Goal: Ask a question: Seek information or help from site administrators or community

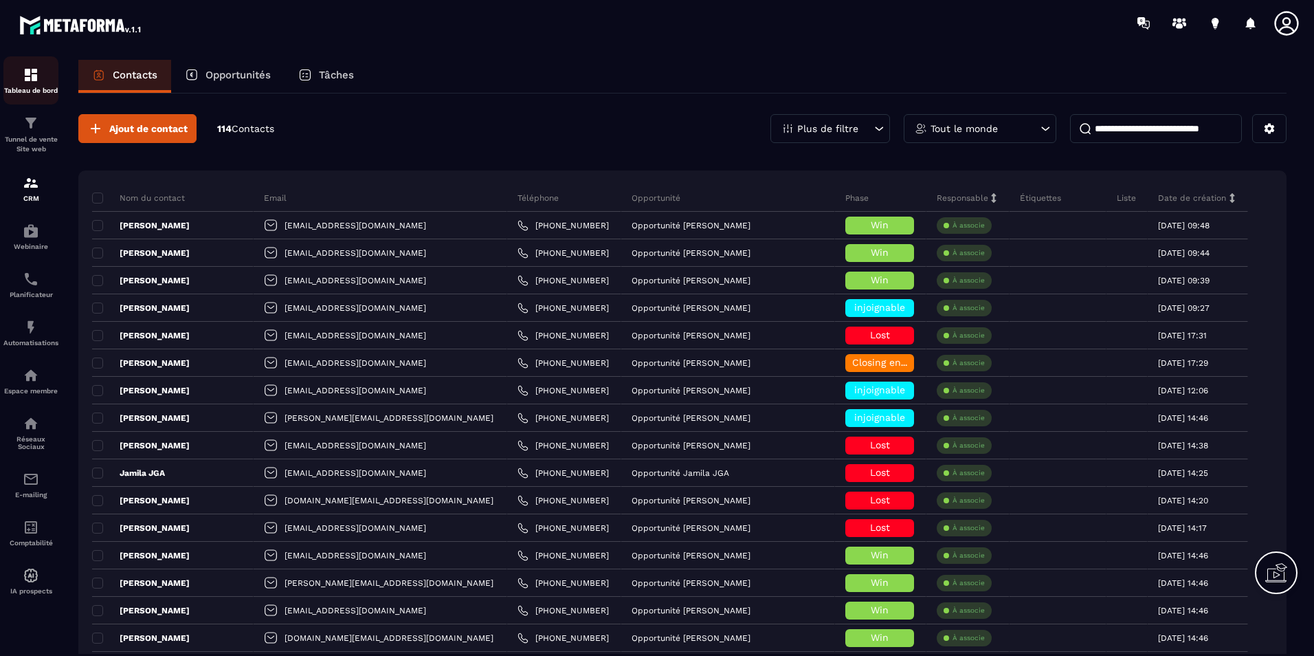
click at [30, 81] on img at bounding box center [31, 75] width 16 height 16
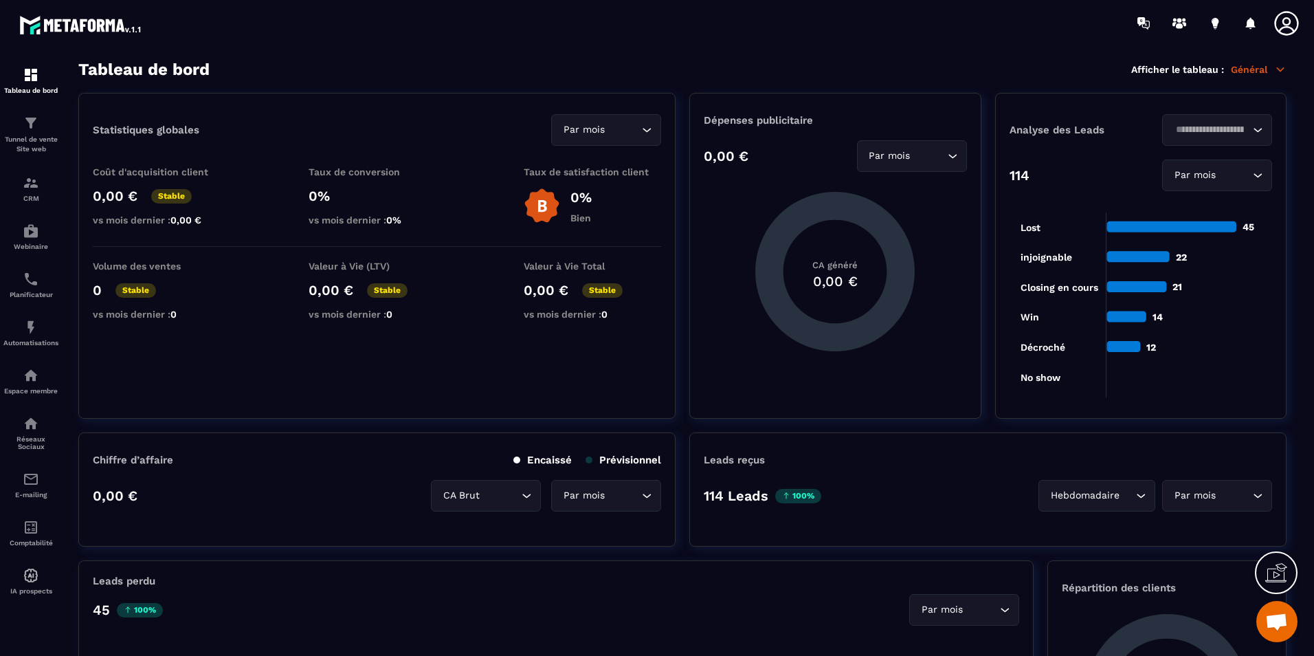
click at [937, 27] on div at bounding box center [737, 23] width 1152 height 46
click at [884, 26] on div at bounding box center [737, 23] width 1152 height 46
click at [1289, 636] on span "Ouvrir le chat" at bounding box center [1276, 621] width 41 height 41
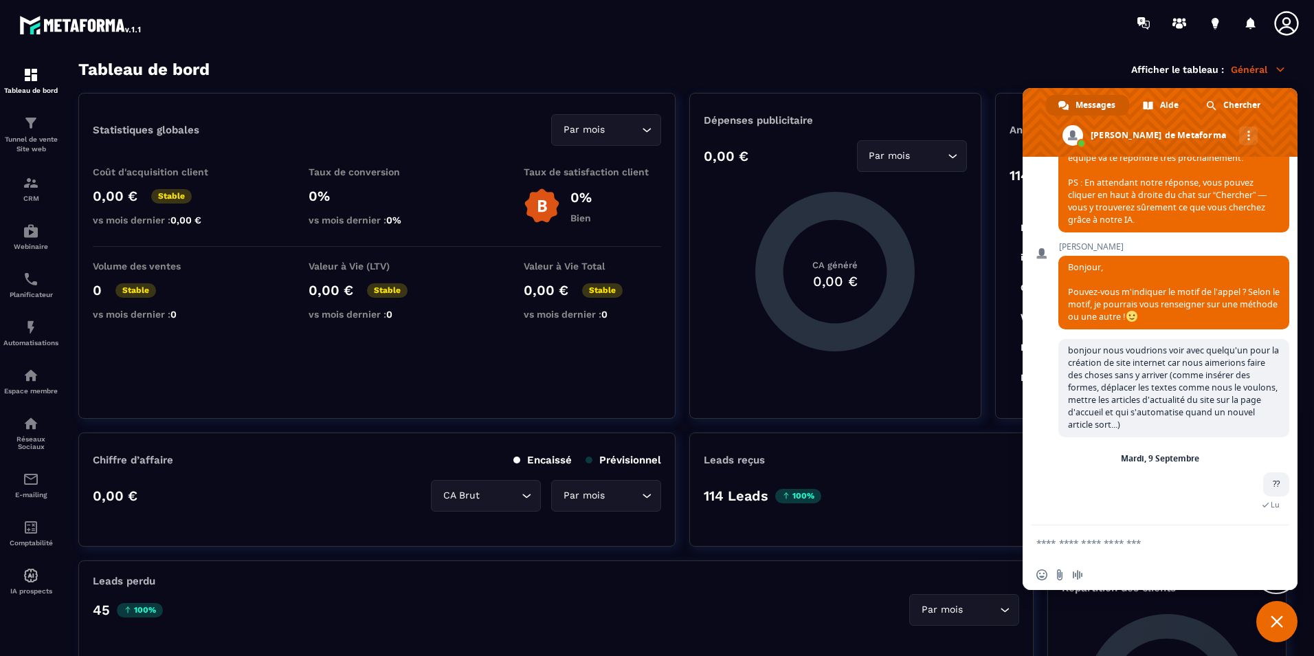
click at [1289, 634] on span "Fermer le chat" at bounding box center [1276, 621] width 41 height 41
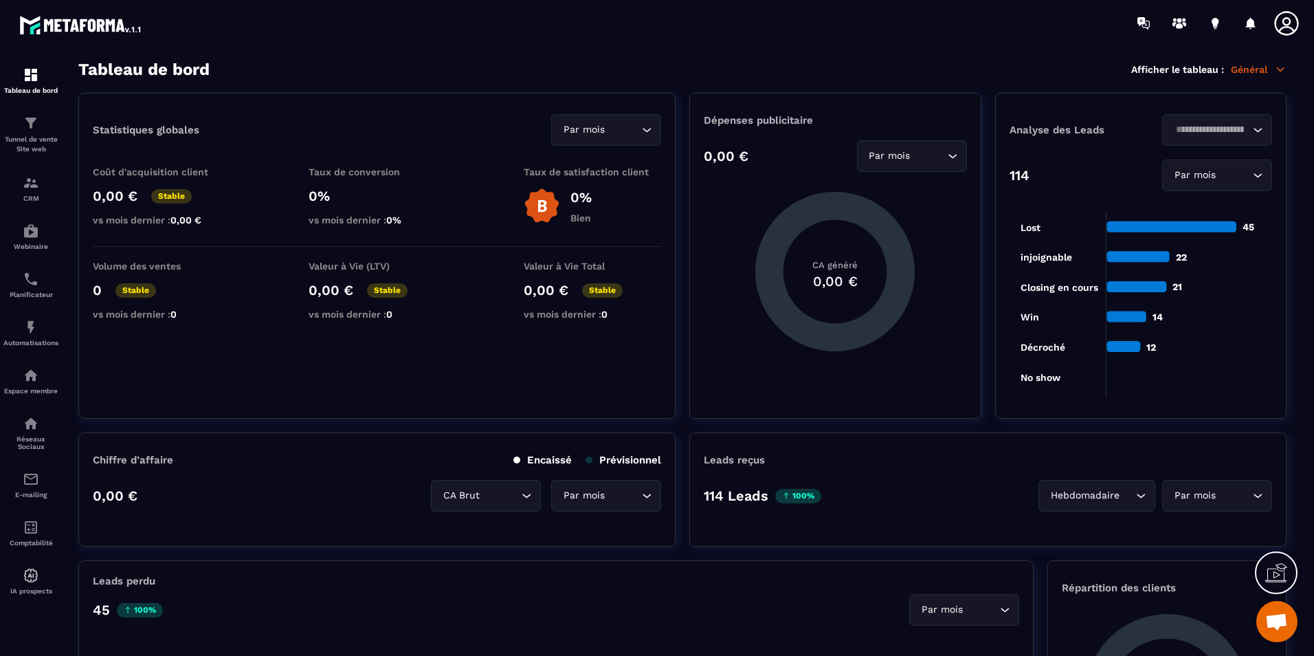
click at [944, 71] on div "Tableau de bord Afficher le tableau : Général" at bounding box center [682, 69] width 1208 height 19
click at [754, 63] on div "Tableau de bord Afficher le tableau : Général" at bounding box center [682, 69] width 1208 height 19
click at [878, 43] on div at bounding box center [737, 23] width 1152 height 46
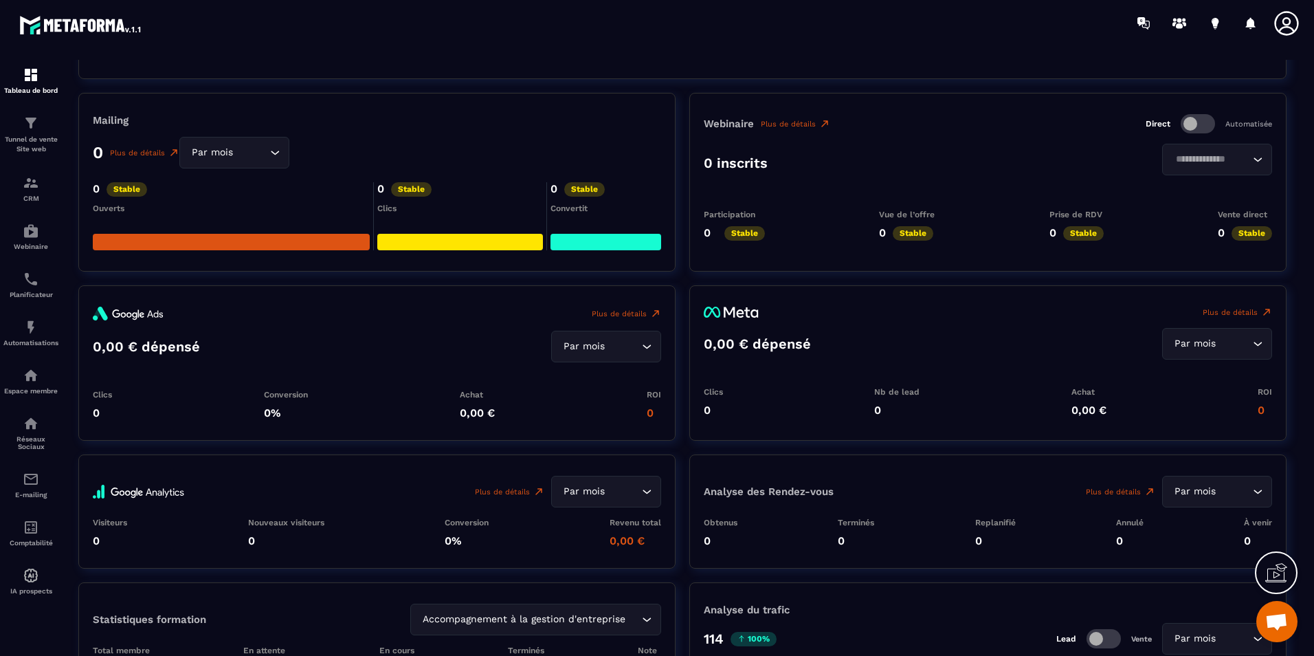
scroll to position [1126, 0]
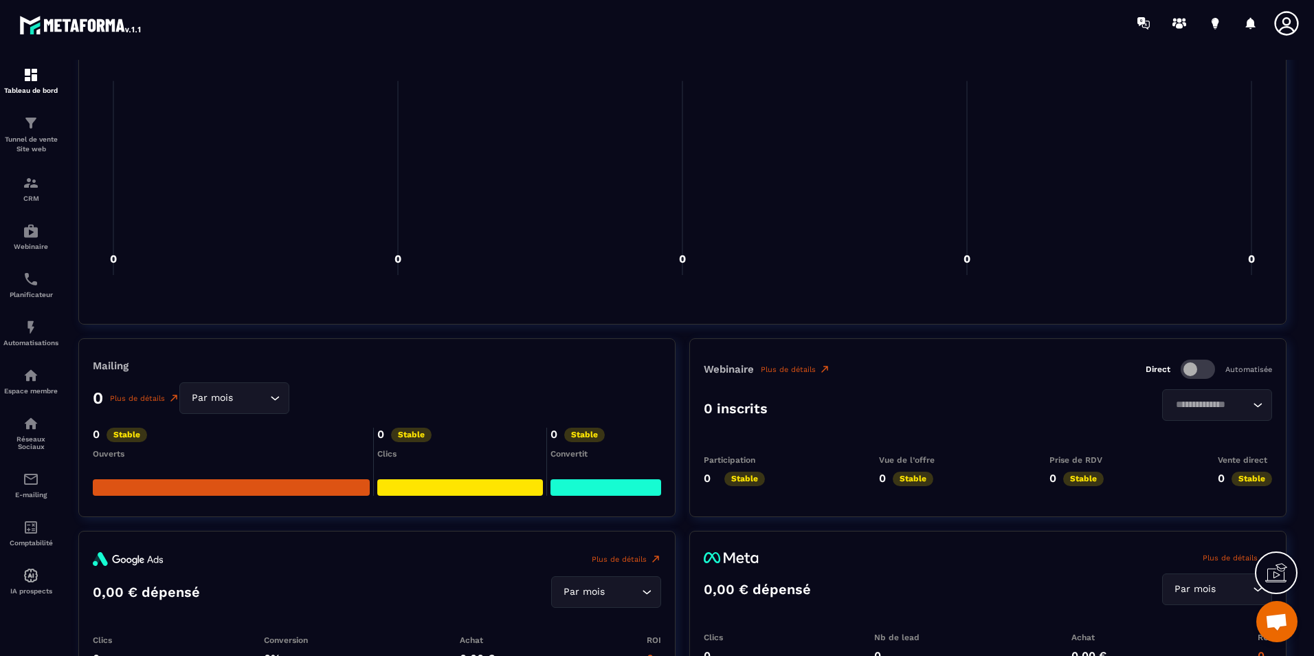
click at [1291, 19] on icon at bounding box center [1286, 23] width 27 height 27
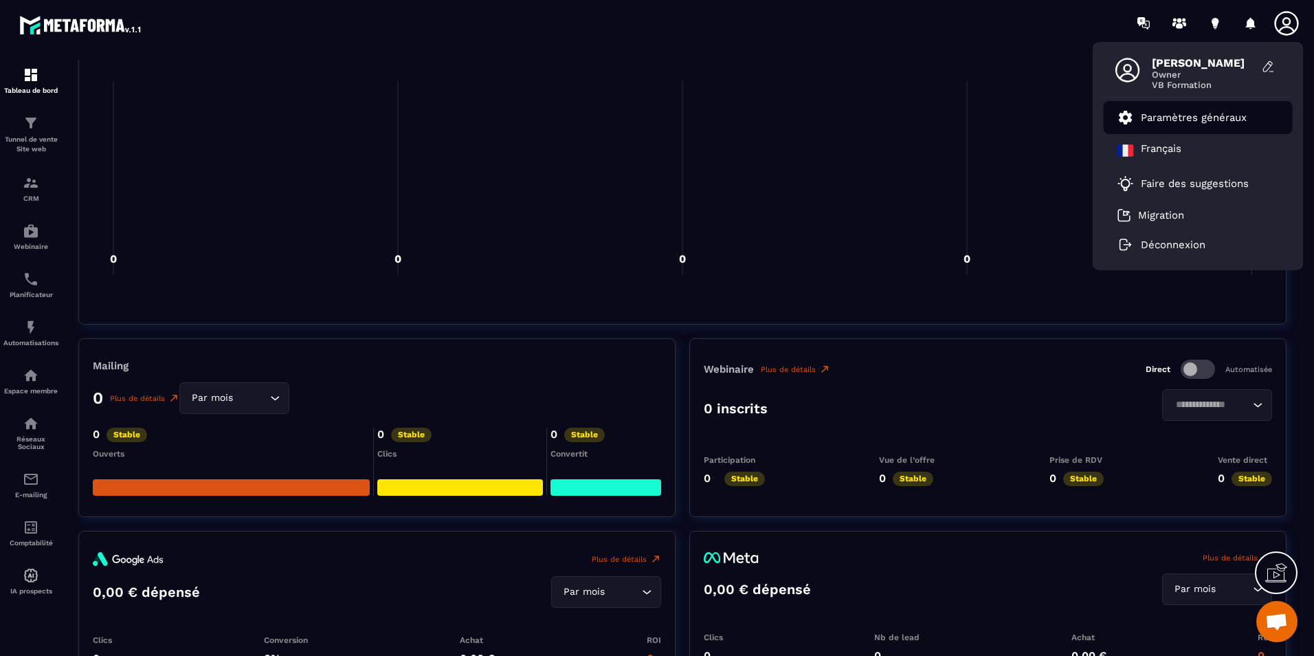
click at [1203, 124] on link "Paramètres généraux" at bounding box center [1181, 117] width 129 height 16
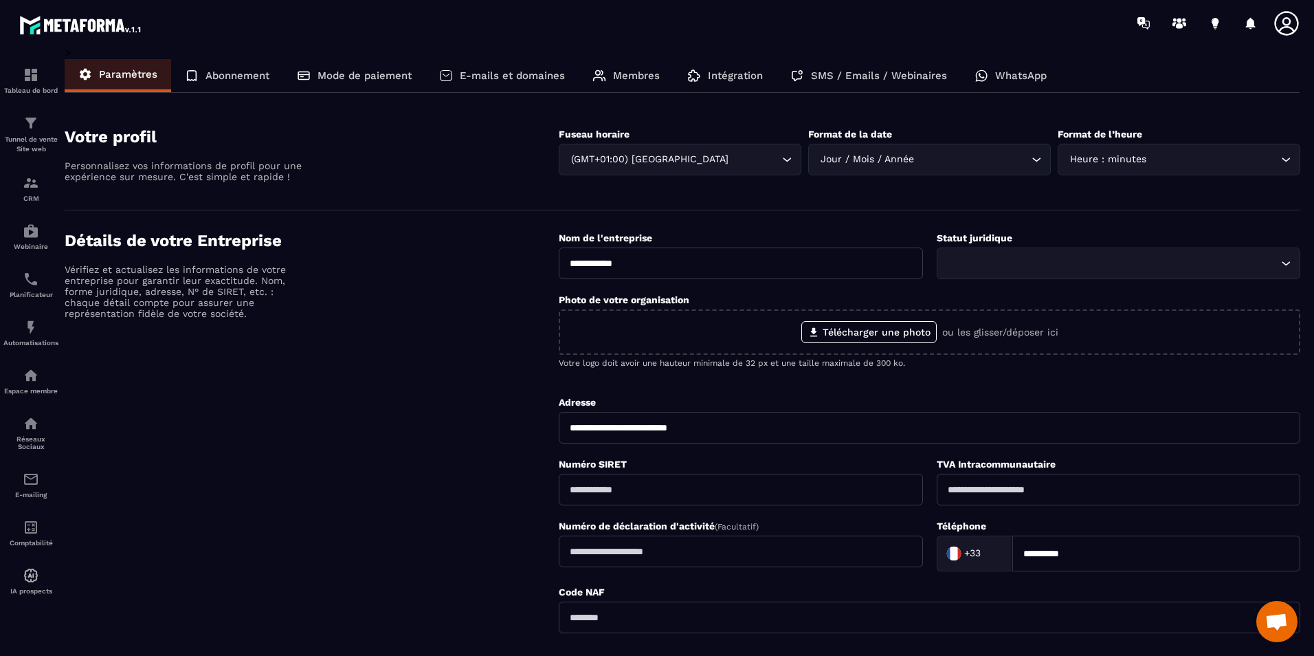
click at [48, 19] on img at bounding box center [81, 24] width 124 height 25
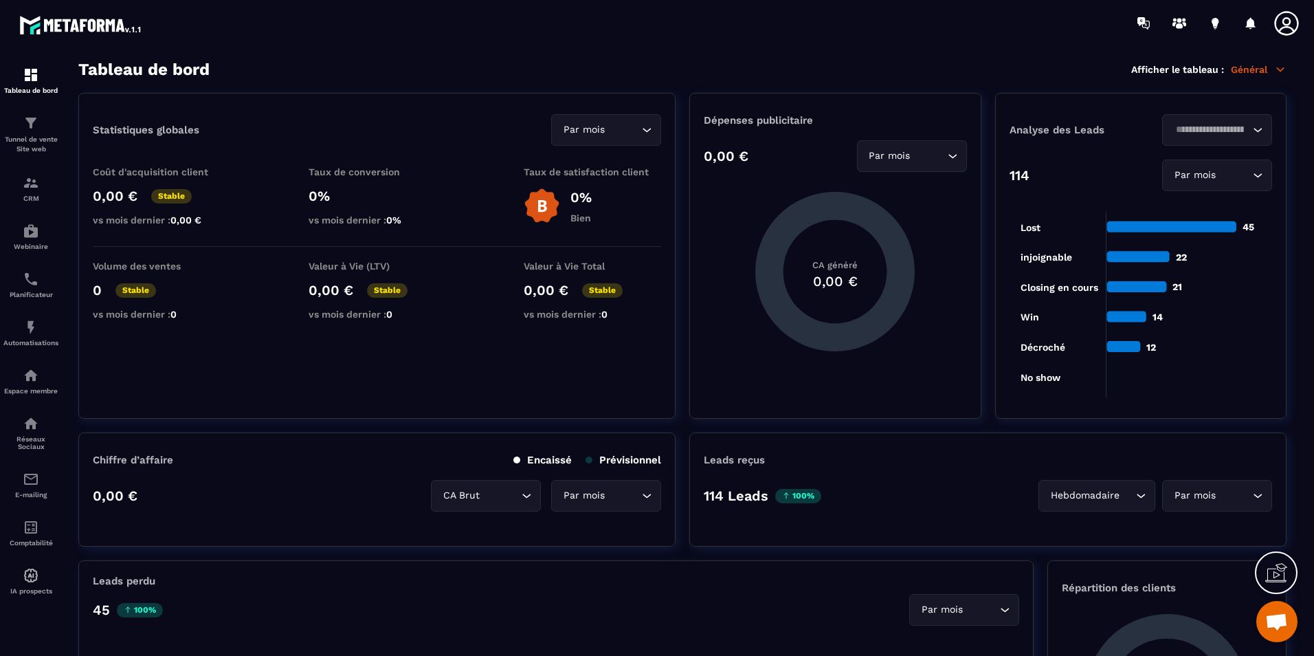
click at [902, 43] on div at bounding box center [737, 23] width 1152 height 46
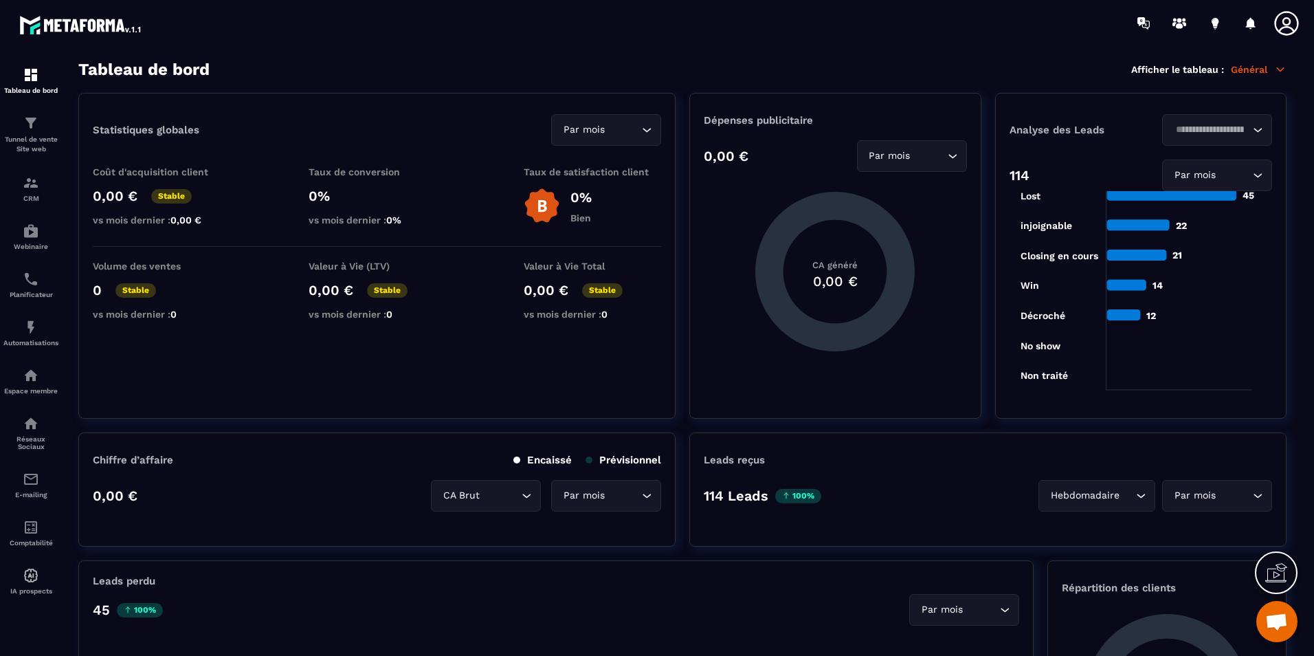
scroll to position [45, 0]
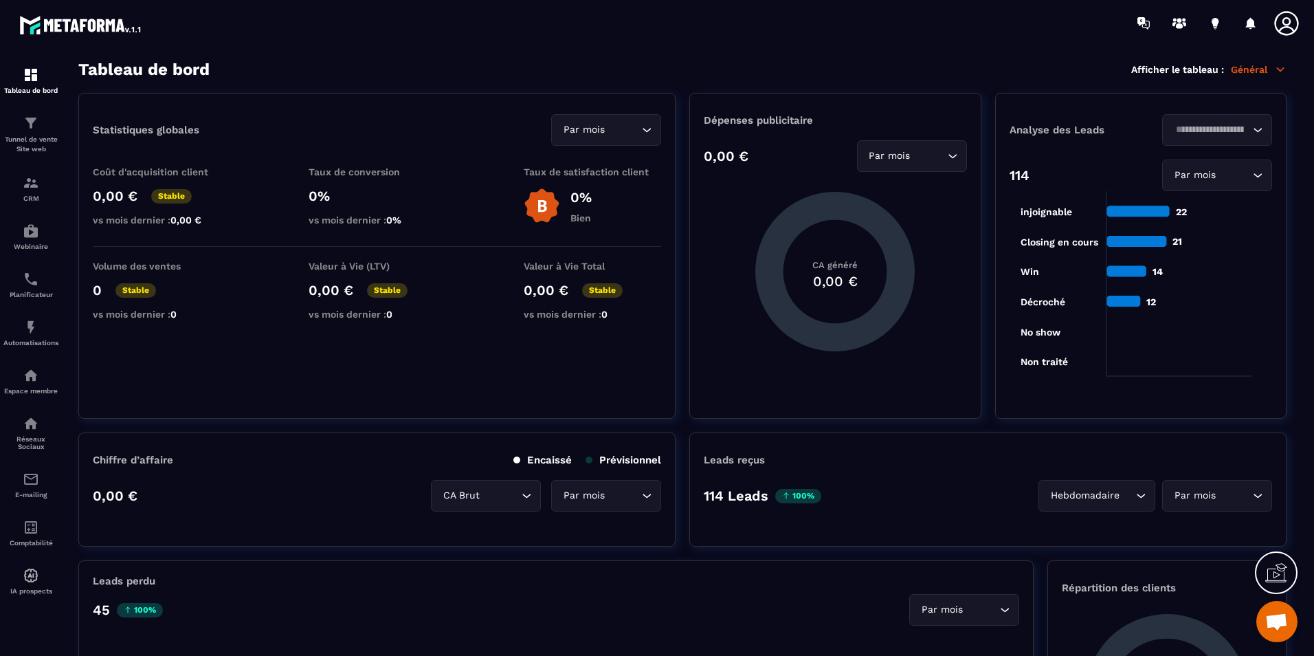
click at [1269, 620] on span "Ouvrir le chat" at bounding box center [1276, 622] width 23 height 19
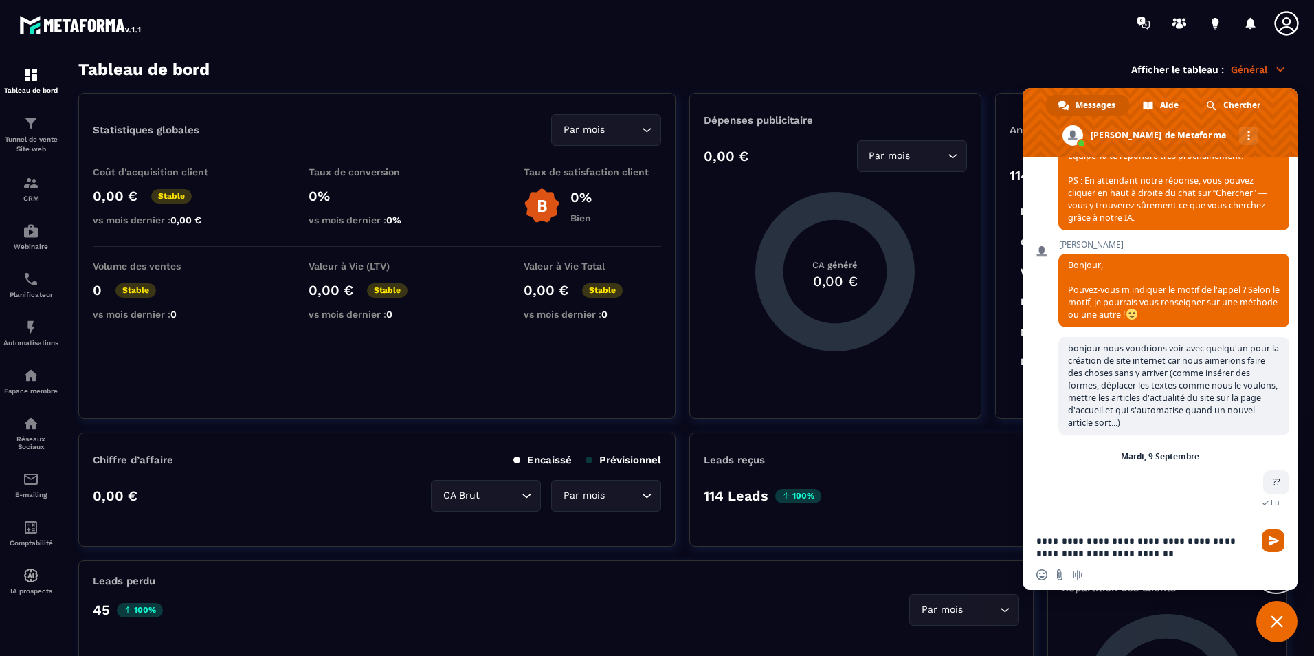
type textarea "**********"
click at [1267, 543] on span "Envoyer" at bounding box center [1273, 540] width 23 height 23
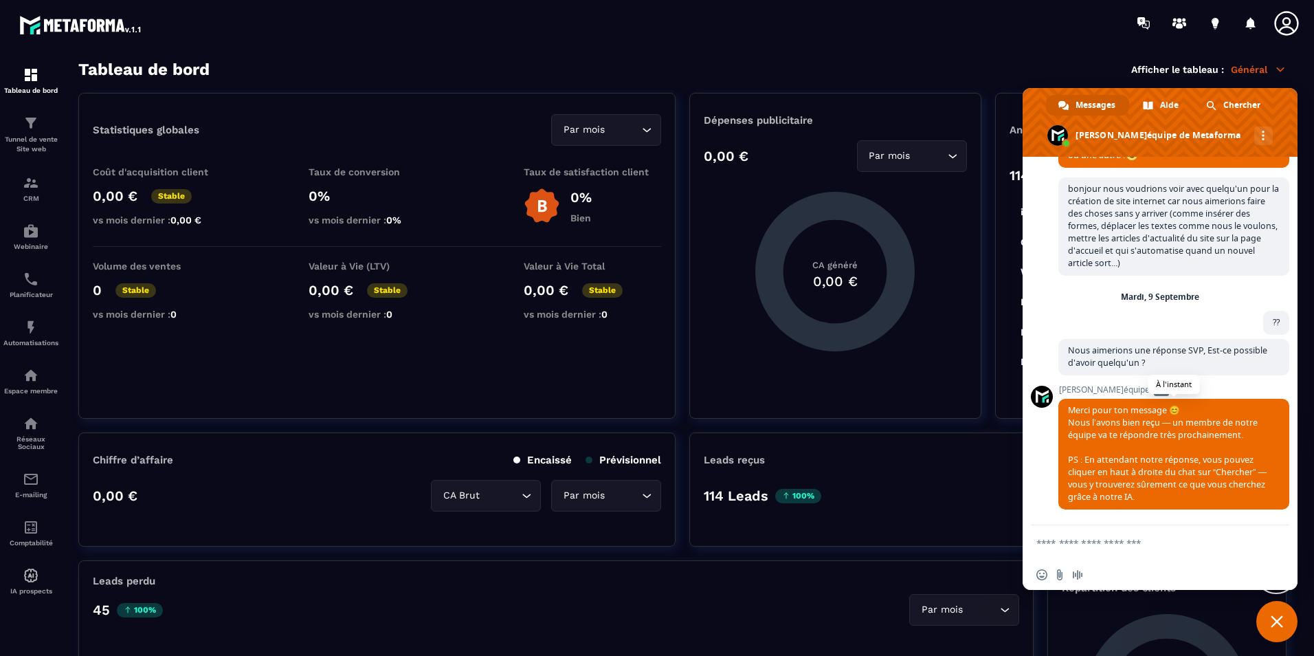
scroll to position [1051, 0]
click at [1168, 113] on span "Aide" at bounding box center [1169, 105] width 19 height 21
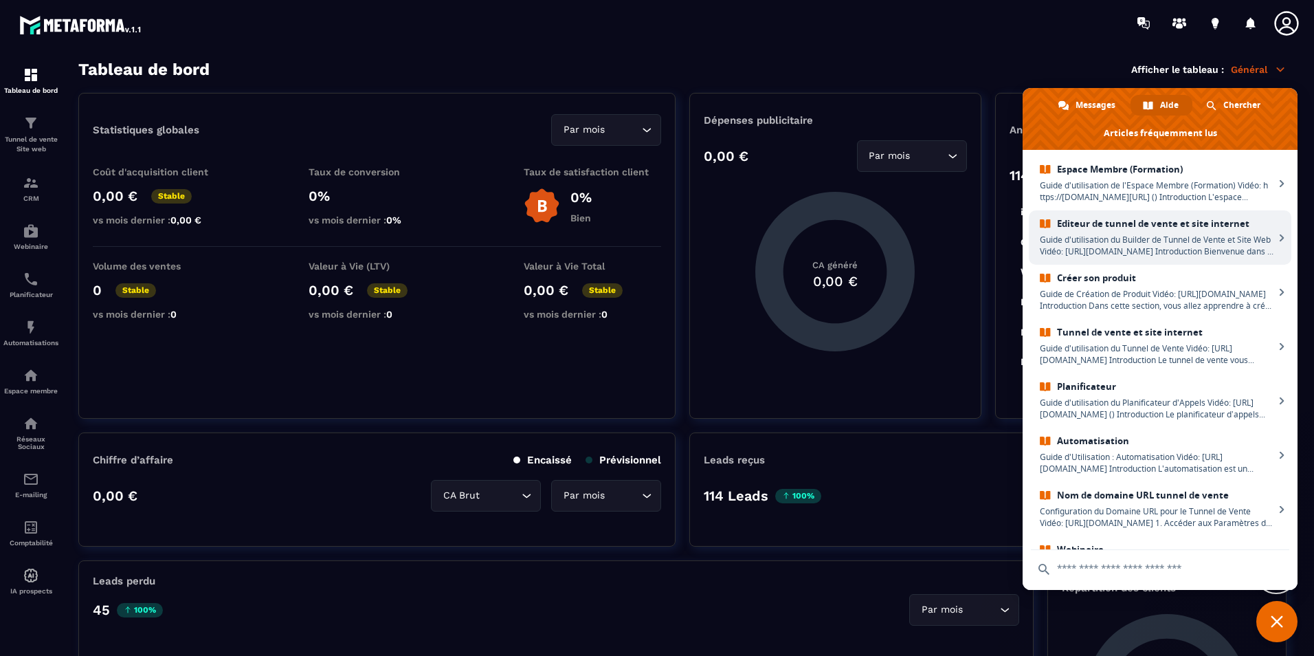
click at [1186, 246] on span "Guide d'utilisation du Builder de Tunnel de Vente et Site Web Vidéo: https://ww…" at bounding box center [1157, 245] width 234 height 23
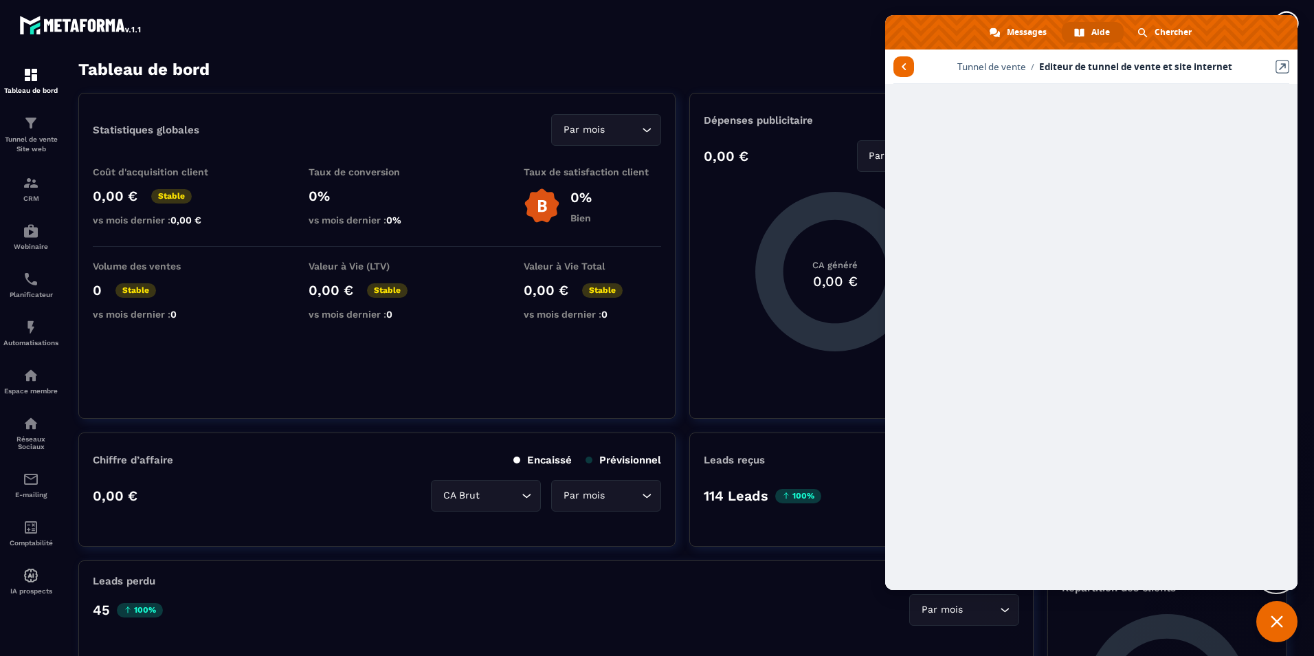
click at [1276, 625] on span "Fermer le chat" at bounding box center [1277, 621] width 12 height 12
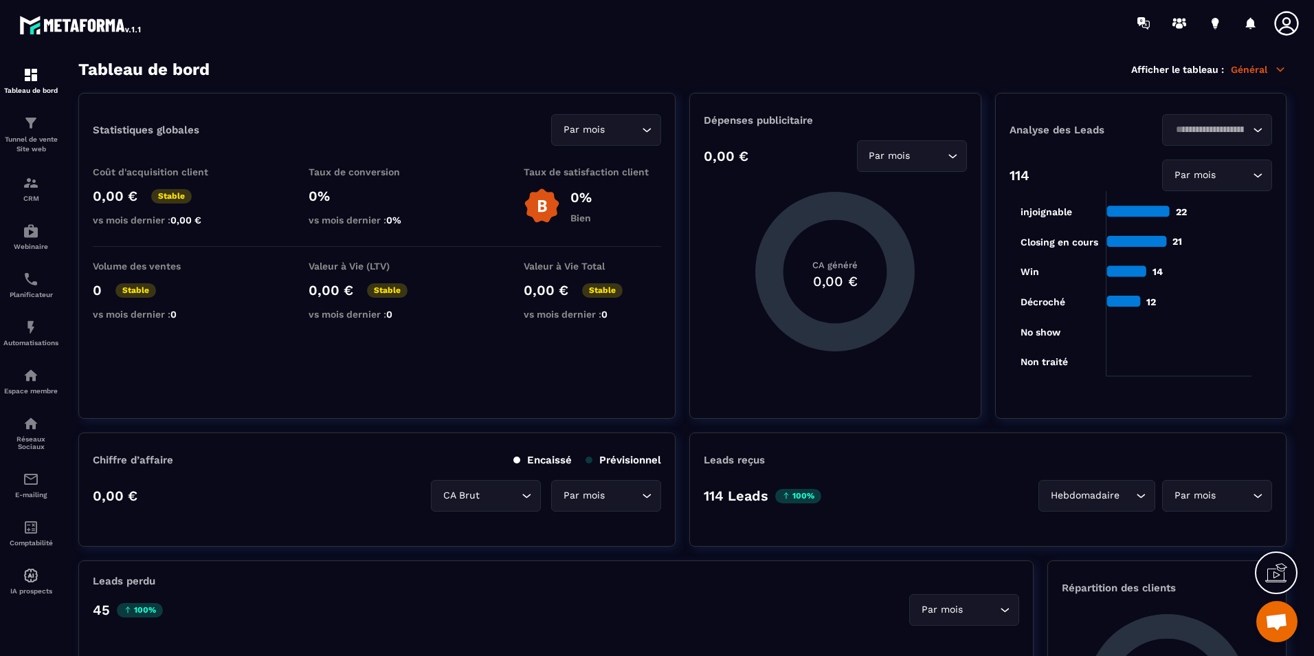
click at [1276, 621] on span "Ouvrir le chat" at bounding box center [1276, 622] width 23 height 19
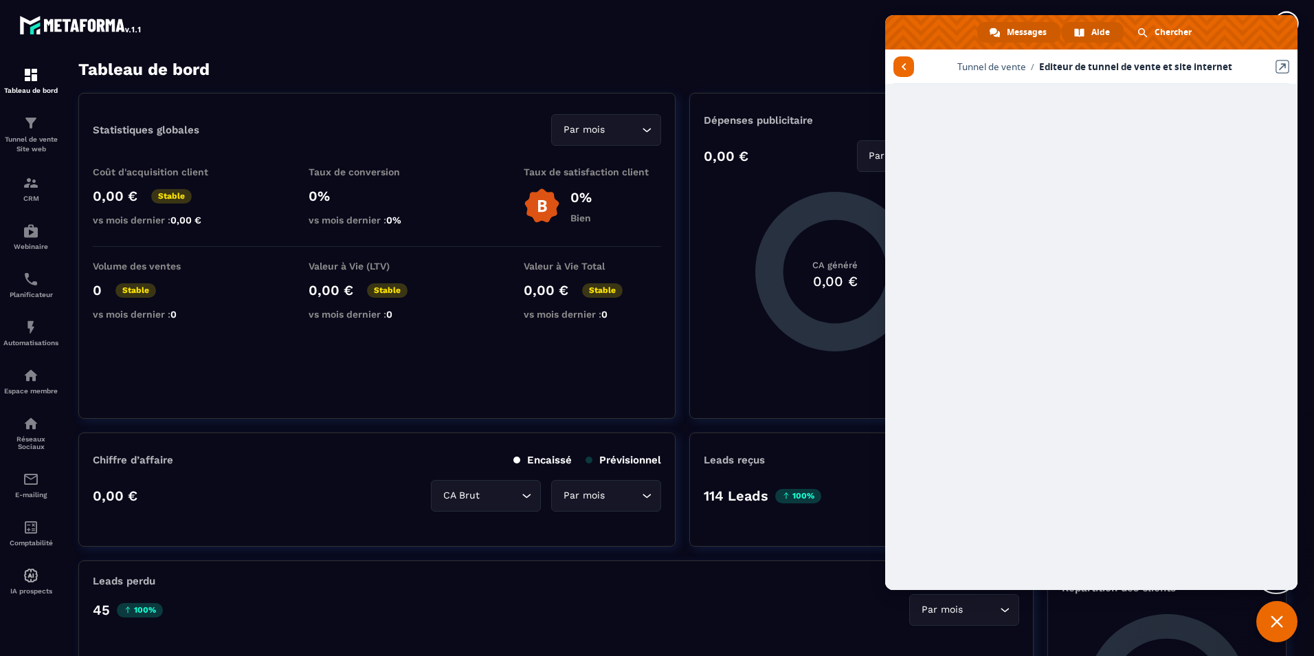
click at [1019, 34] on span "Messages" at bounding box center [1027, 32] width 40 height 21
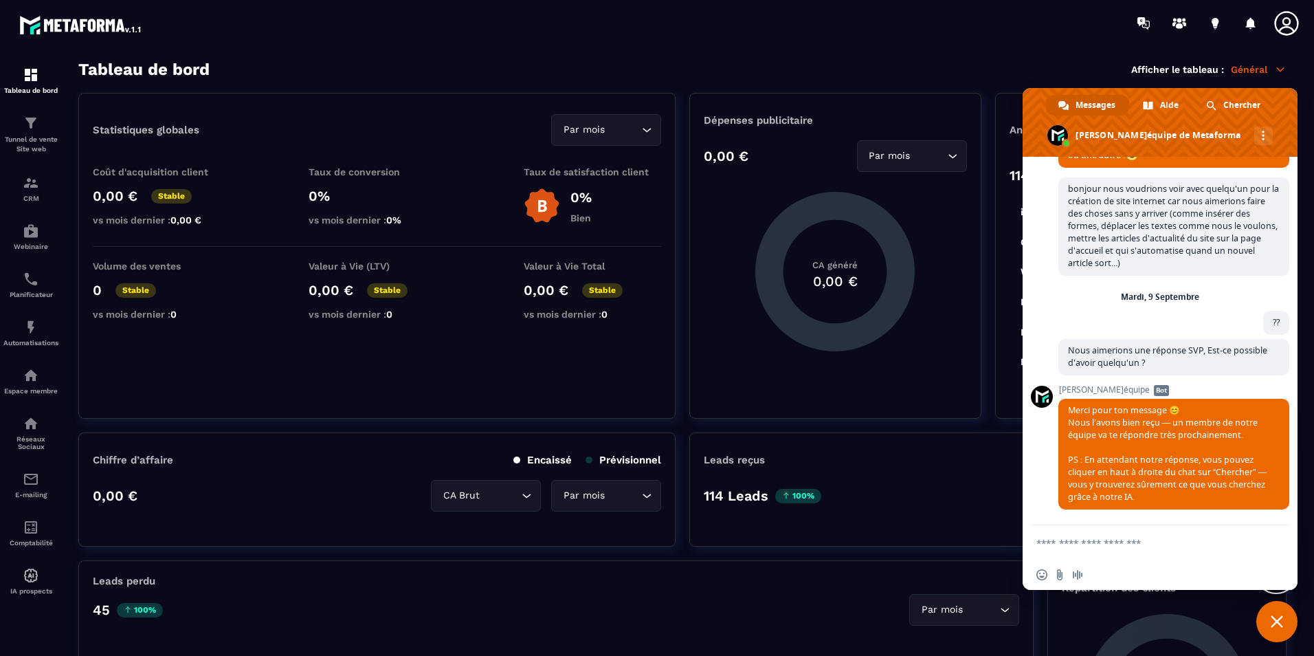
click at [1285, 613] on span "Fermer le chat" at bounding box center [1276, 621] width 41 height 41
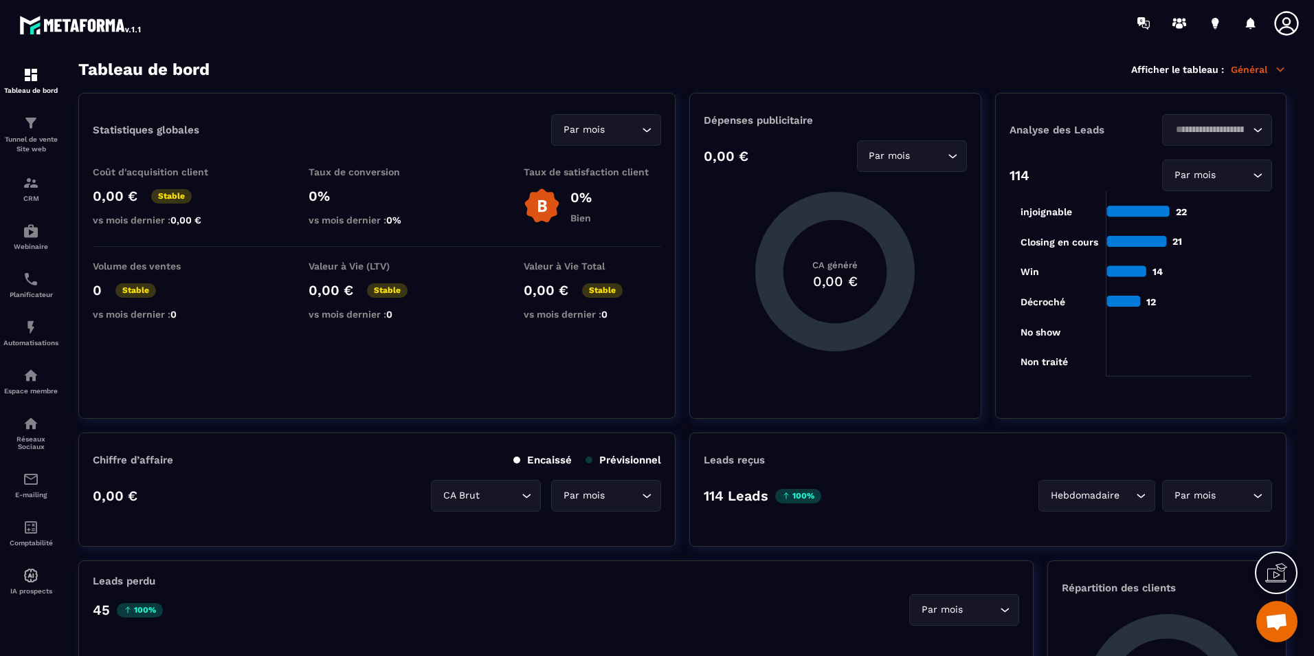
click at [1256, 618] on span "Ouvrir le chat" at bounding box center [1276, 621] width 41 height 41
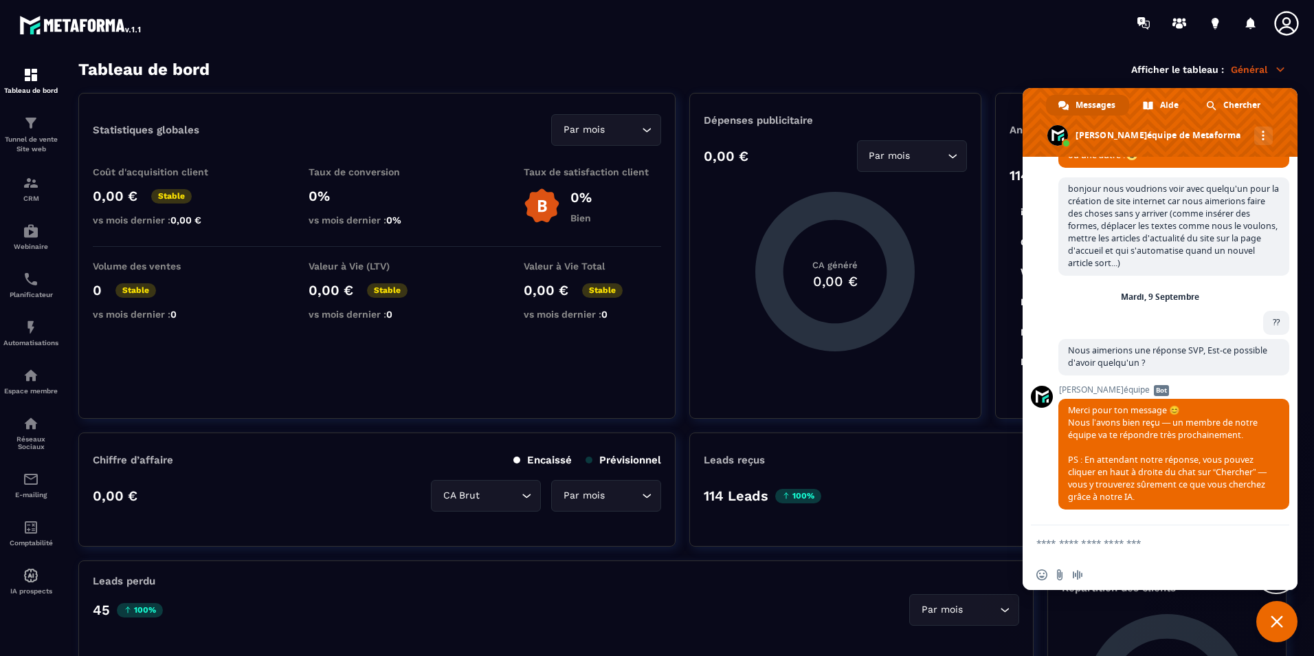
click at [1280, 609] on span "Fermer le chat" at bounding box center [1276, 621] width 41 height 41
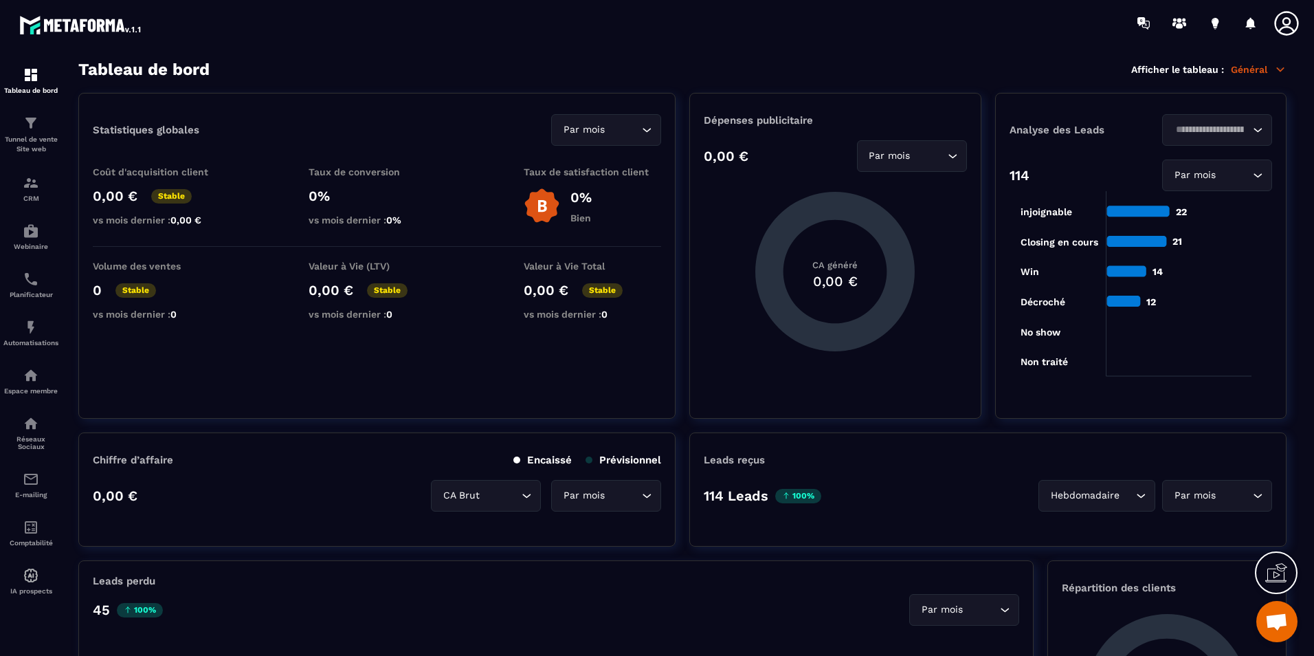
click at [425, 67] on div "Tableau de bord Afficher le tableau : Général" at bounding box center [682, 69] width 1208 height 19
click at [1279, 621] on span "Ouvrir le chat" at bounding box center [1276, 622] width 23 height 19
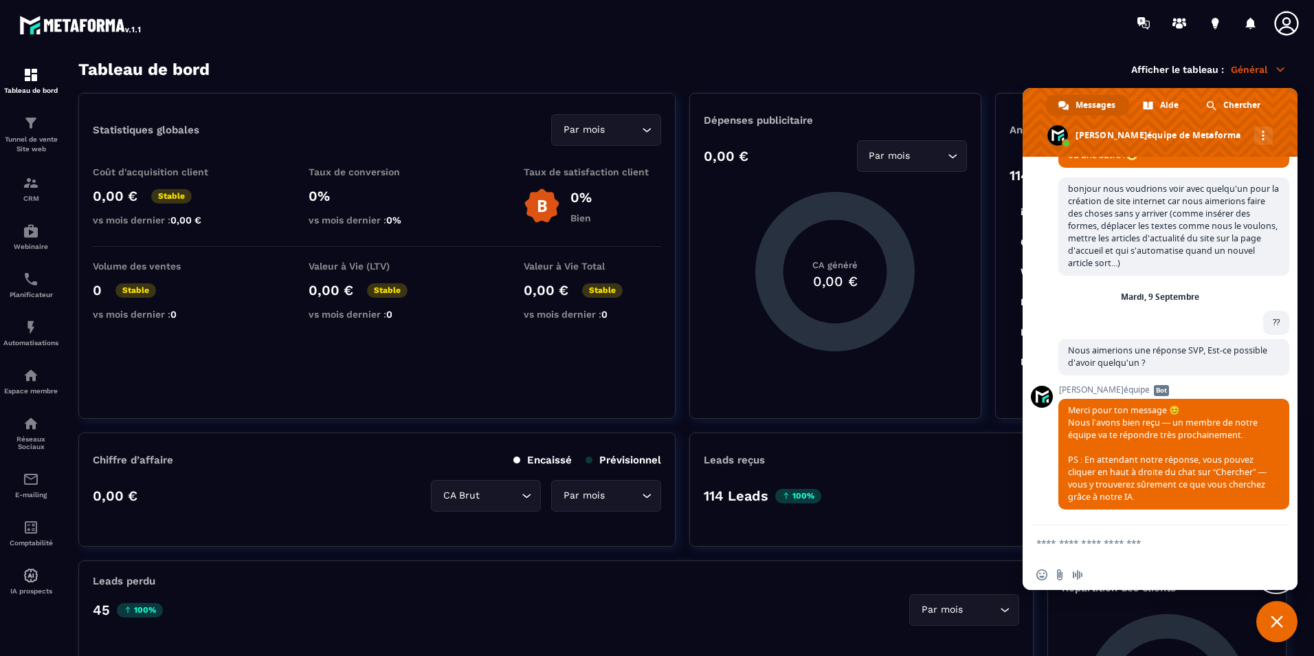
click at [1271, 618] on span "Fermer le chat" at bounding box center [1277, 621] width 12 height 12
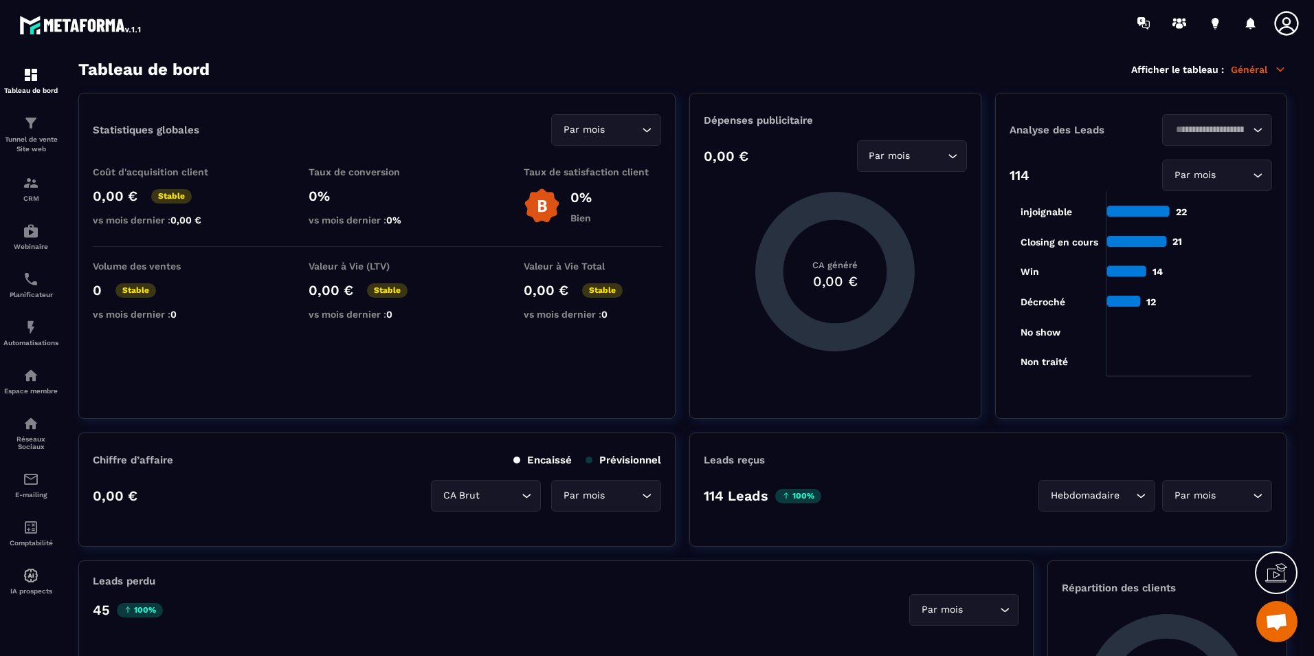
click at [922, 23] on div at bounding box center [737, 23] width 1152 height 46
click at [1282, 12] on icon at bounding box center [1286, 23] width 24 height 24
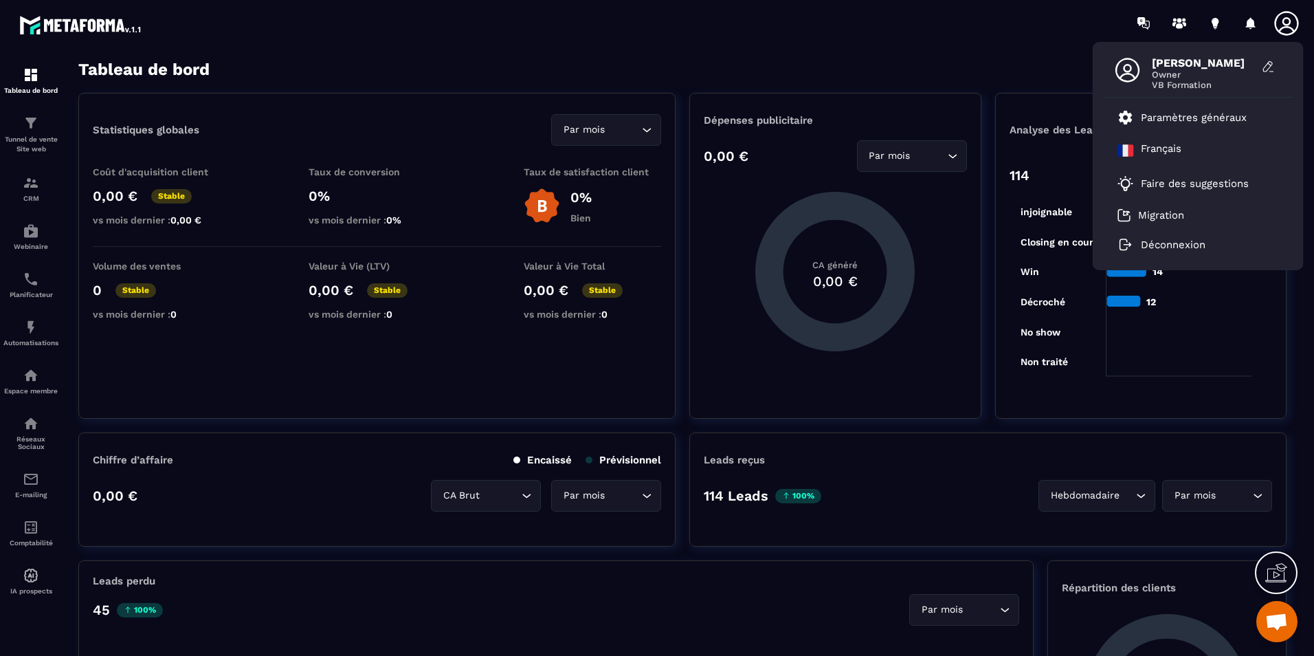
click at [1021, 54] on section "Tableau de bord Tunnel de vente Site web CRM Webinaire Planificateur Automatisa…" at bounding box center [657, 358] width 1314 height 624
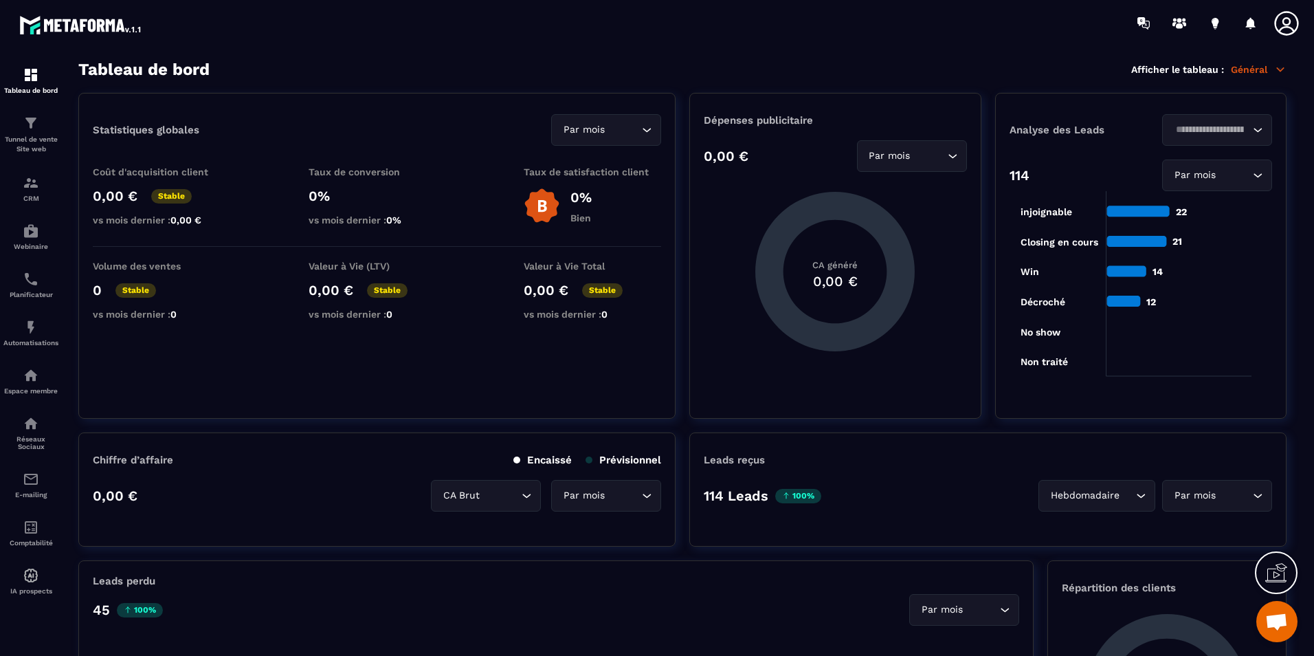
click at [763, 41] on div at bounding box center [737, 23] width 1152 height 46
click at [524, 65] on div "Tableau de bord Afficher le tableau : Général" at bounding box center [682, 69] width 1208 height 19
click at [30, 85] on div "Tableau de bord" at bounding box center [30, 80] width 55 height 27
click at [520, 34] on div at bounding box center [737, 23] width 1152 height 46
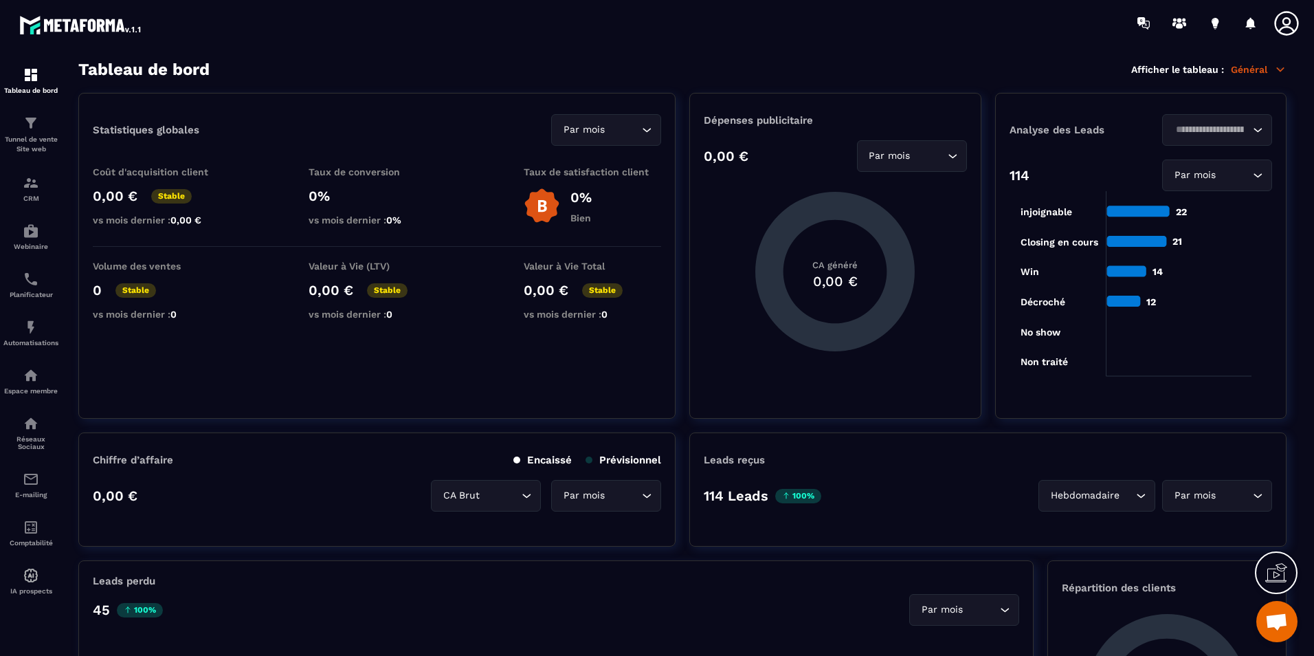
click at [1283, 610] on span "Ouvrir le chat" at bounding box center [1276, 621] width 41 height 41
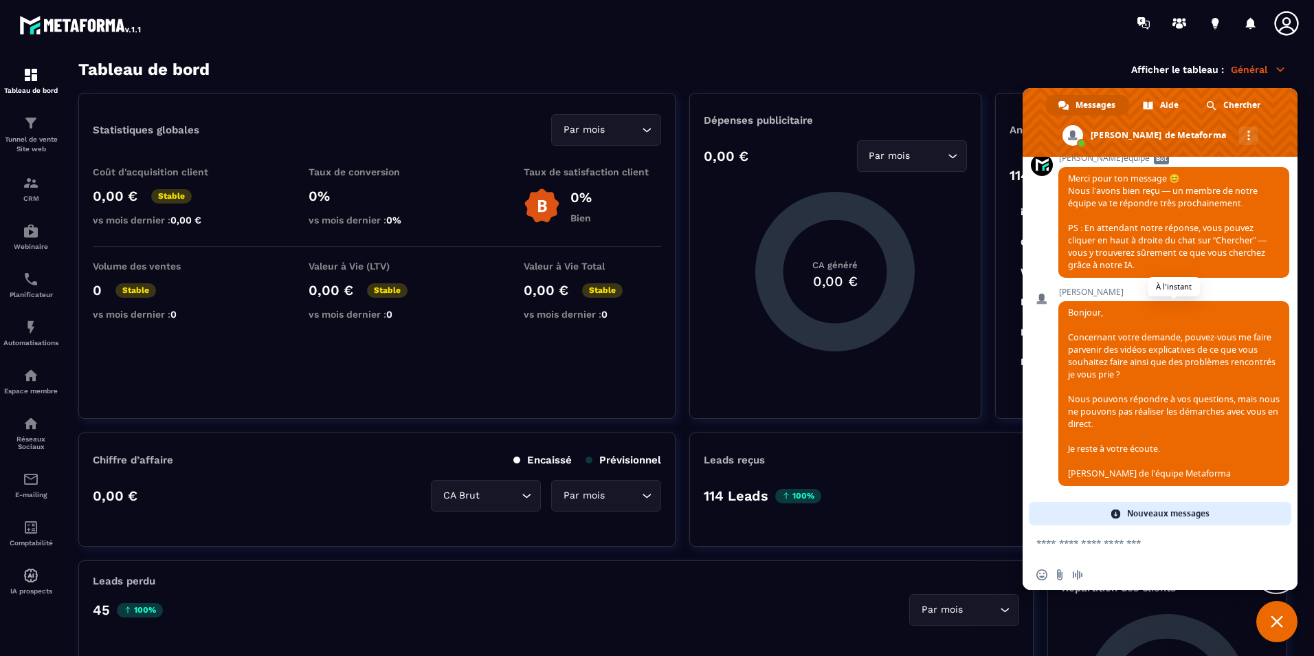
scroll to position [1273, 0]
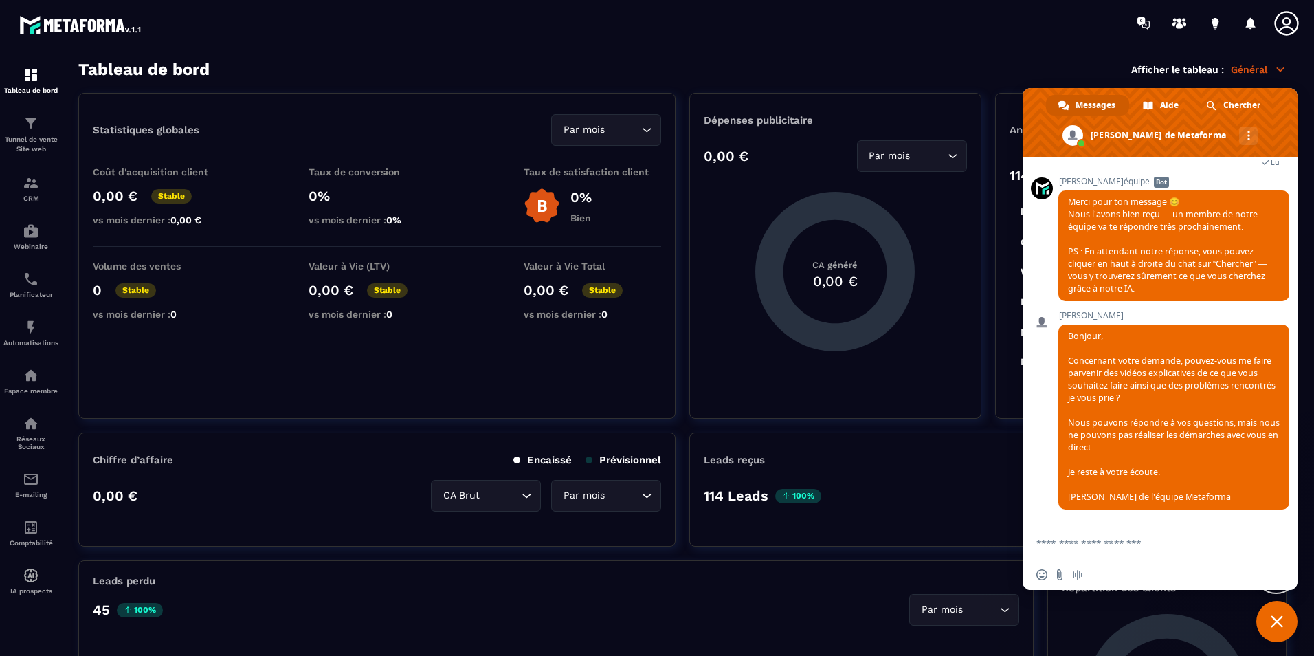
click at [1134, 534] on form at bounding box center [1144, 543] width 217 height 37
click at [1131, 546] on textarea "Entrez votre message..." at bounding box center [1144, 543] width 217 height 12
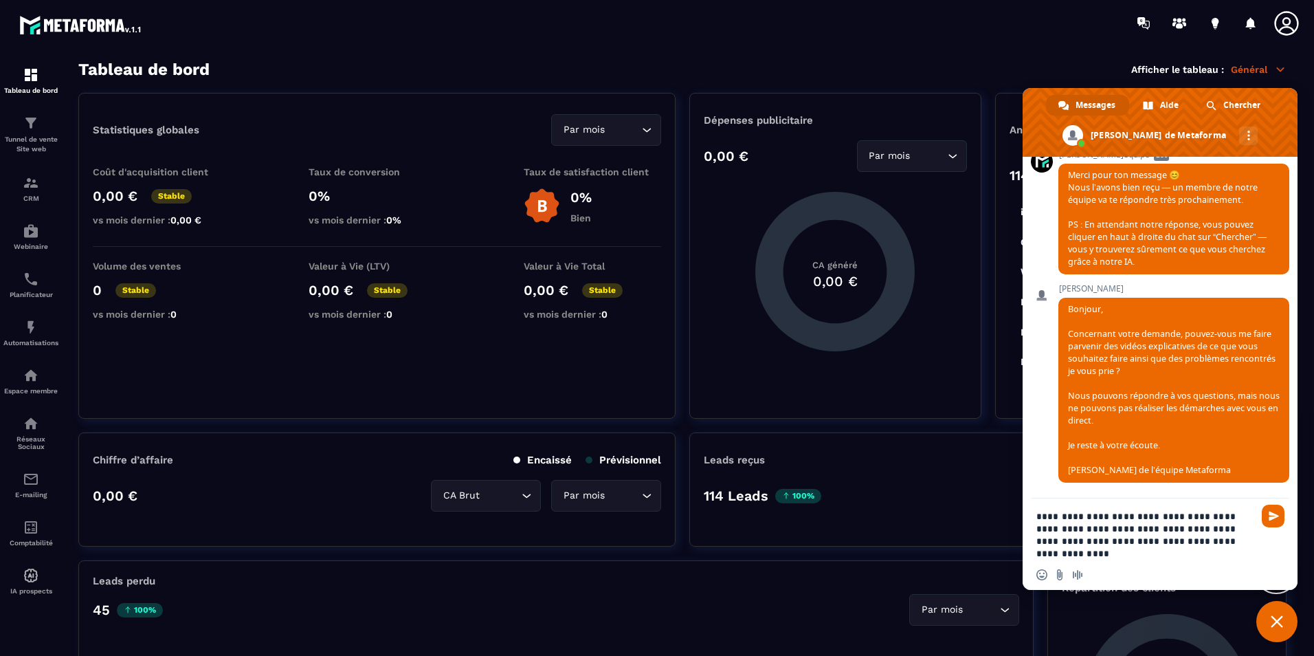
scroll to position [1296, 0]
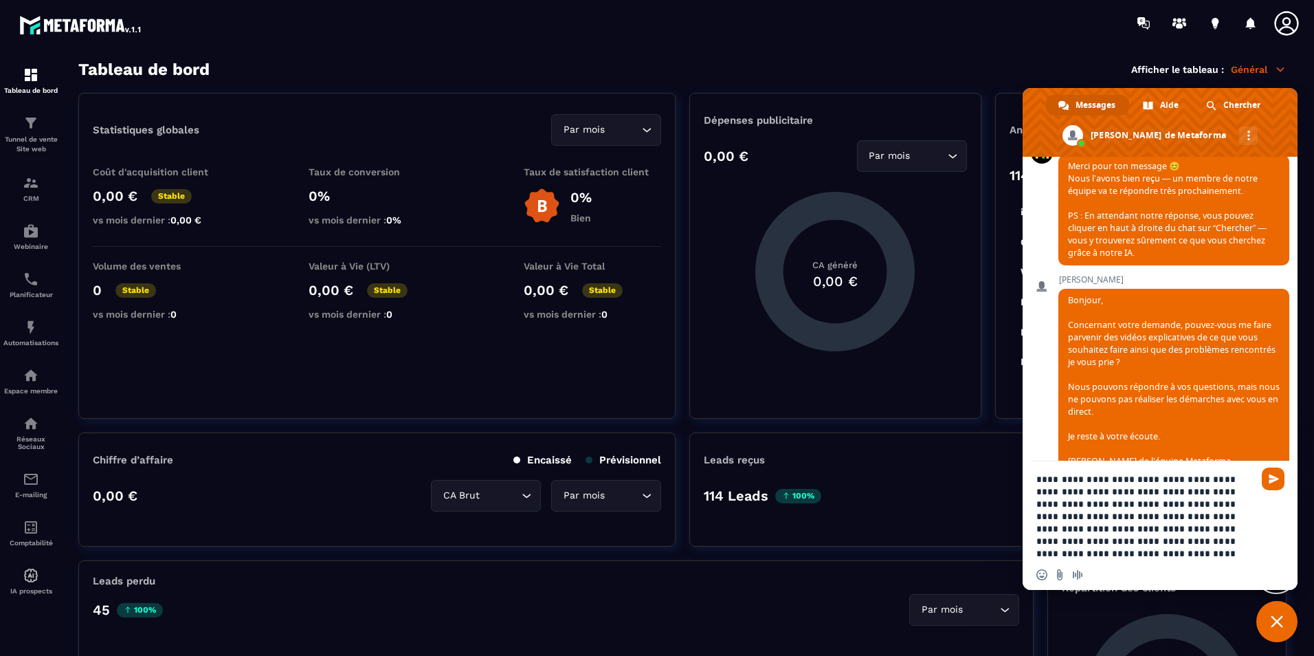
type textarea "**********"
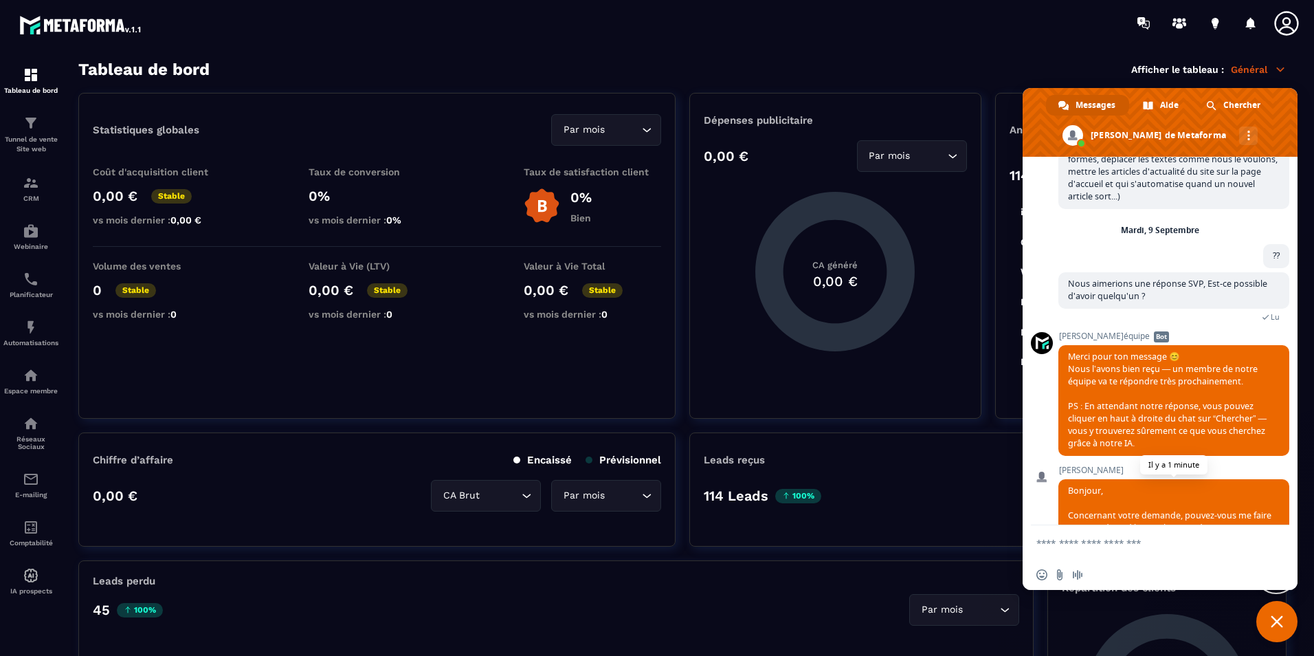
scroll to position [1381, 0]
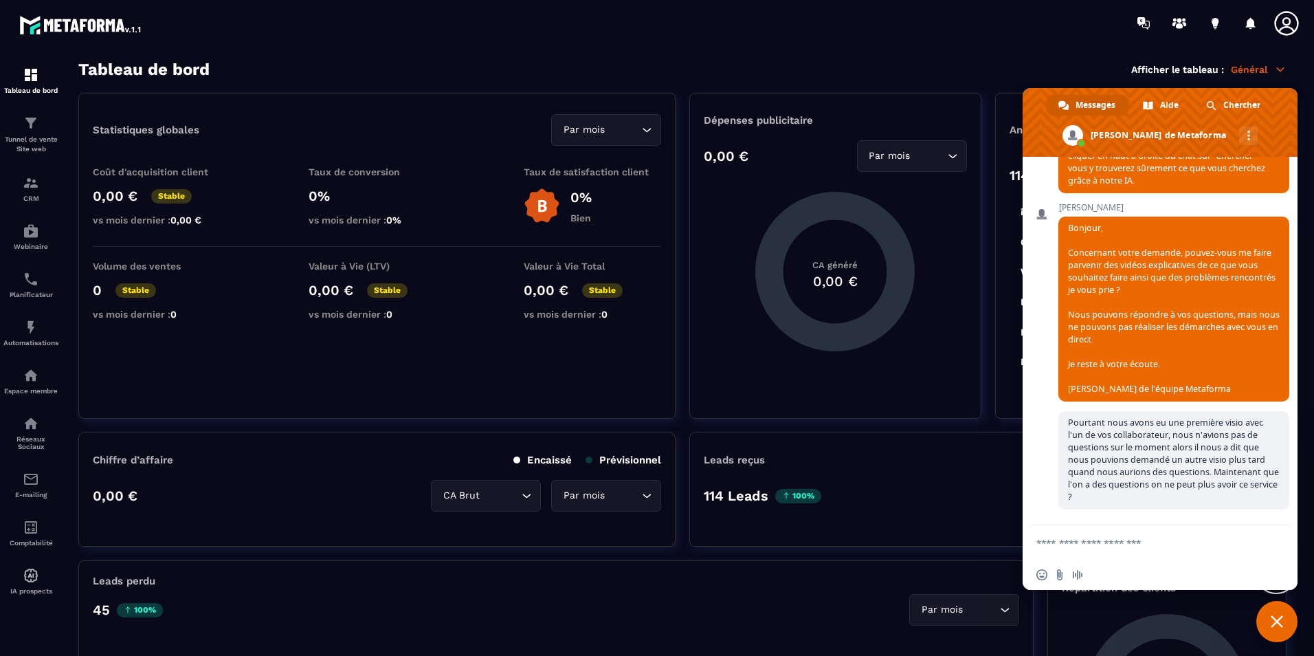
click at [1290, 629] on span "Fermer le chat" at bounding box center [1276, 621] width 41 height 41
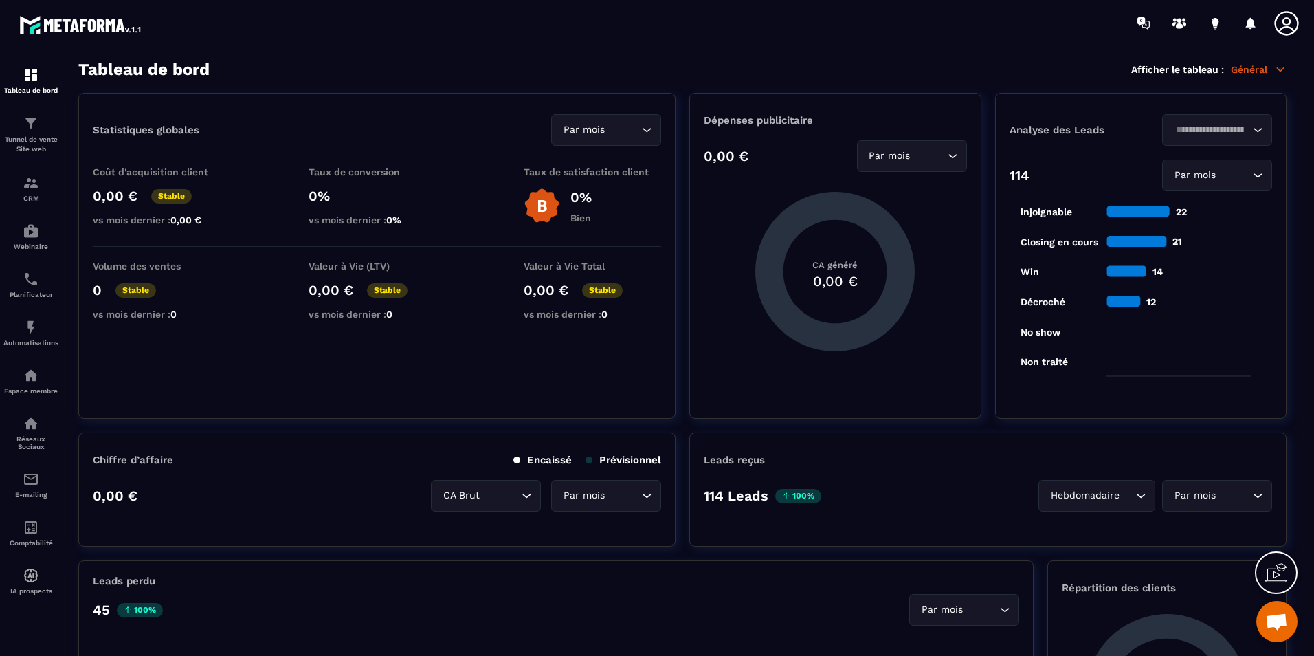
scroll to position [1407, 0]
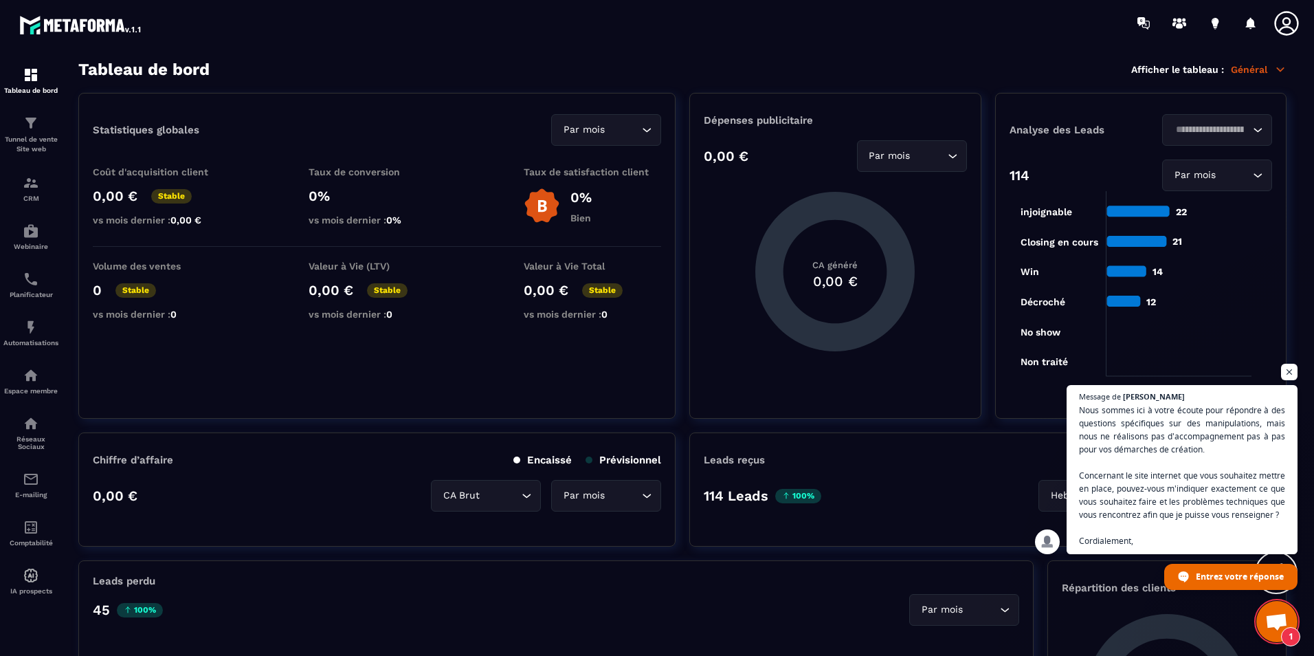
click at [1277, 625] on span "Ouvrir le chat" at bounding box center [1276, 622] width 23 height 19
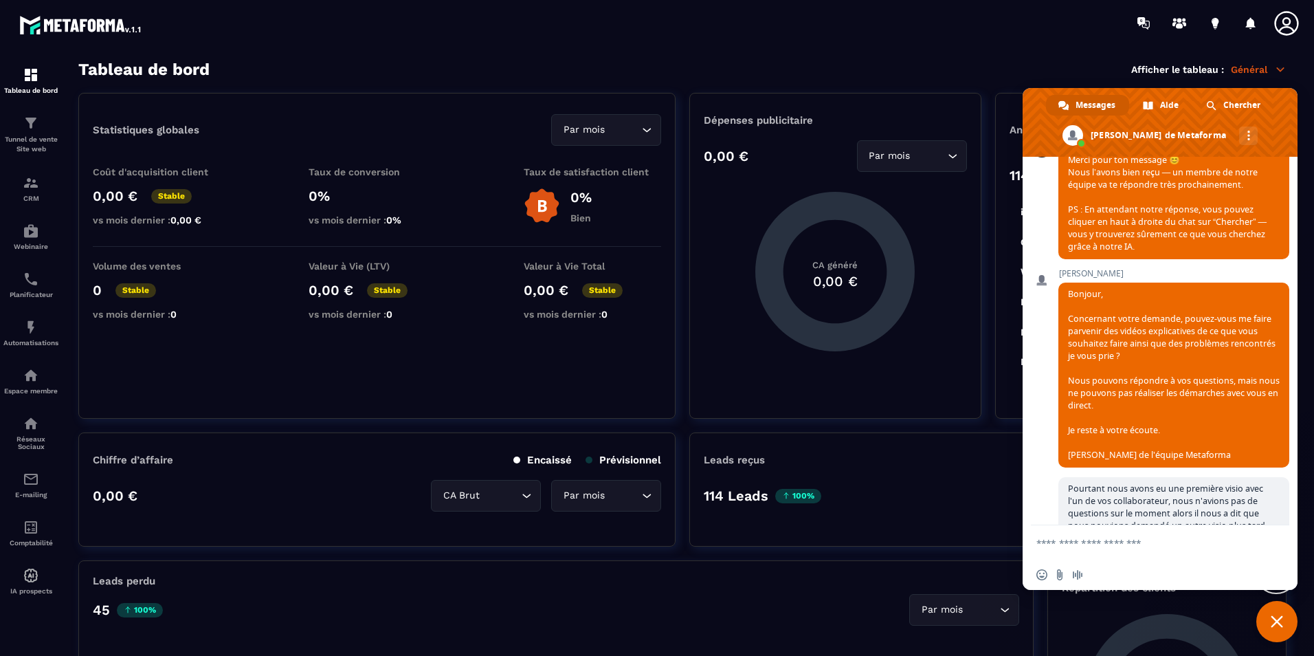
scroll to position [1564, 0]
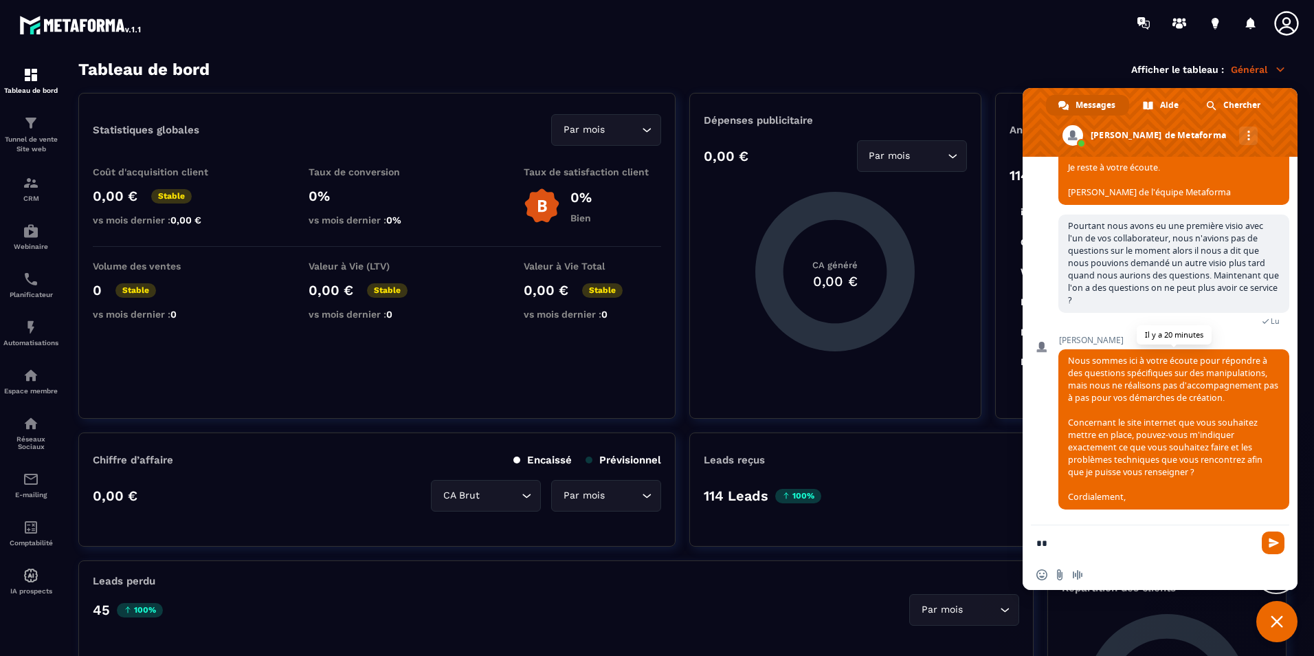
type textarea "*"
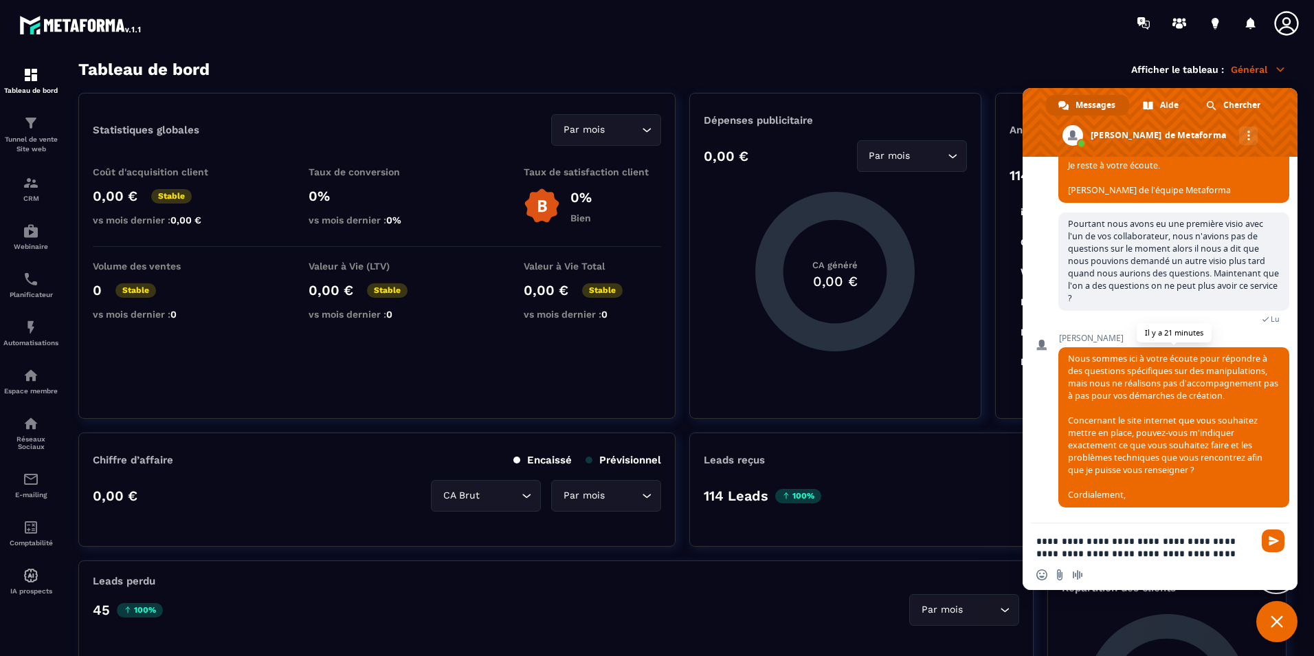
type textarea "**********"
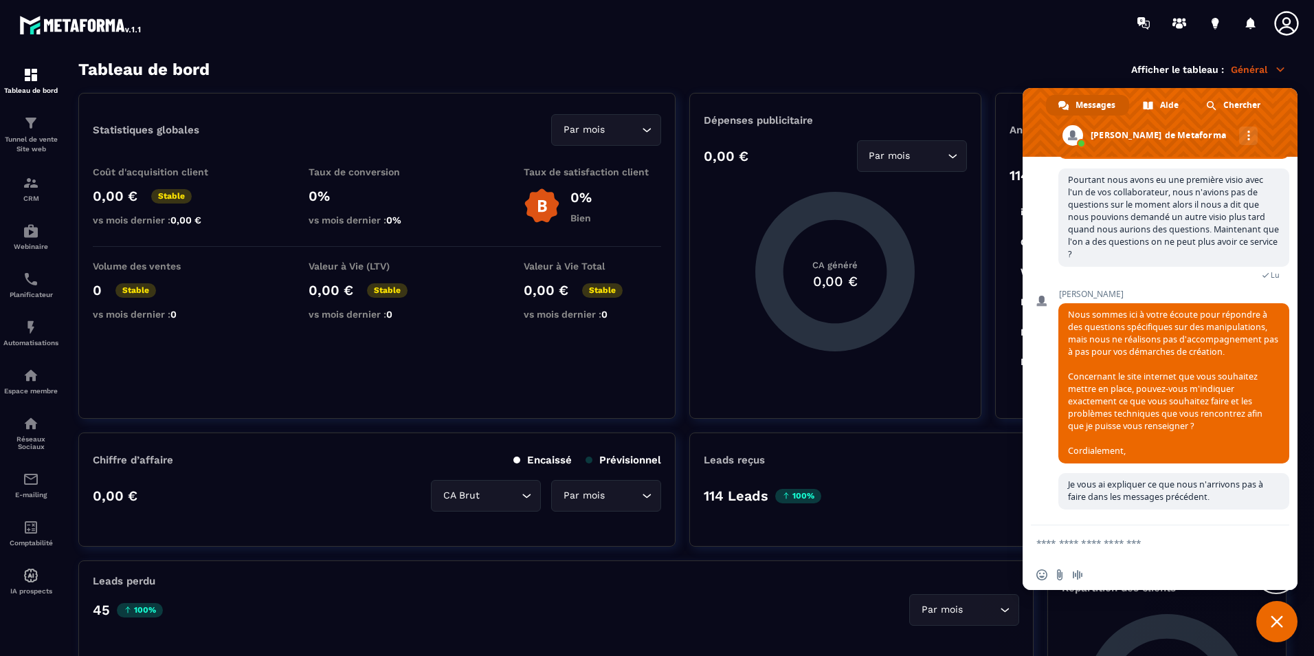
scroll to position [1610, 0]
click at [1149, 490] on span "Je vous ai expliquer ce que nous n'arrivons pas à faire dans les messages précé…" at bounding box center [1165, 490] width 195 height 24
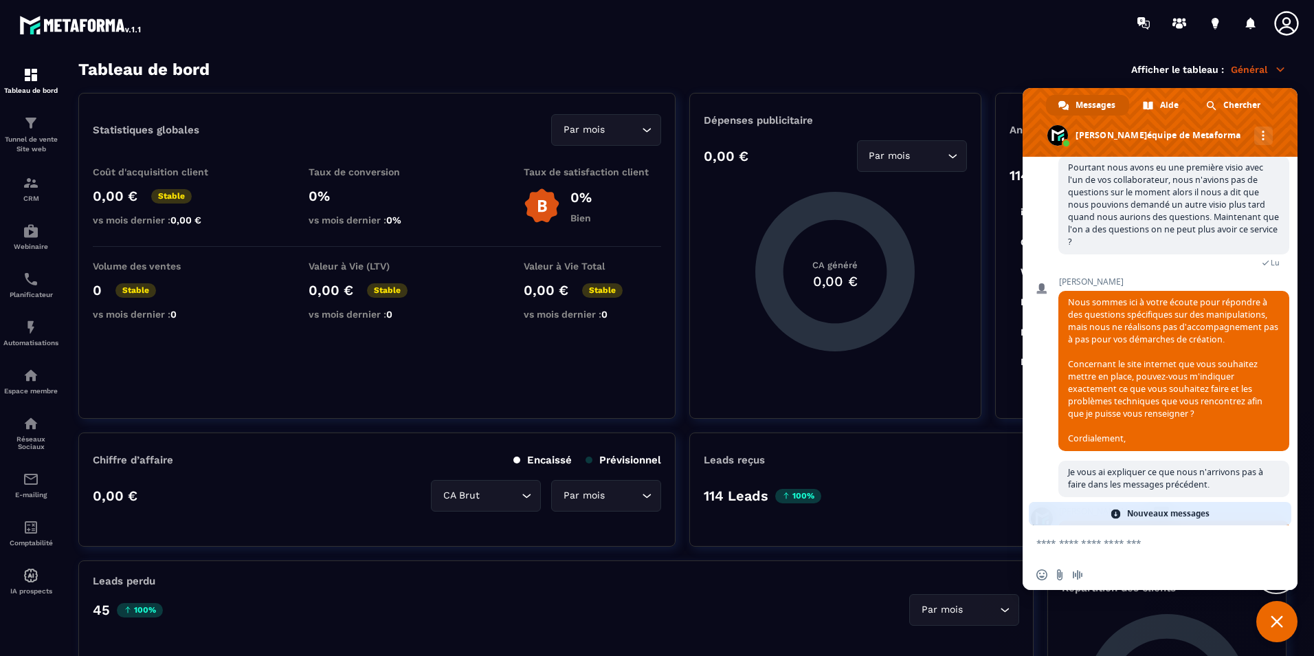
drag, startPoint x: 1224, startPoint y: 498, endPoint x: 1198, endPoint y: 533, distance: 43.7
click at [1198, 533] on form at bounding box center [1144, 543] width 217 height 37
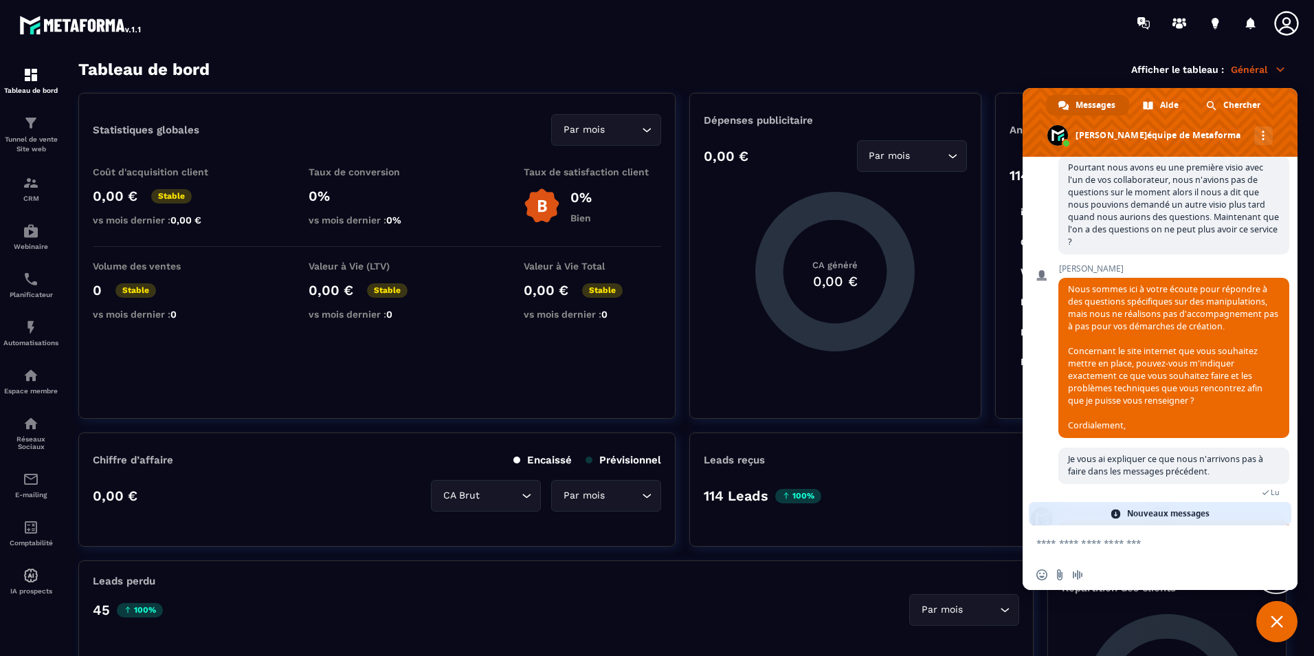
click at [1196, 508] on span "Nouveaux messages" at bounding box center [1168, 513] width 82 height 23
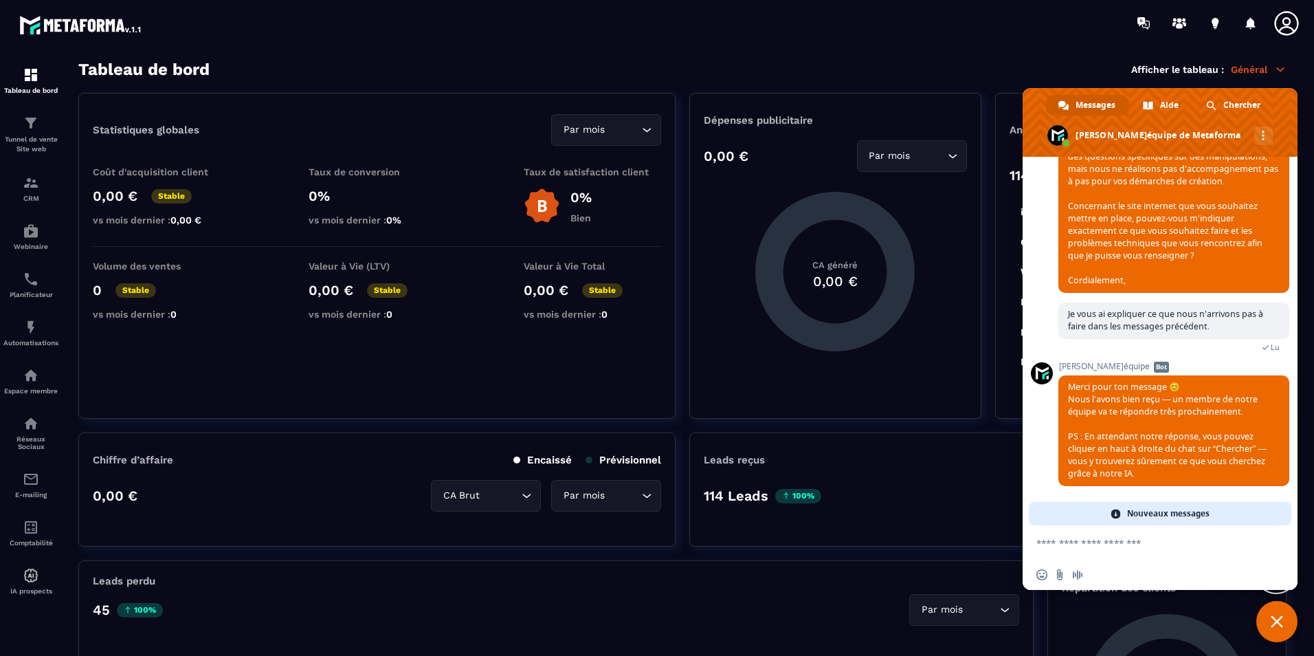
click at [1196, 511] on span "Nouveaux messages" at bounding box center [1168, 513] width 82 height 23
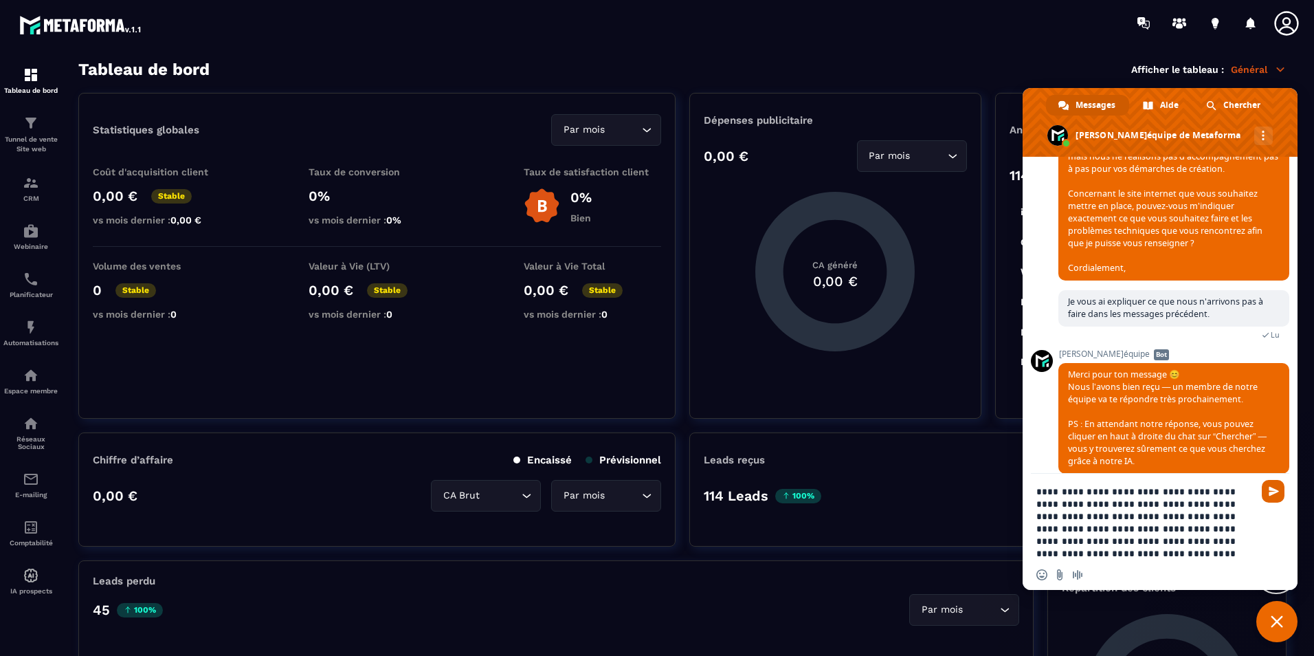
type textarea "**********"
click at [1271, 496] on span "Envoyer" at bounding box center [1273, 491] width 23 height 23
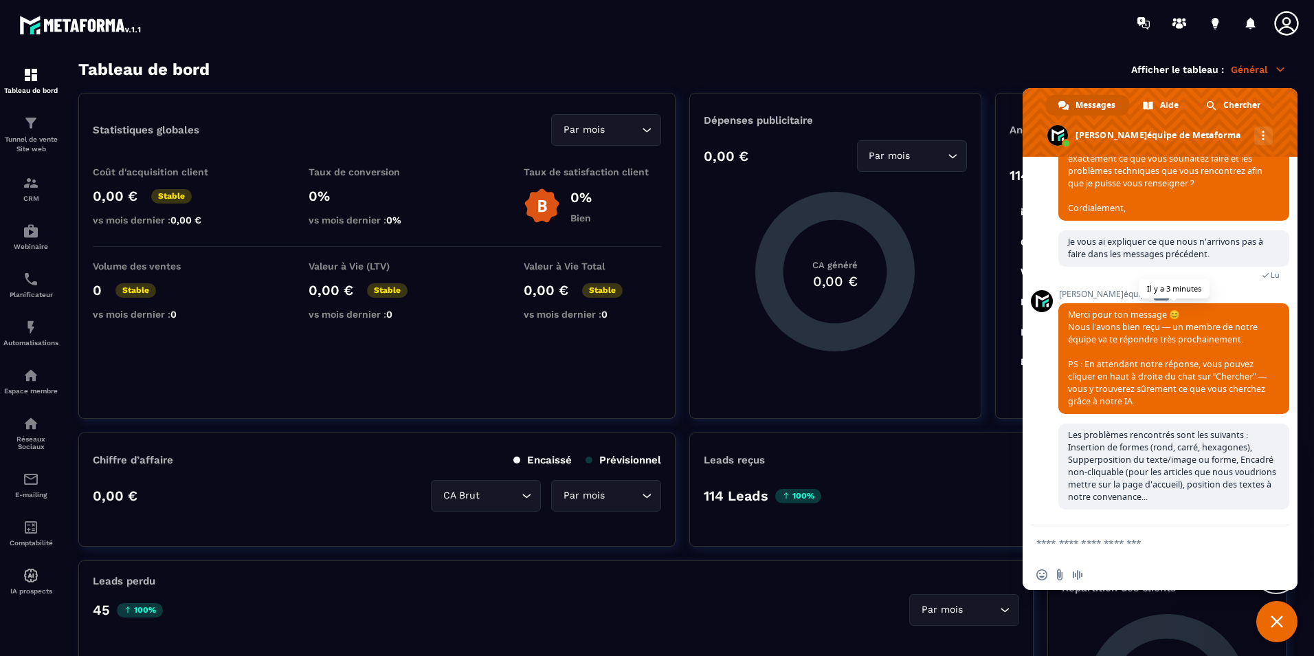
scroll to position [1850, 0]
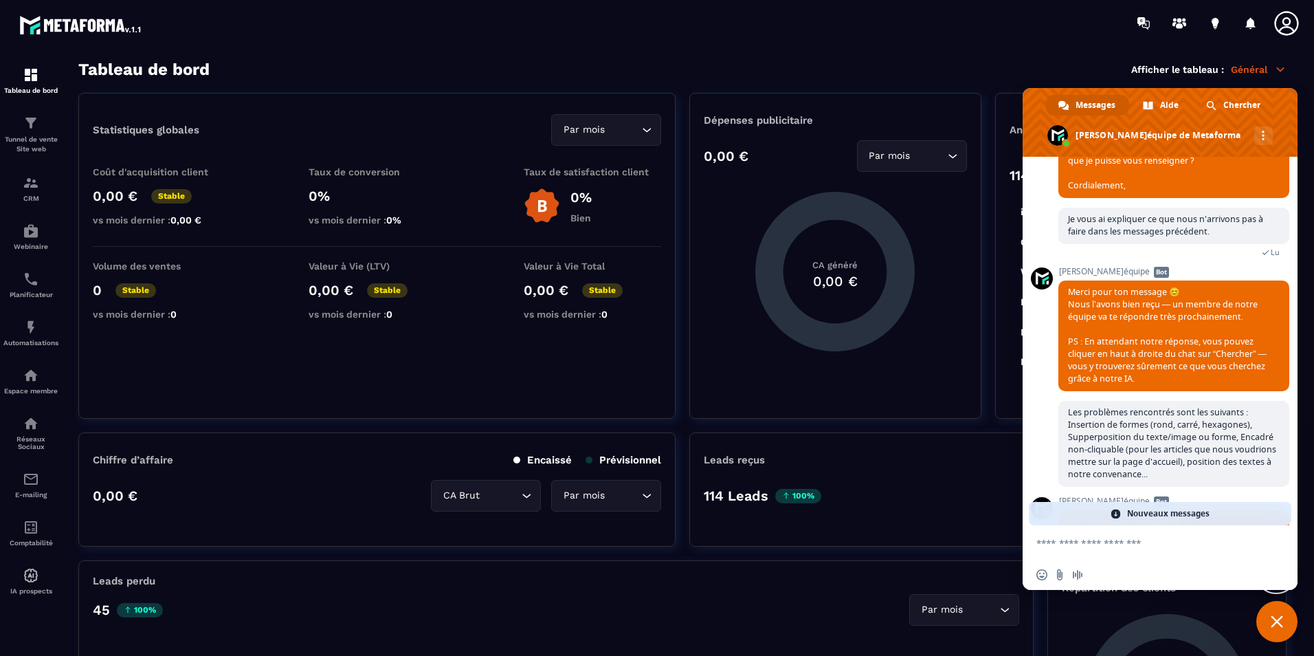
click at [1219, 517] on div "Nouveaux messages" at bounding box center [1160, 513] width 263 height 23
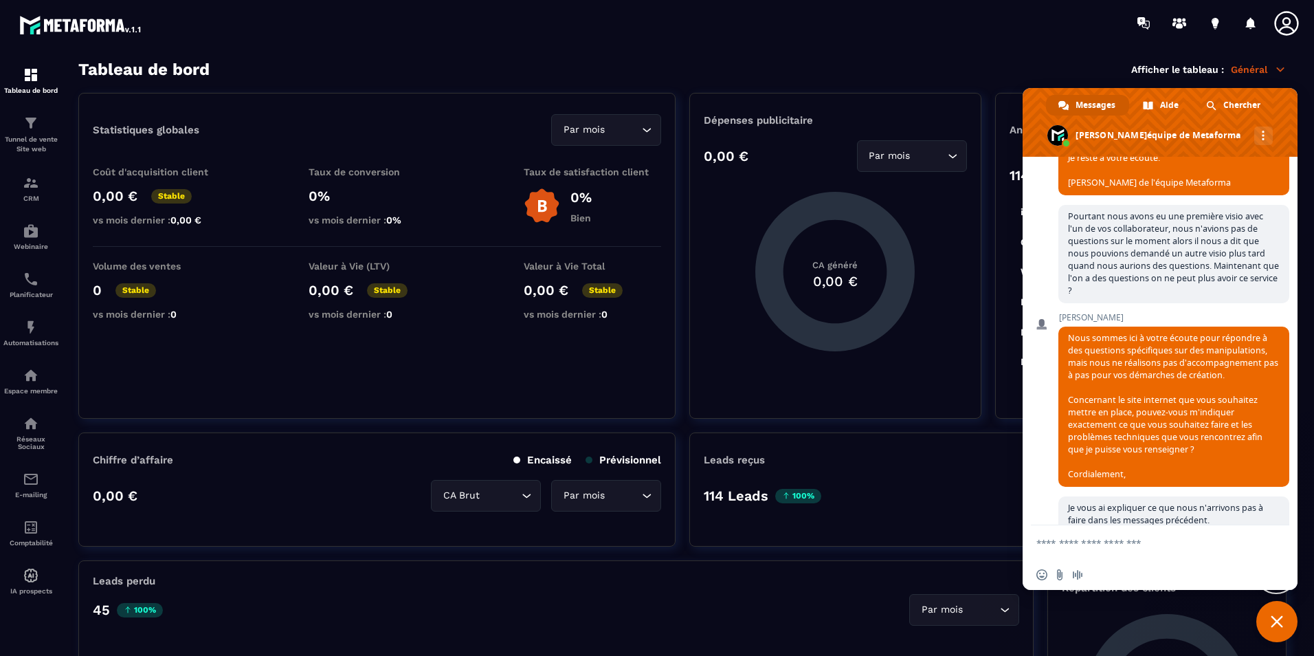
scroll to position [1974, 0]
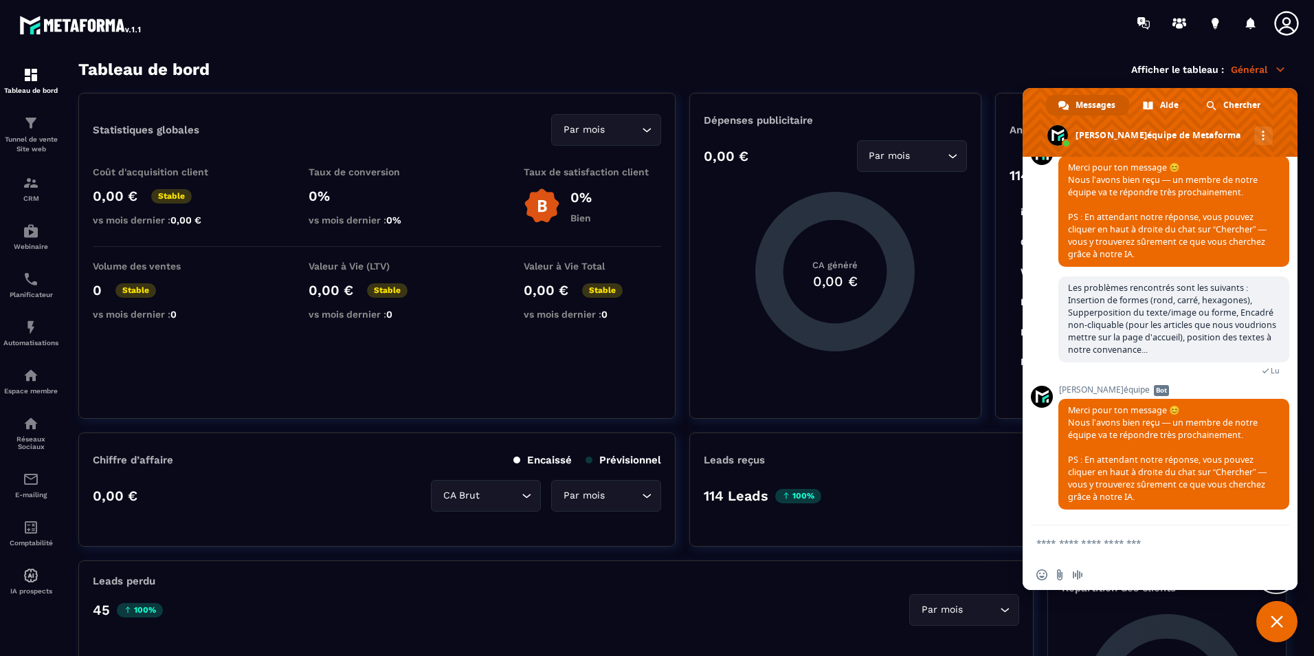
drag, startPoint x: 1281, startPoint y: 627, endPoint x: 1293, endPoint y: 603, distance: 27.4
click at [1281, 627] on span "Fermer le chat" at bounding box center [1276, 621] width 41 height 41
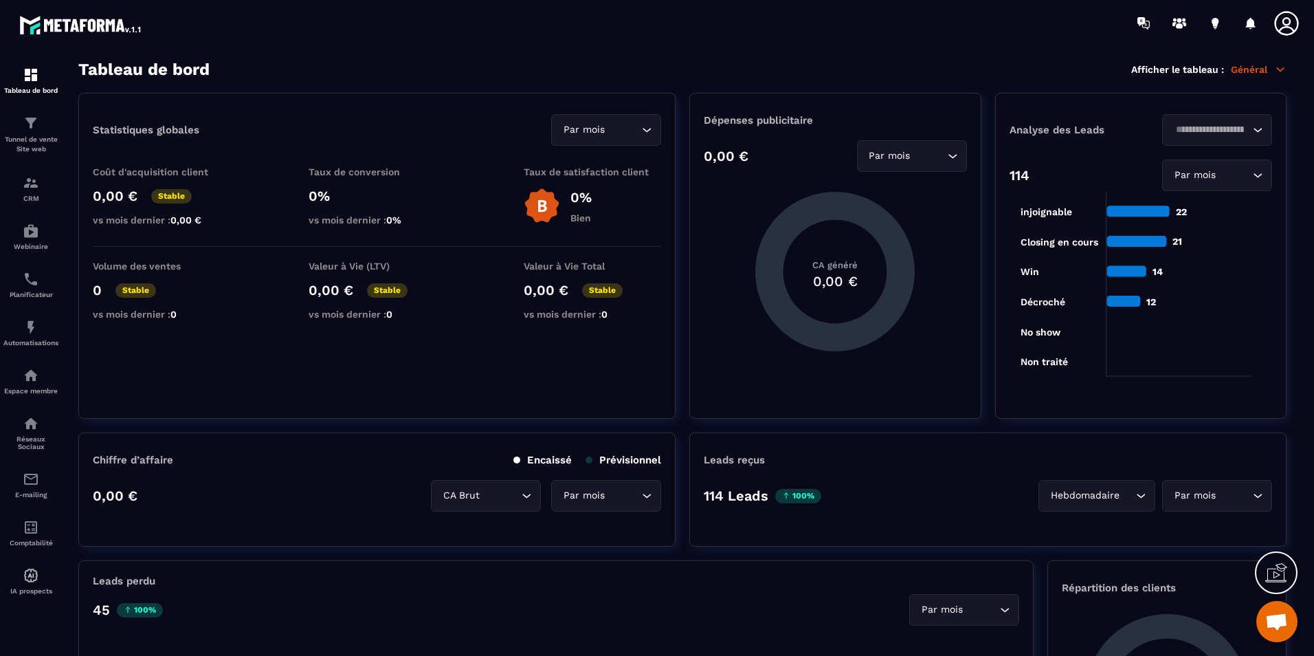
drag, startPoint x: 1269, startPoint y: 614, endPoint x: 1281, endPoint y: 605, distance: 15.1
click at [1269, 614] on span "Ouvrir le chat" at bounding box center [1276, 622] width 23 height 19
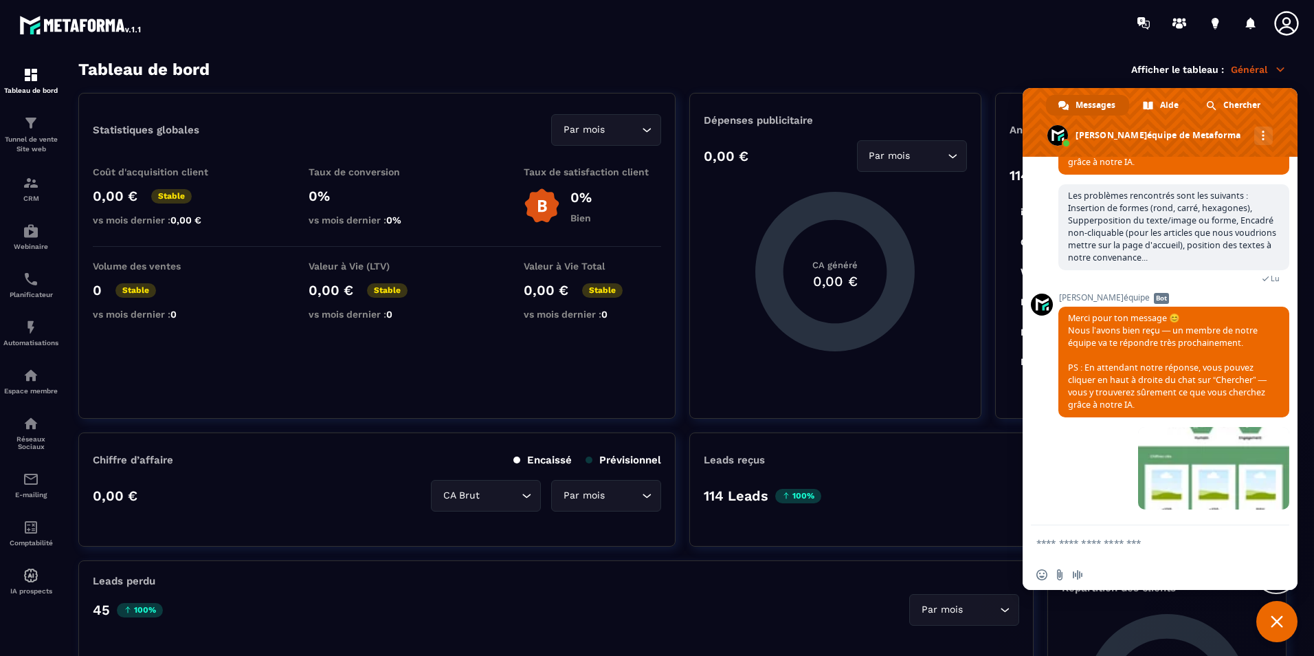
scroll to position [2066, 0]
click at [1204, 447] on span at bounding box center [1213, 468] width 151 height 82
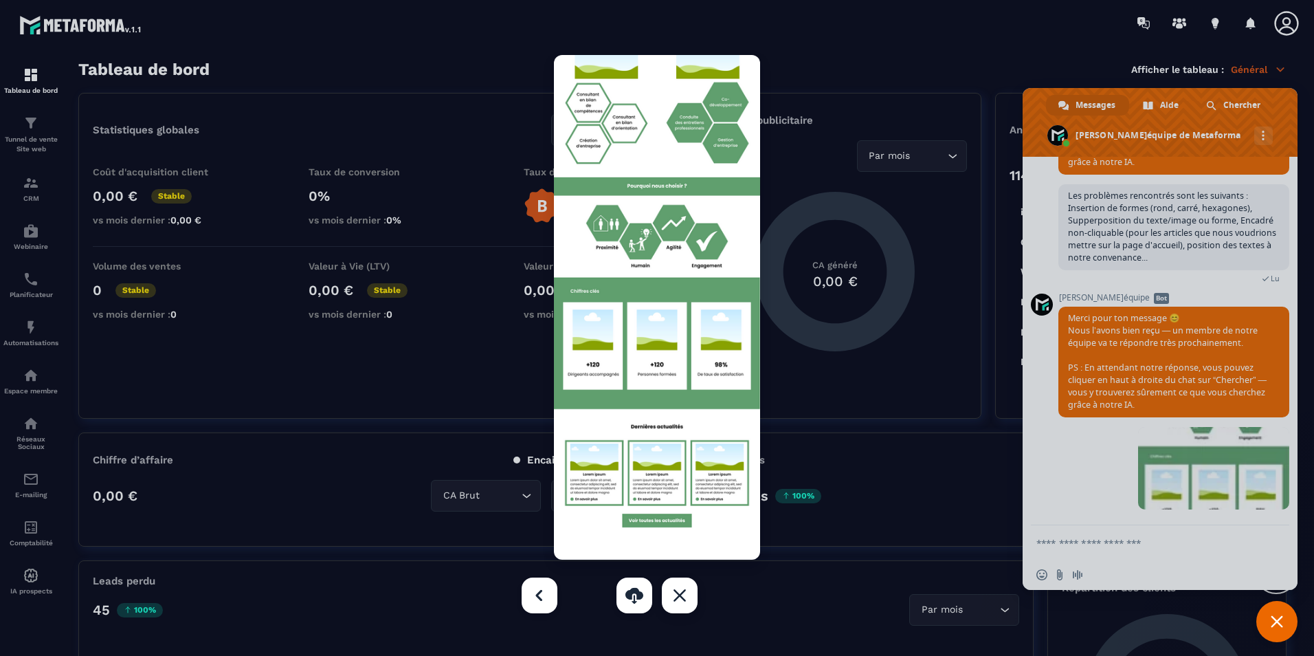
click at [675, 596] on div "Fermer" at bounding box center [680, 595] width 36 height 36
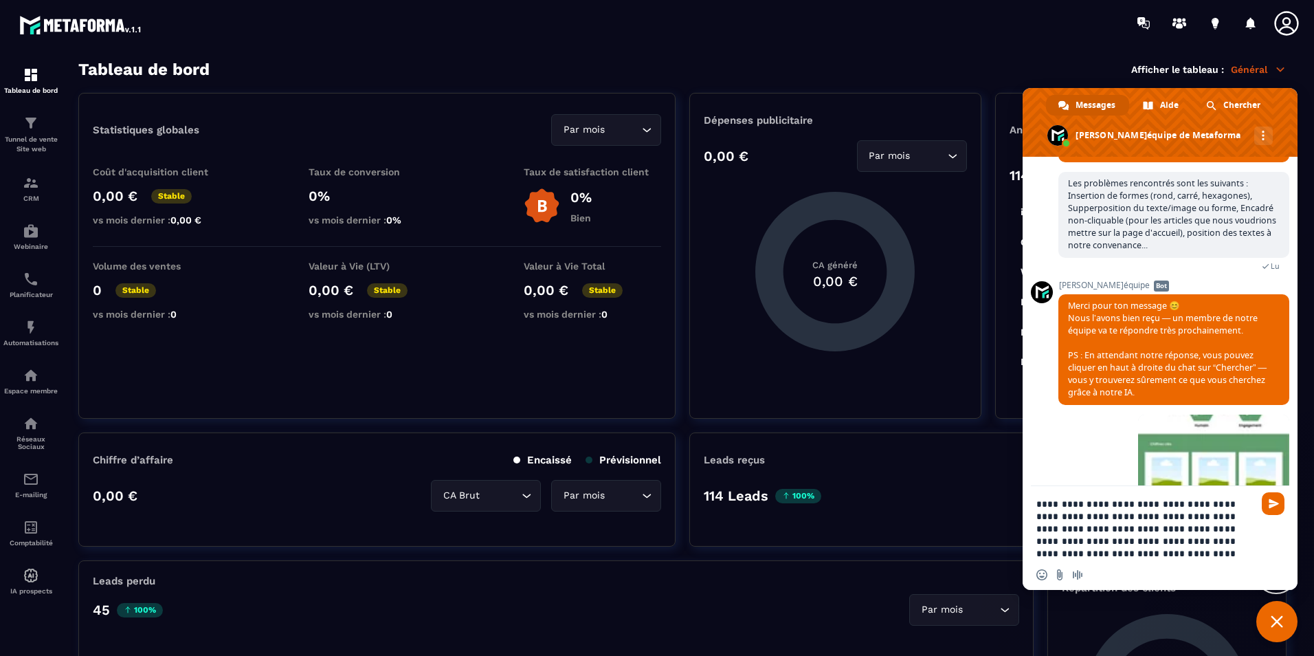
click at [1077, 557] on textarea "**********" at bounding box center [1144, 529] width 217 height 62
click at [1082, 554] on textarea "**********" at bounding box center [1144, 529] width 217 height 62
click at [1093, 553] on textarea "**********" at bounding box center [1144, 529] width 217 height 62
click at [1085, 553] on textarea "**********" at bounding box center [1144, 529] width 217 height 62
click at [1187, 554] on textarea "**********" at bounding box center [1144, 529] width 217 height 62
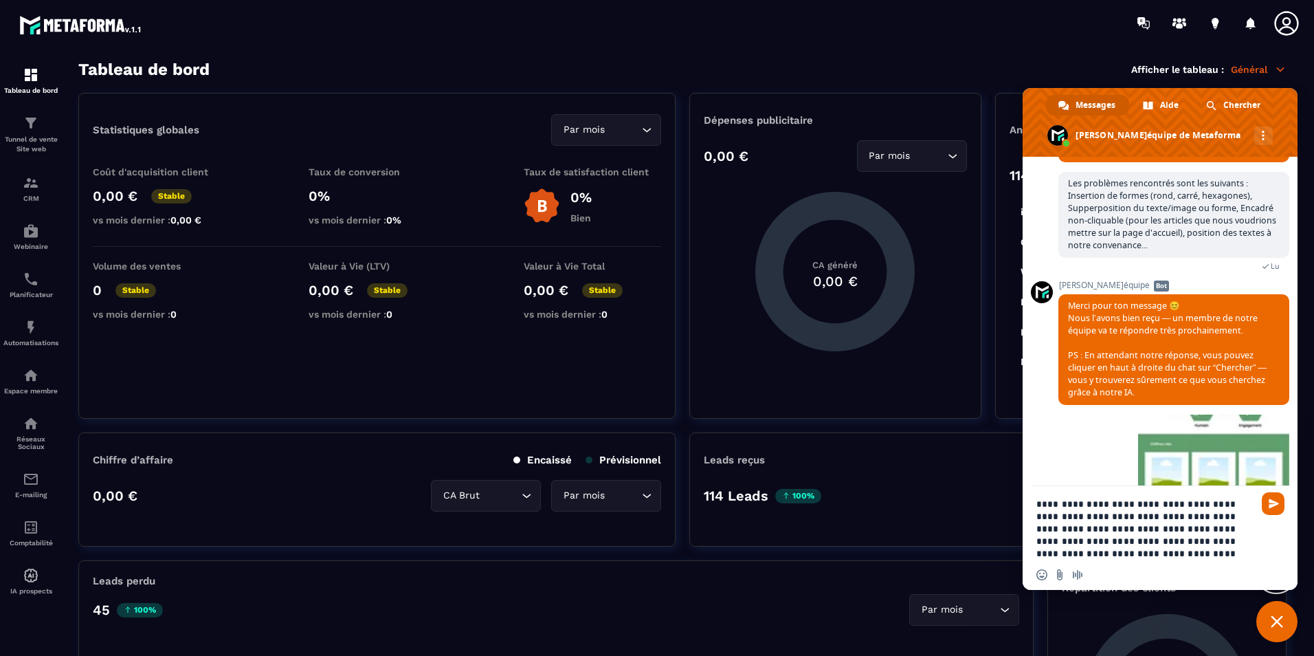
type textarea "**********"
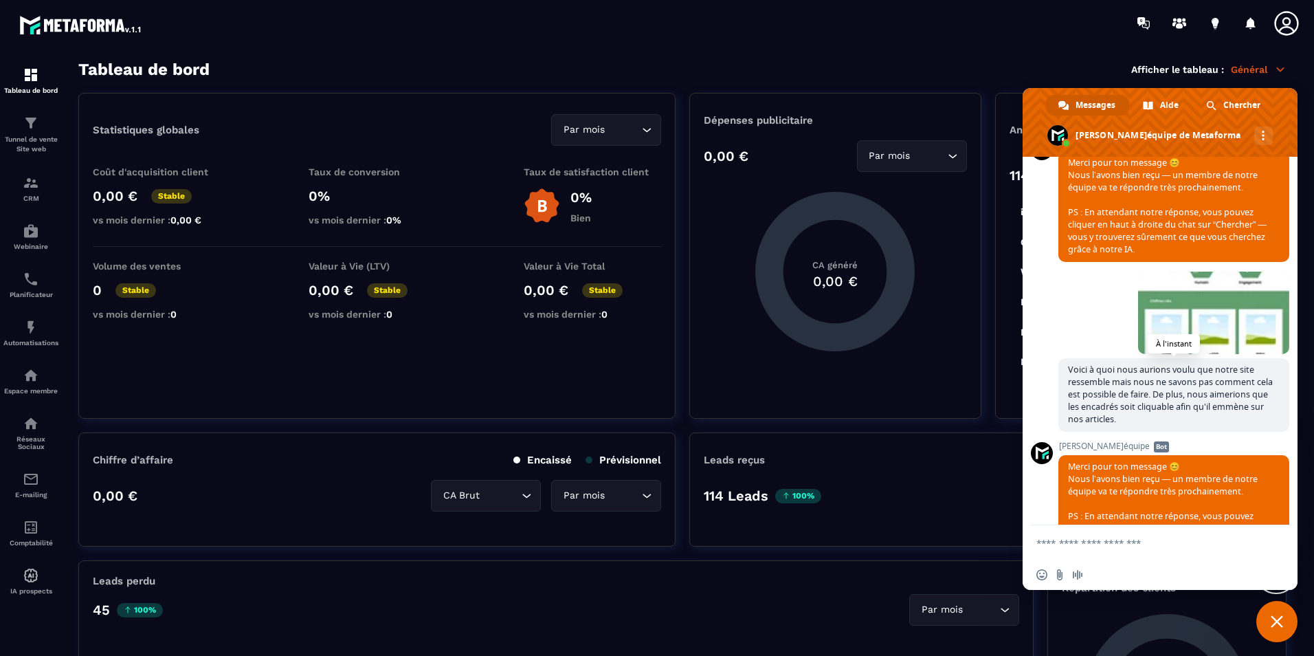
scroll to position [2277, 0]
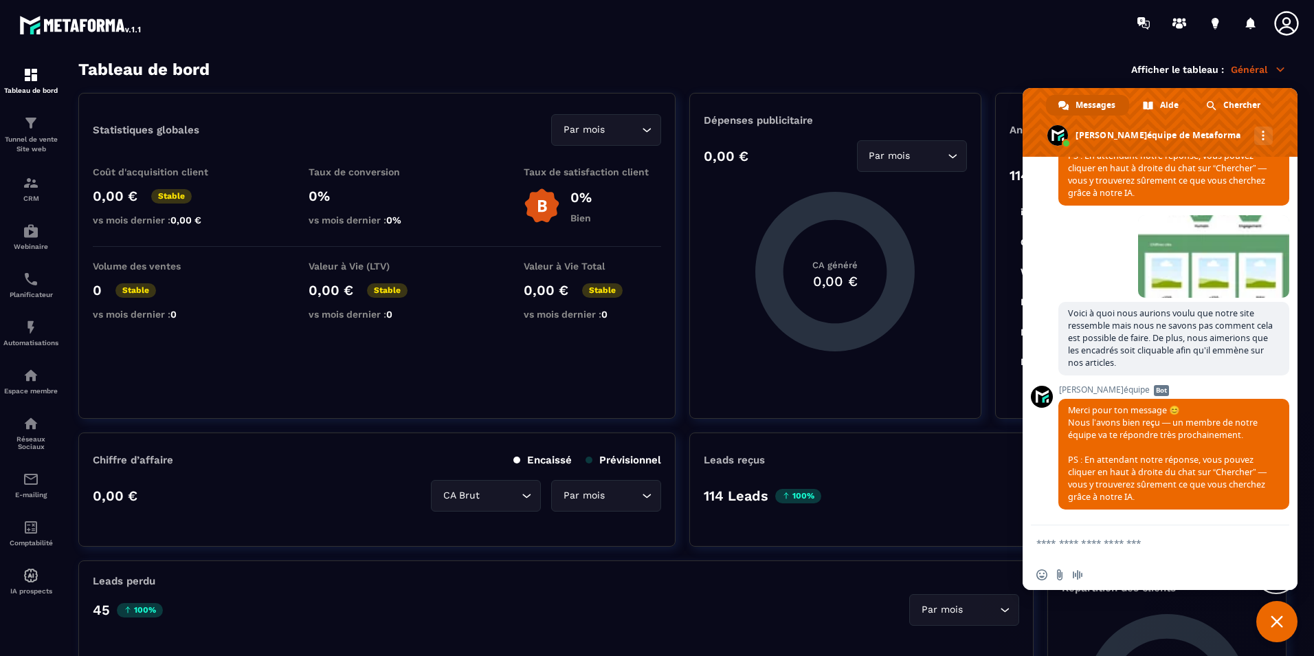
click at [1282, 625] on span "Fermer le chat" at bounding box center [1277, 621] width 12 height 12
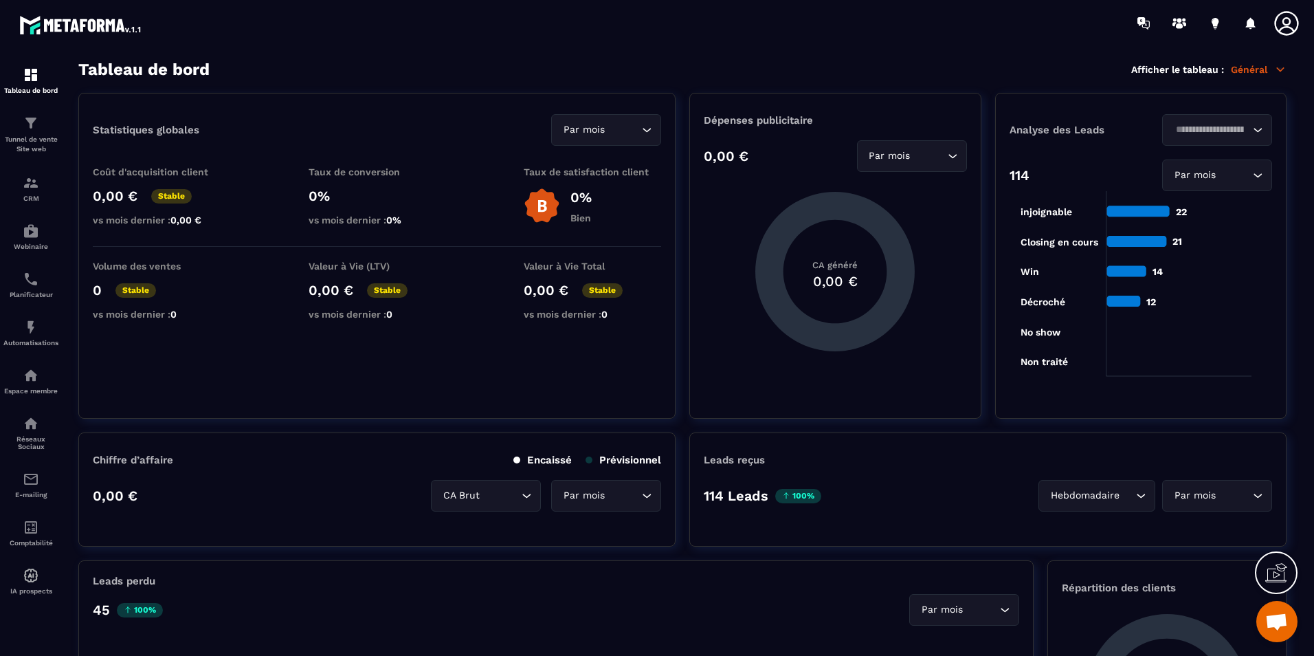
click at [936, 80] on section "Tableau de bord Afficher le tableau : Général Statistiques globales Par mois Lo…" at bounding box center [683, 358] width 1236 height 596
click at [820, 32] on div at bounding box center [737, 23] width 1152 height 46
click at [1277, 623] on span "Ouvrir le chat" at bounding box center [1276, 622] width 23 height 19
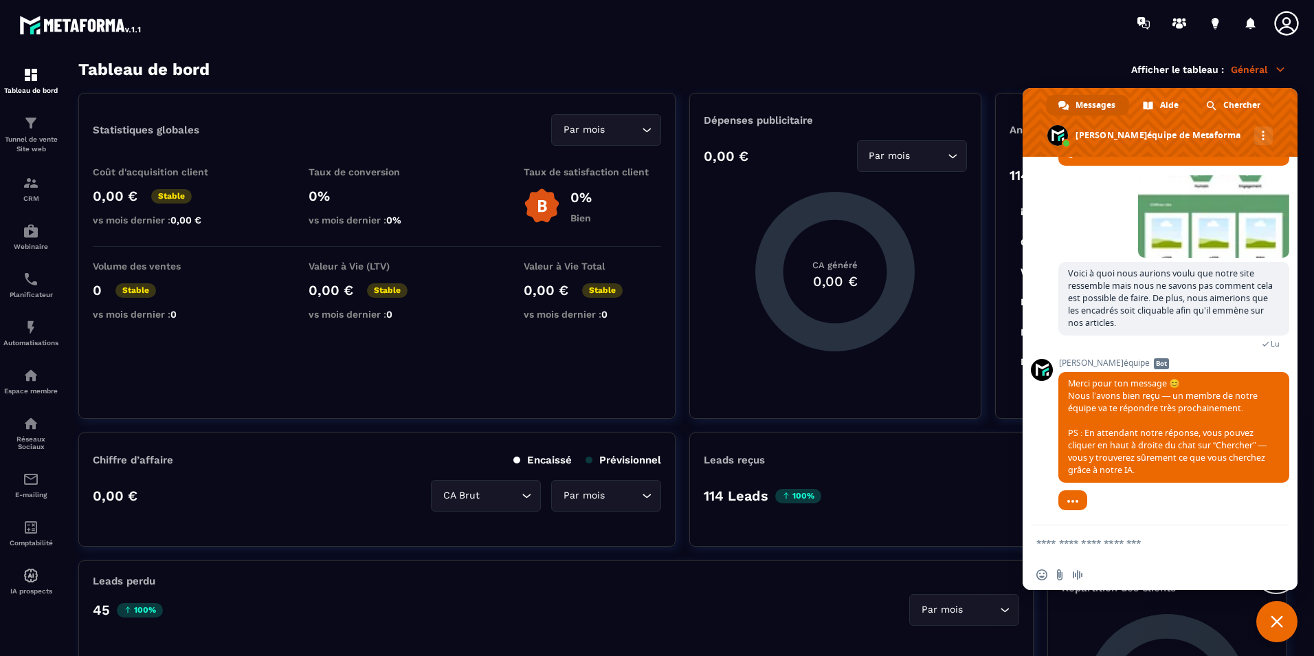
click at [1277, 623] on span "Fermer le chat" at bounding box center [1277, 621] width 12 height 12
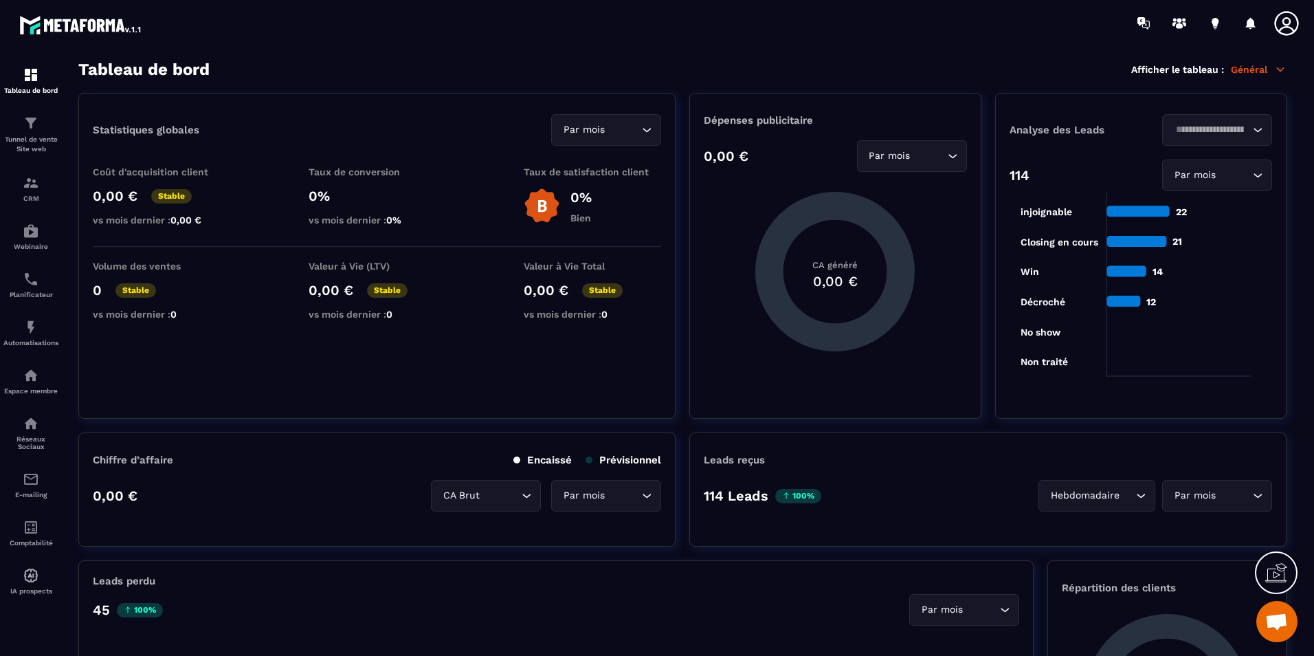
click at [1273, 621] on span "Ouvrir le chat" at bounding box center [1276, 622] width 23 height 19
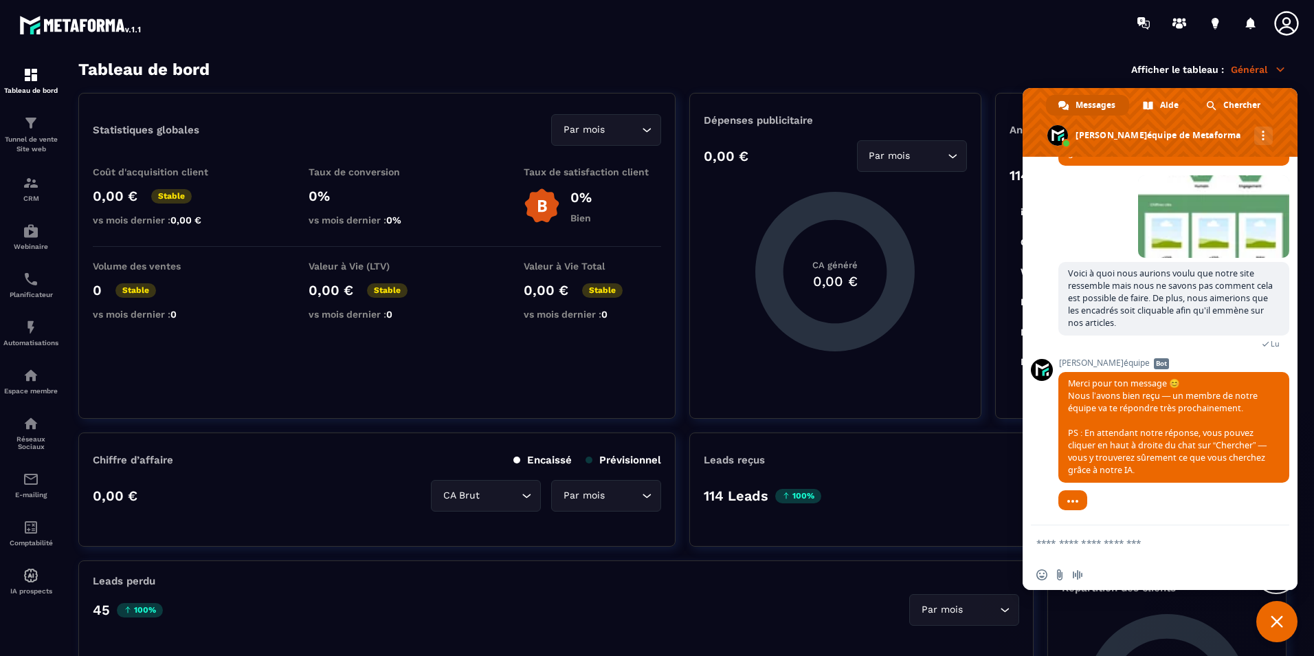
click at [1276, 618] on span "Fermer le chat" at bounding box center [1277, 621] width 12 height 12
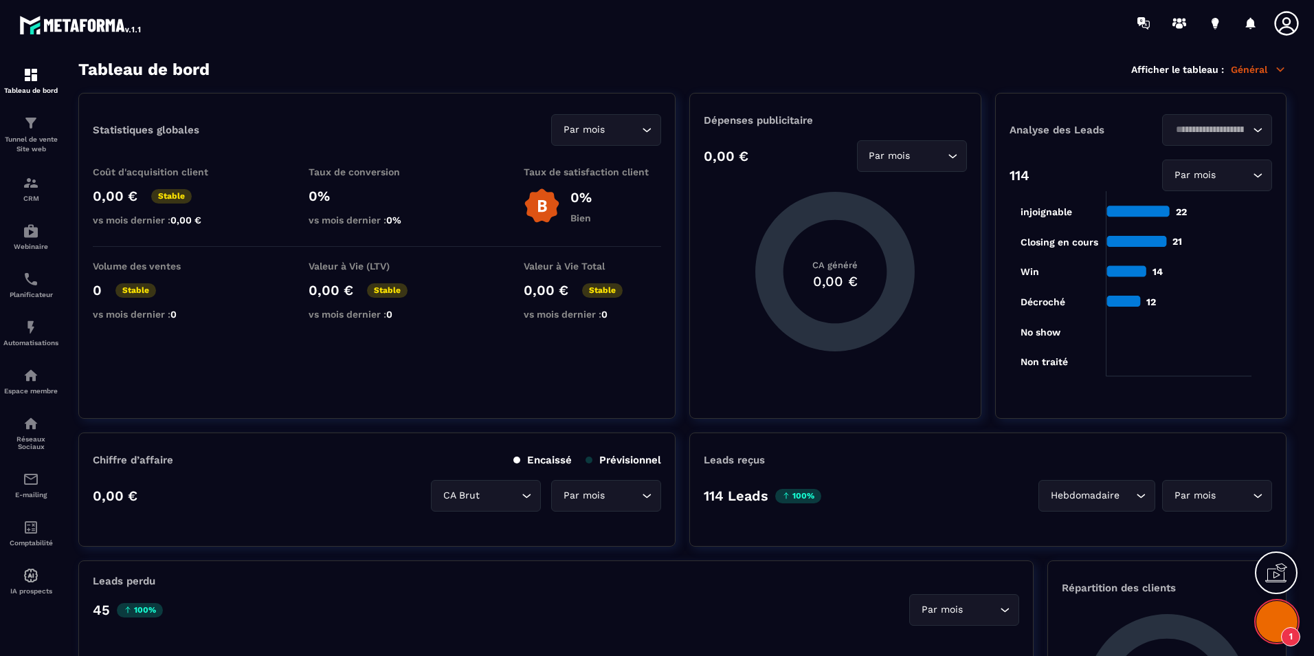
scroll to position [2497, 0]
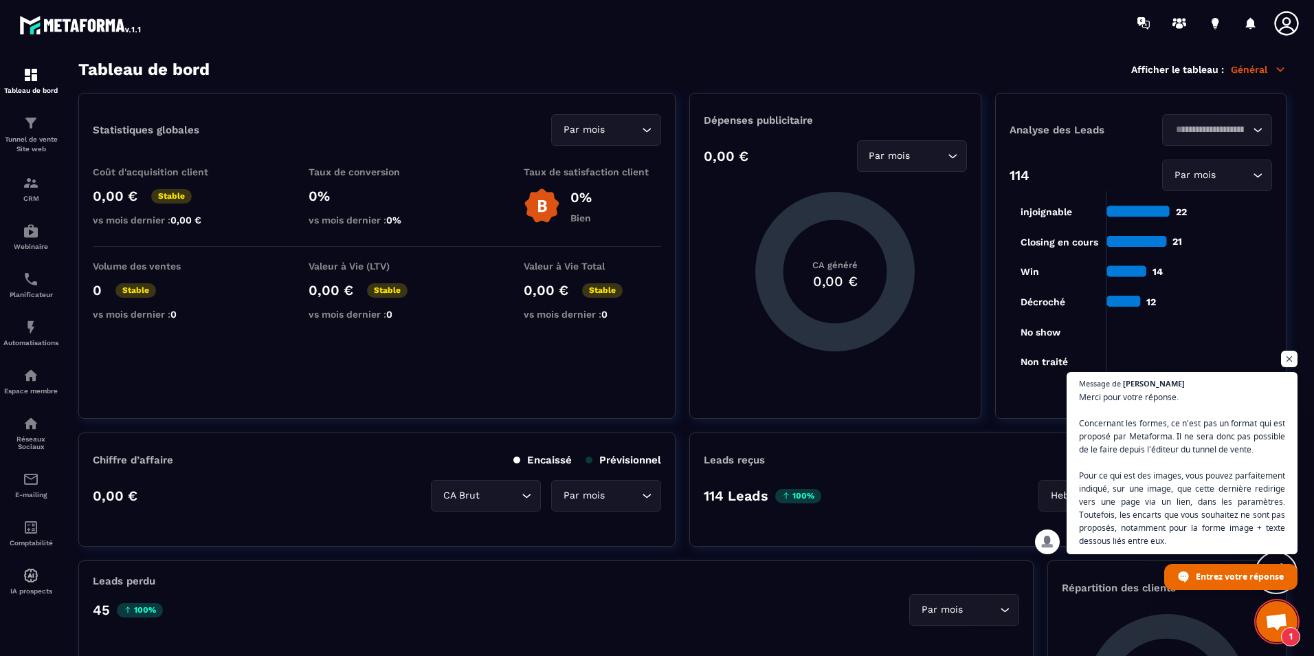
click at [1276, 618] on span "Ouvrir le chat" at bounding box center [1276, 622] width 23 height 19
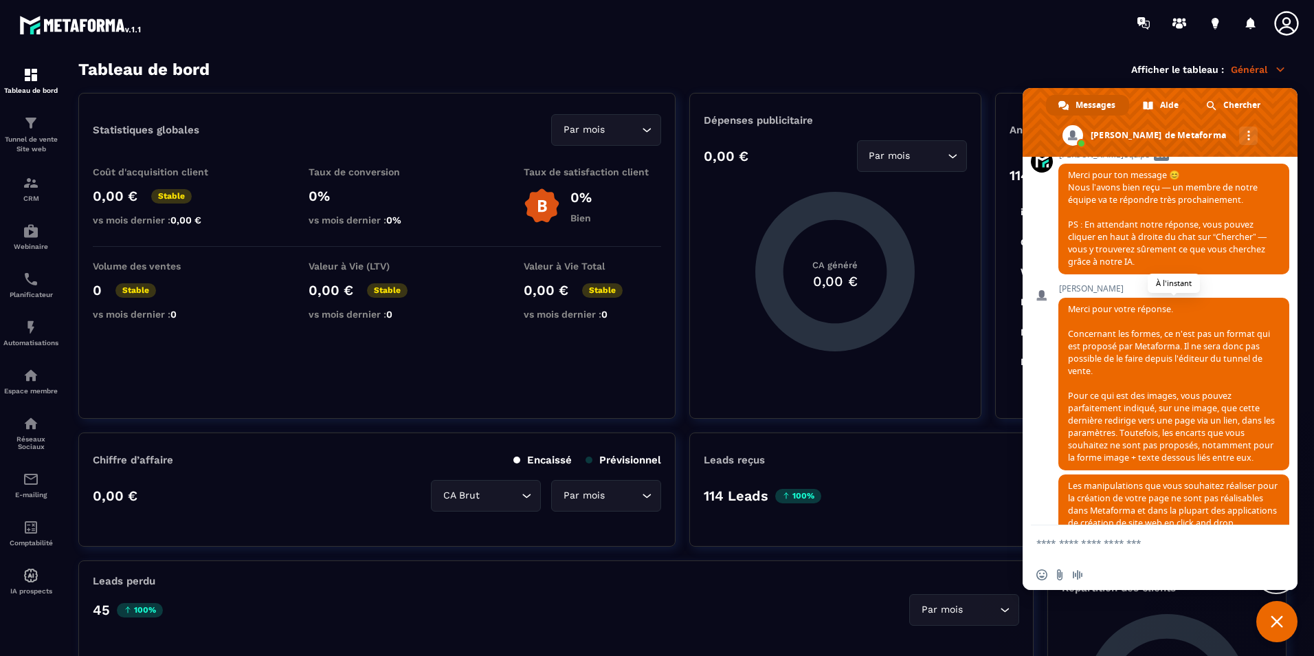
scroll to position [2551, 0]
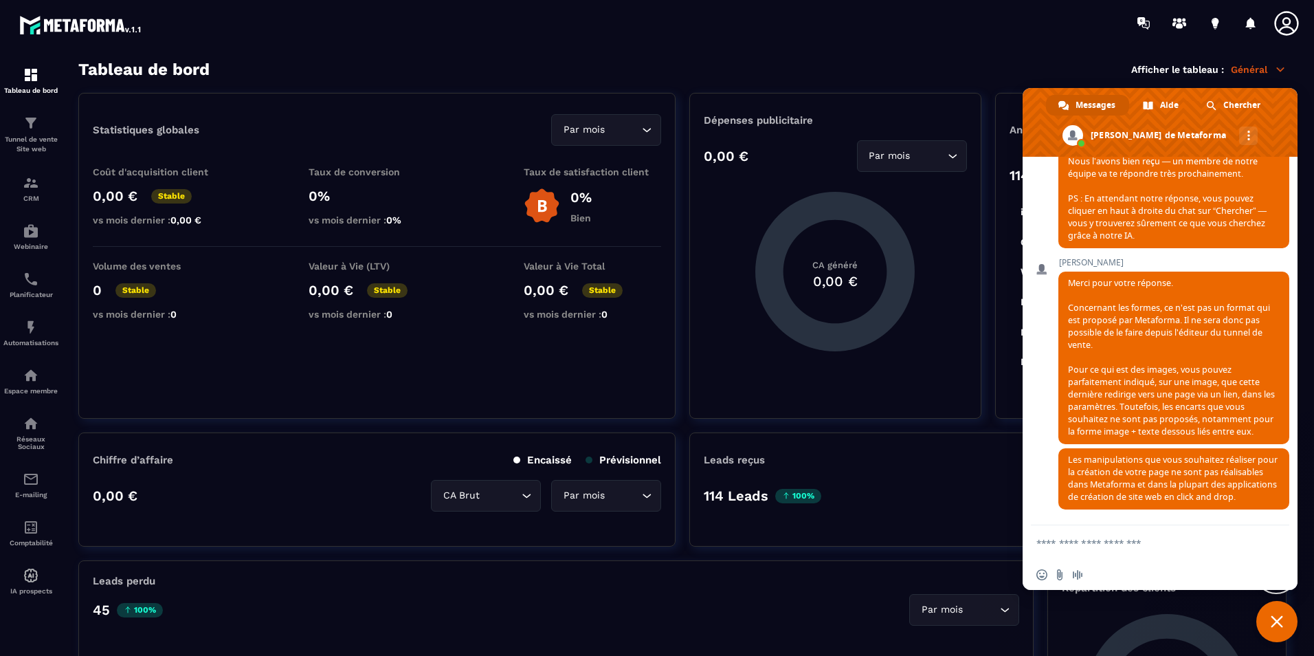
click at [1055, 423] on div "Metaforma Comment puis-je vous aider à propos de Metaforma ? Mercredi, 3 Septem…" at bounding box center [1160, 341] width 275 height 368
click at [1049, 478] on div "Metaforma Comment puis-je vous aider à propos de Metaforma ? Mercredi, 3 Septem…" at bounding box center [1160, 341] width 275 height 368
click at [906, 42] on div at bounding box center [737, 23] width 1152 height 46
click at [1289, 636] on span "Fermer le chat" at bounding box center [1276, 621] width 41 height 41
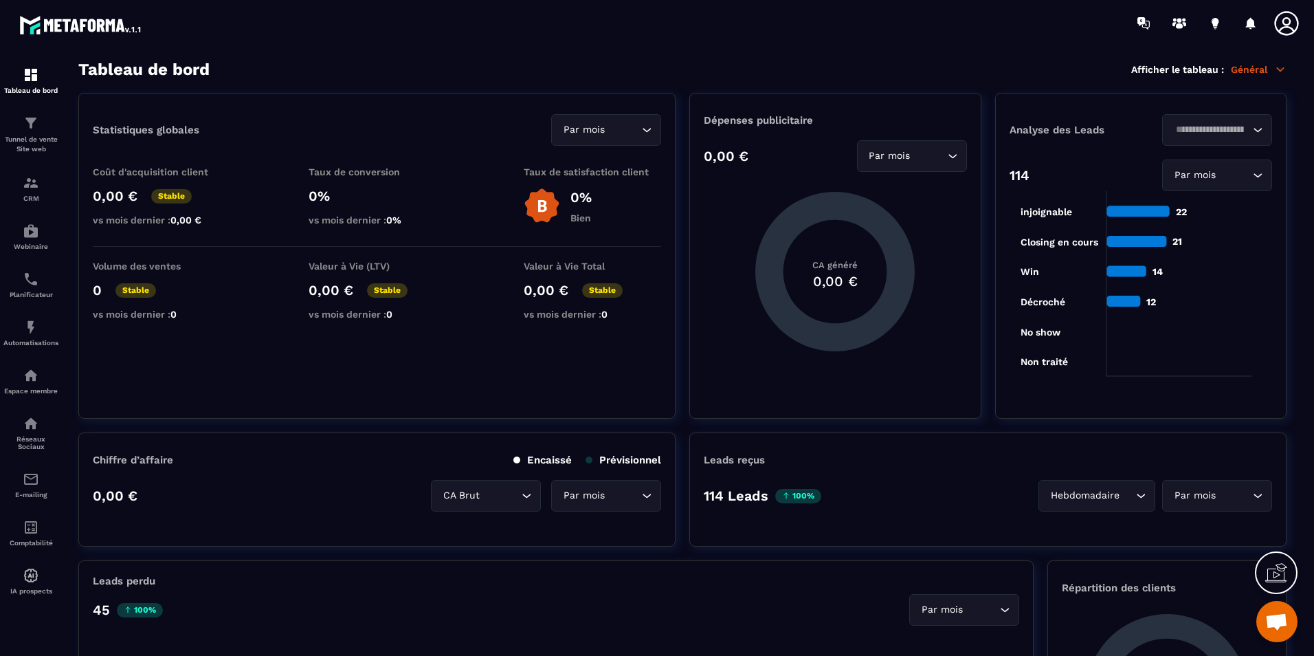
click at [950, 52] on section "Tableau de bord Tunnel de vente Site web CRM Webinaire Planificateur Automatisa…" at bounding box center [657, 358] width 1314 height 624
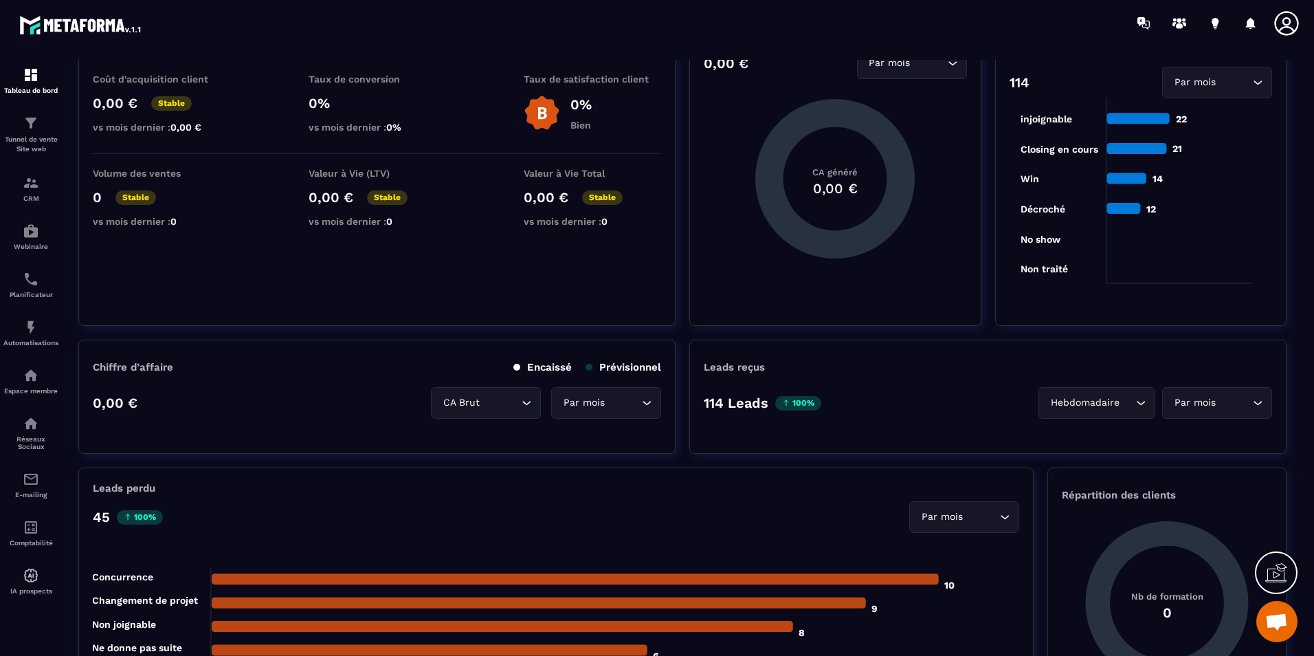
scroll to position [0, 0]
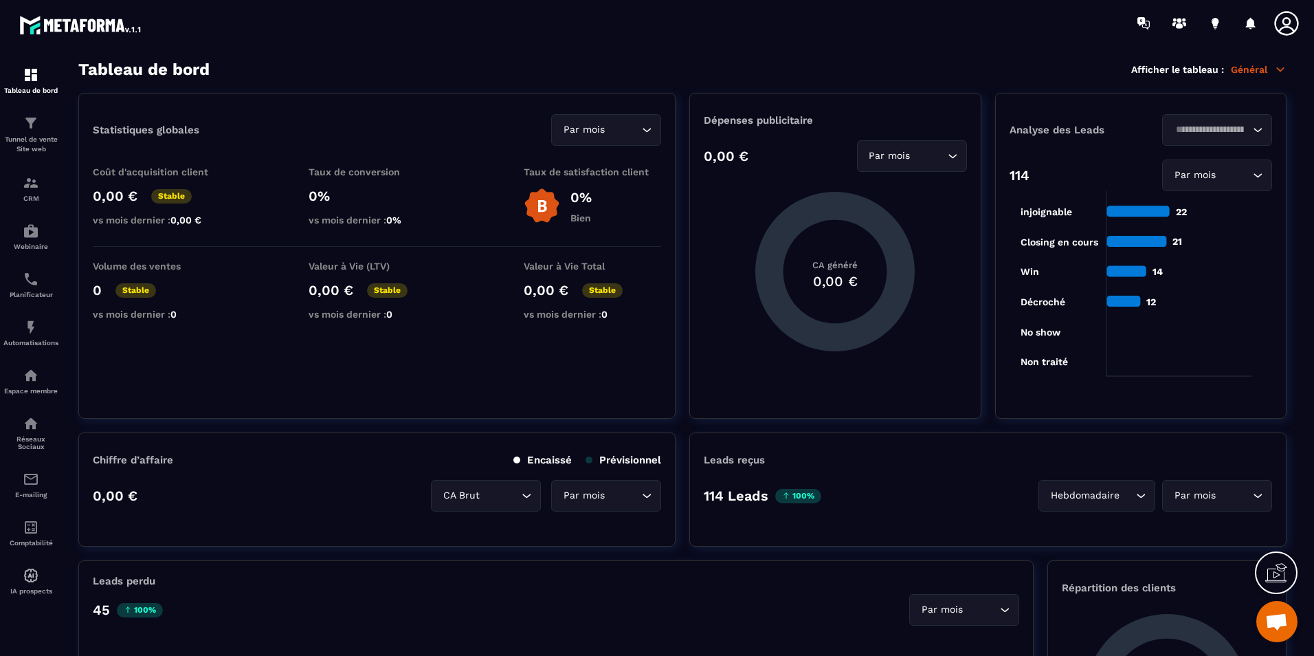
click at [445, 78] on div "Tableau de bord Afficher le tableau : Général" at bounding box center [682, 69] width 1208 height 19
click at [1276, 636] on span "Ouvrir le chat" at bounding box center [1276, 621] width 41 height 41
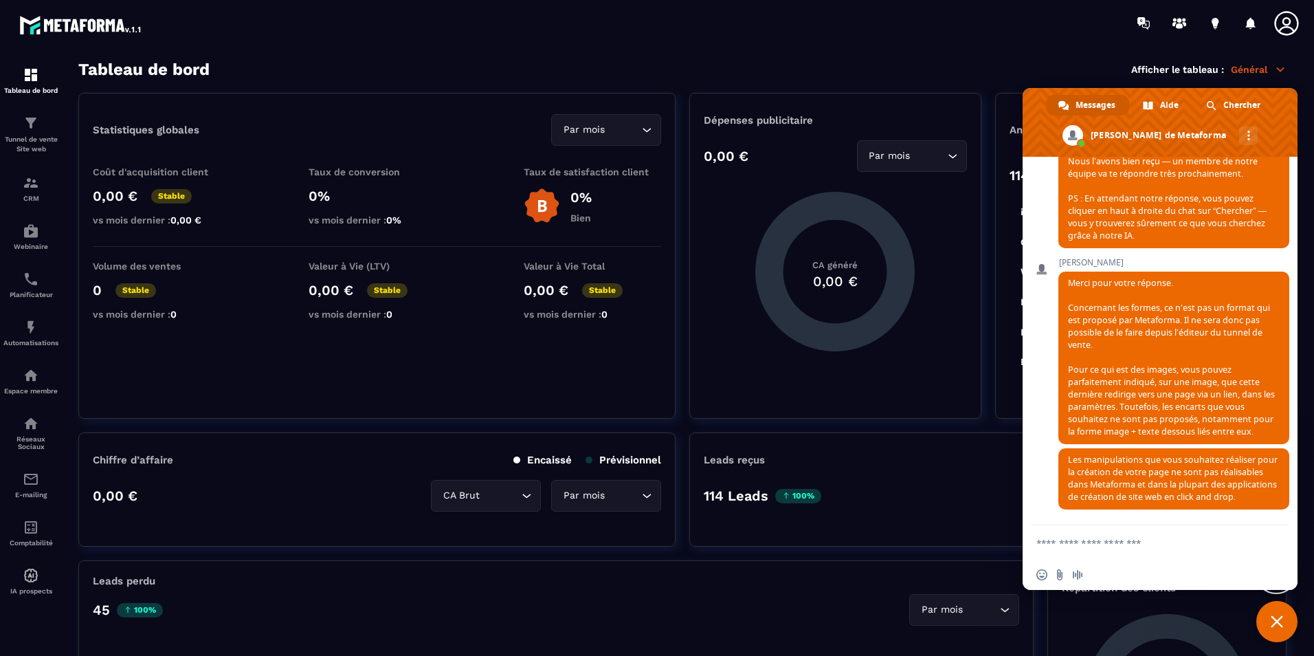
click at [1276, 636] on span "Fermer le chat" at bounding box center [1276, 621] width 41 height 41
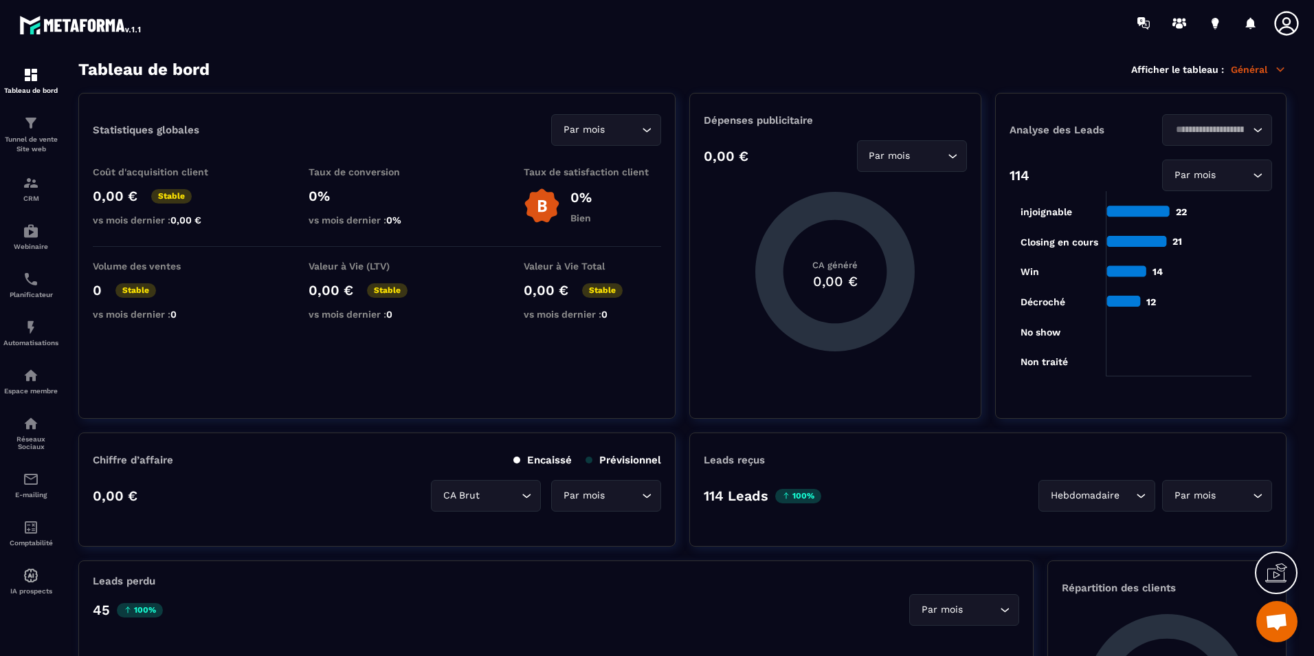
click at [1276, 636] on span "Ouvrir le chat" at bounding box center [1276, 621] width 41 height 41
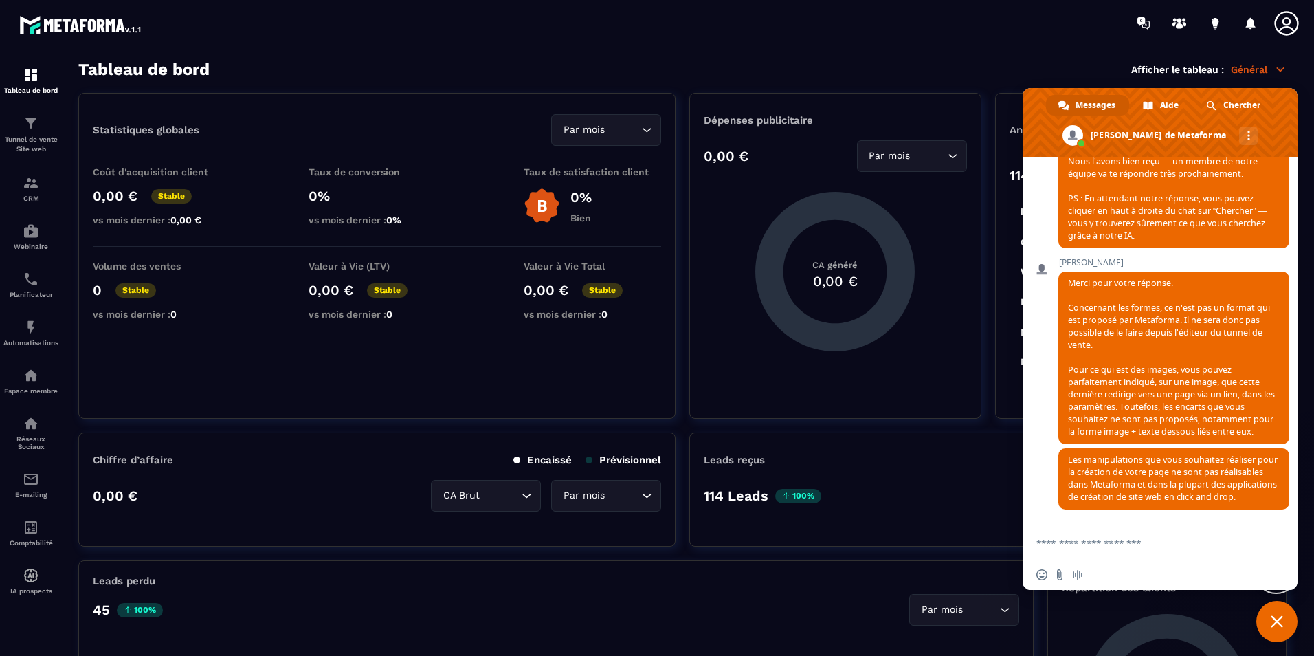
click at [1276, 636] on span "Fermer le chat" at bounding box center [1276, 621] width 41 height 41
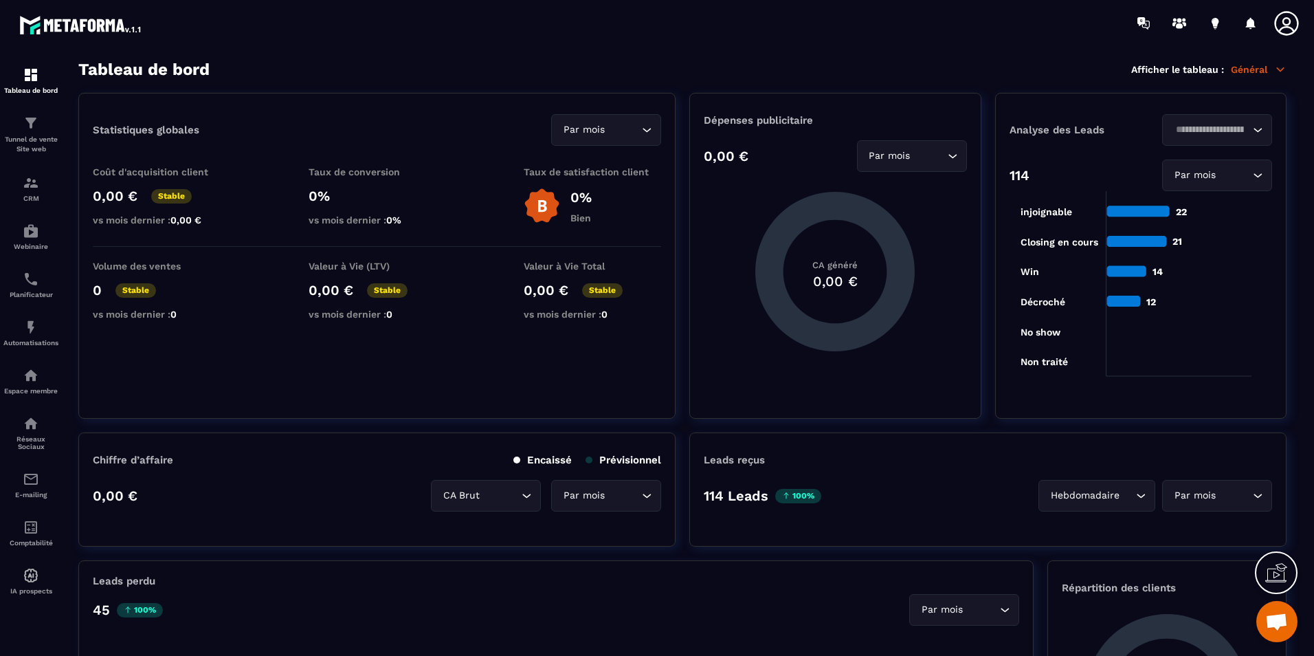
click at [940, 57] on section "Tableau de bord Tunnel de vente Site web CRM Webinaire Planificateur Automatisa…" at bounding box center [657, 358] width 1314 height 624
click at [372, 56] on section "Tableau de bord Tunnel de vente Site web CRM Webinaire Planificateur Automatisa…" at bounding box center [657, 358] width 1314 height 624
click at [994, 96] on div "Dépenses publicitaire 0,00 € Par mois Loading... CA généré 0,00 € Analyse de…" at bounding box center [987, 256] width 597 height 326
click at [799, 75] on div "Tableau de bord Afficher le tableau : Général" at bounding box center [682, 69] width 1208 height 19
click at [796, 63] on div "Tableau de bord Afficher le tableau : Général" at bounding box center [682, 69] width 1208 height 19
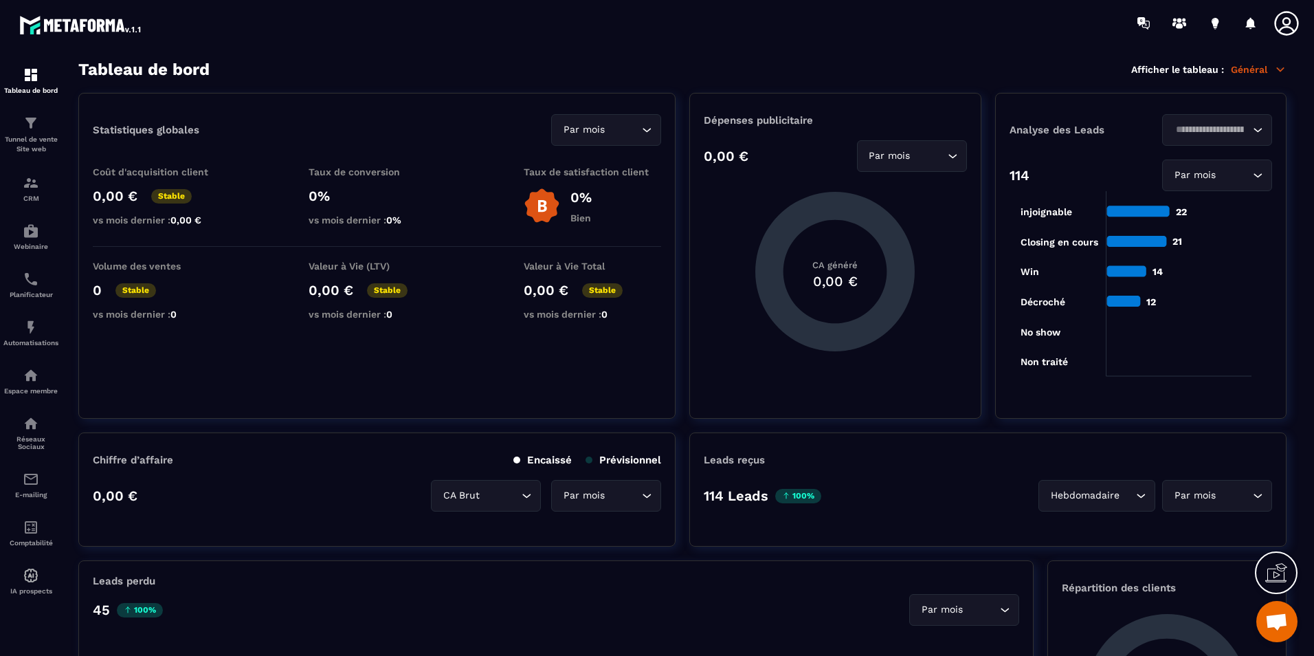
click at [777, 67] on div "Tableau de bord Afficher le tableau : Général" at bounding box center [682, 69] width 1208 height 19
click at [767, 53] on section "Tableau de bord Tunnel de vente Site web CRM Webinaire Planificateur Automatisa…" at bounding box center [657, 358] width 1314 height 624
click at [1272, 622] on span "Ouvrir le chat" at bounding box center [1276, 622] width 23 height 19
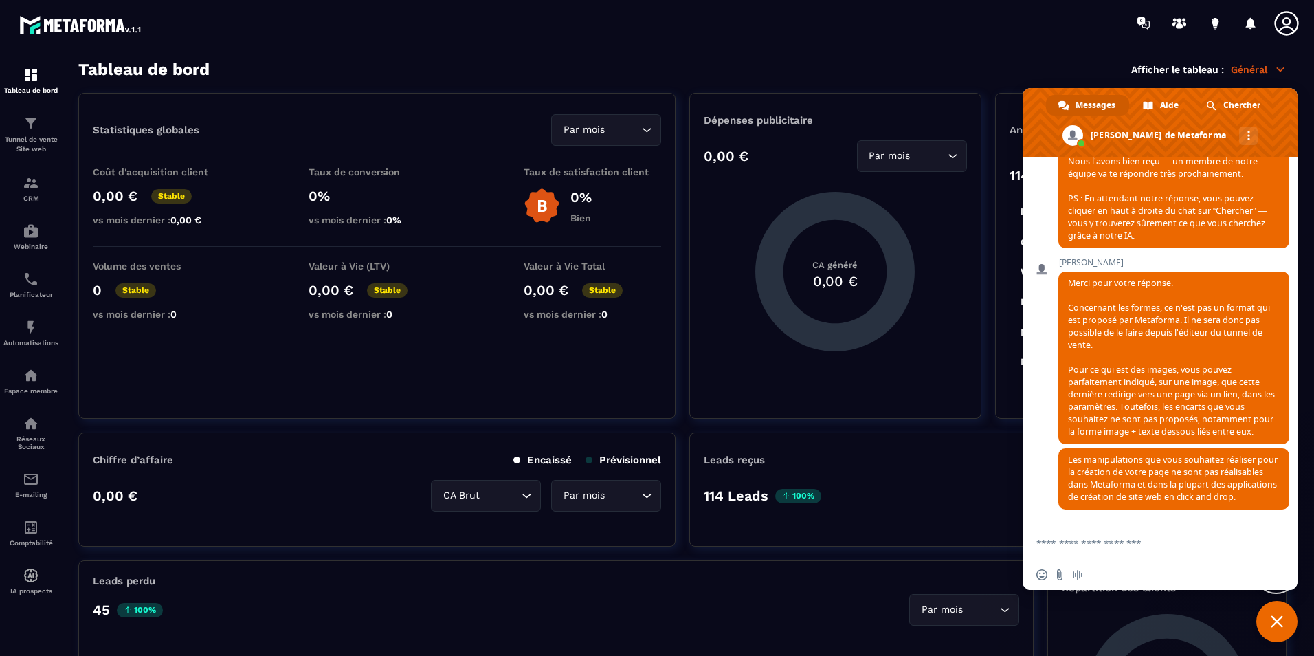
click at [1157, 555] on form at bounding box center [1144, 543] width 217 height 37
click at [1157, 551] on form at bounding box center [1144, 543] width 217 height 37
click at [1157, 546] on textarea "Entrez votre message..." at bounding box center [1144, 543] width 217 height 12
type textarea "**********"
click at [1280, 537] on span "Envoyer" at bounding box center [1273, 542] width 23 height 23
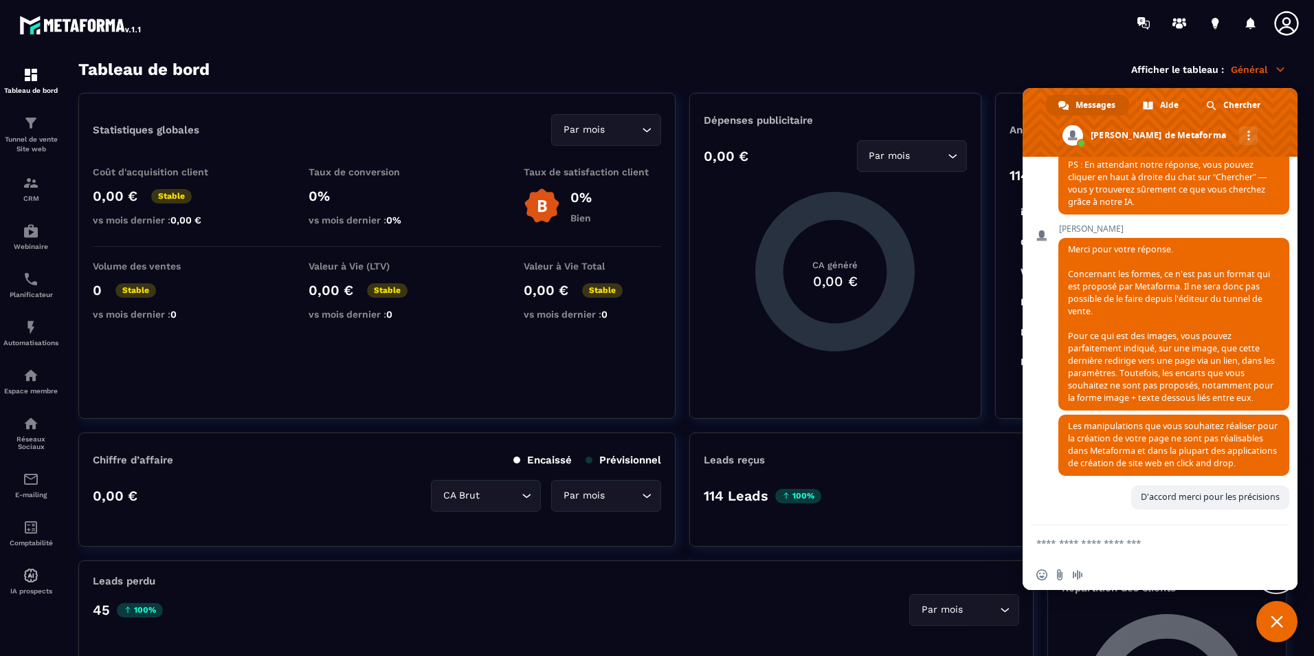
scroll to position [2585, 0]
click at [1276, 610] on span "Fermer le chat" at bounding box center [1276, 621] width 41 height 41
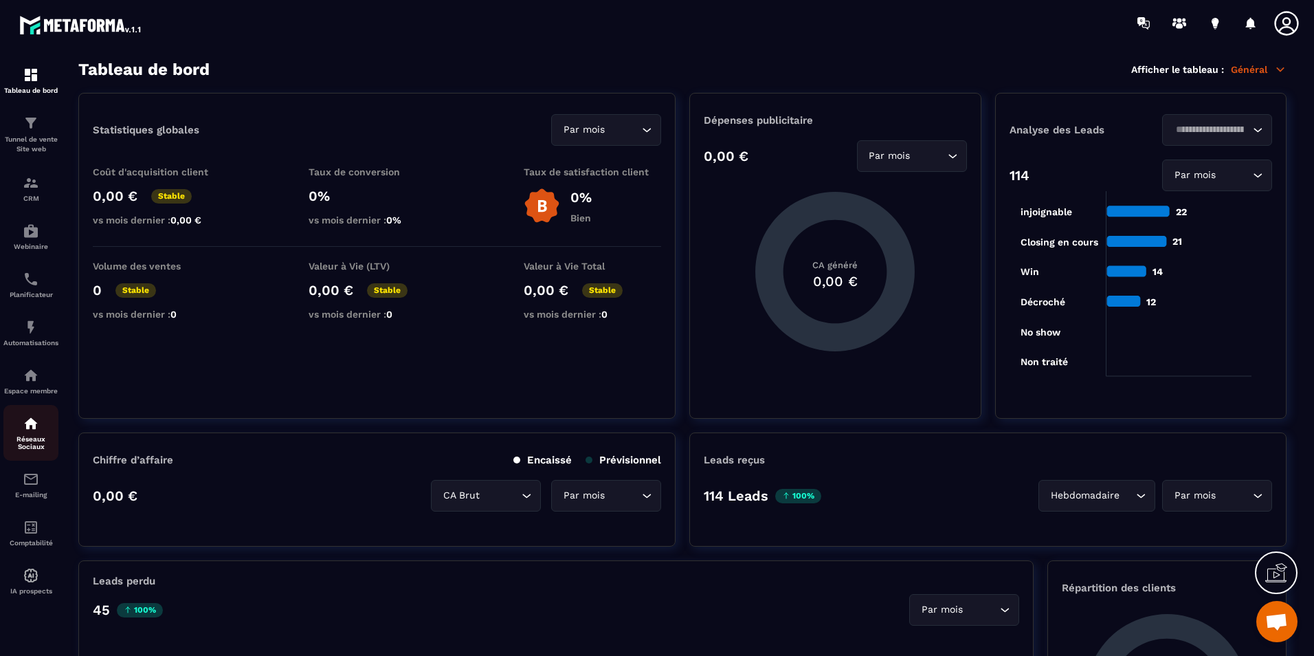
click at [28, 443] on p "Réseaux Sociaux" at bounding box center [30, 442] width 55 height 15
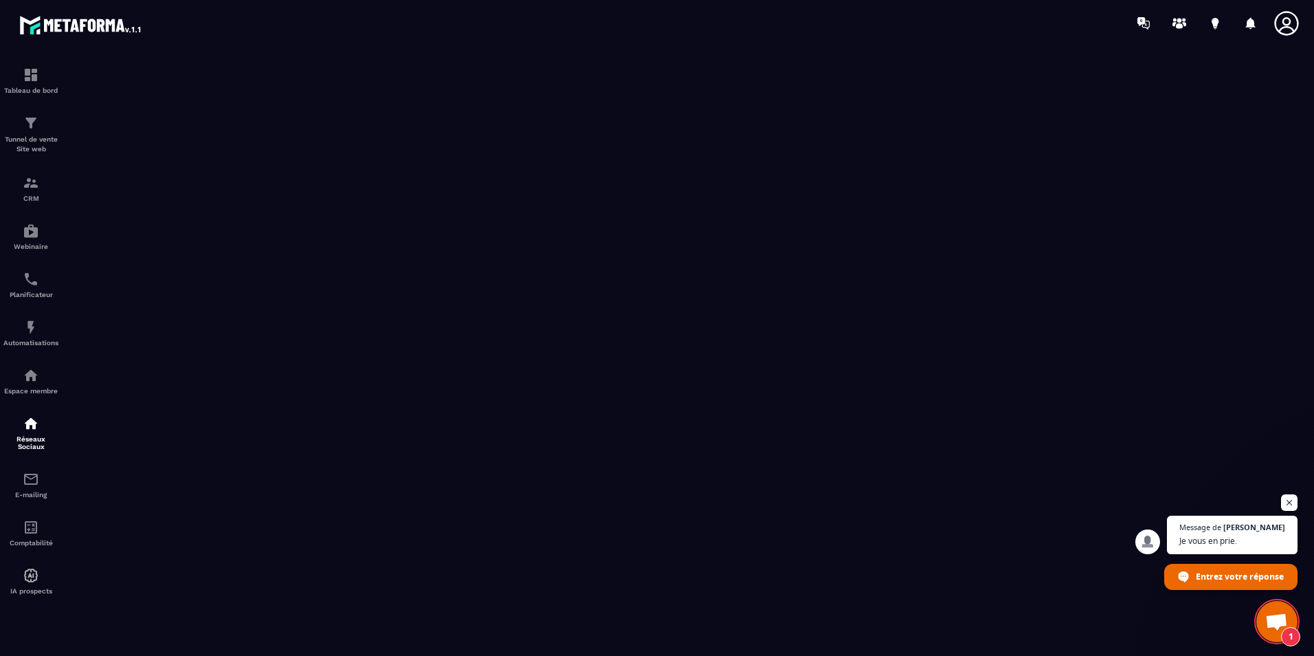
scroll to position [2632, 0]
click at [1274, 630] on span "Ouvrir le chat" at bounding box center [1276, 622] width 23 height 19
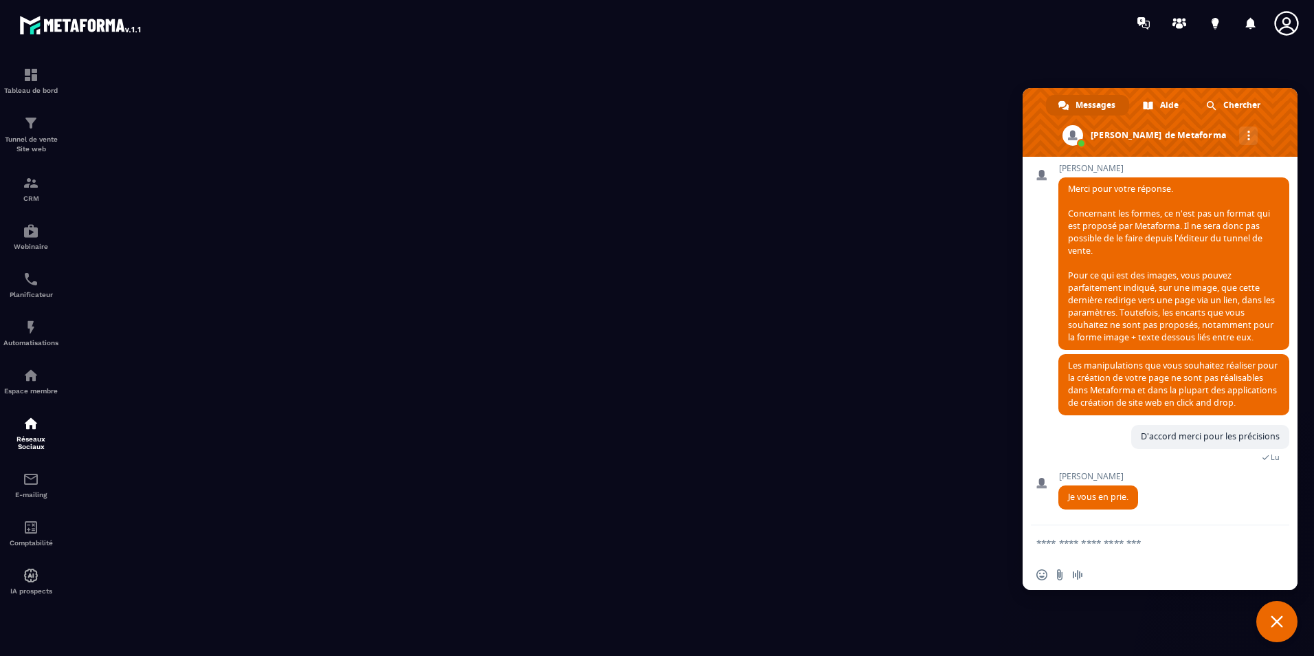
click at [1274, 630] on span "Fermer le chat" at bounding box center [1276, 621] width 41 height 41
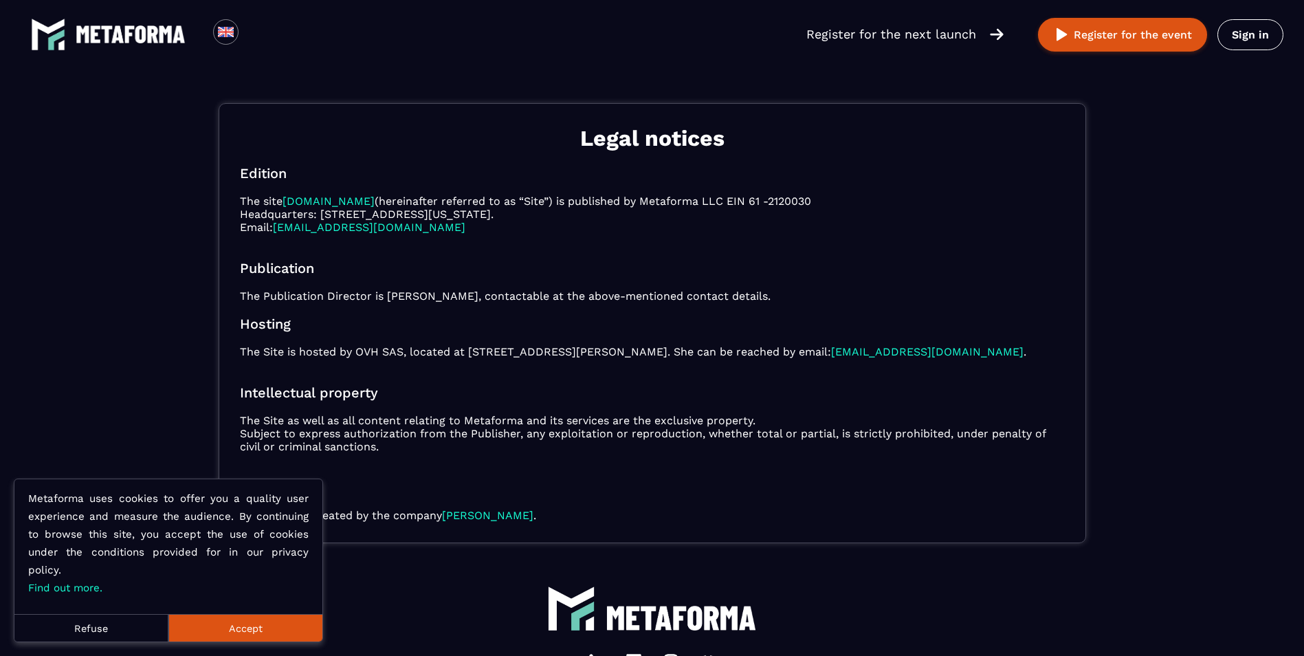
click at [596, 291] on p "The Publication Director is [PERSON_NAME], contactable at the above-mentioned c…" at bounding box center [652, 295] width 825 height 13
click at [279, 634] on button "Accept" at bounding box center [245, 627] width 154 height 27
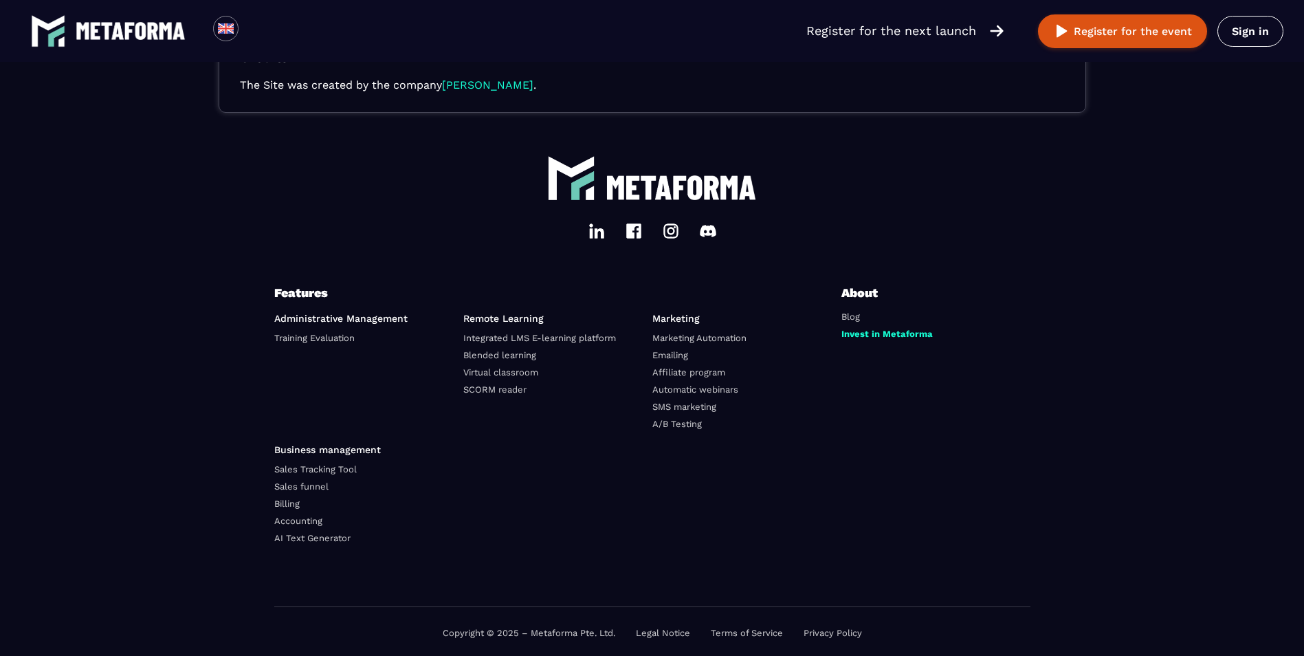
scroll to position [433, 0]
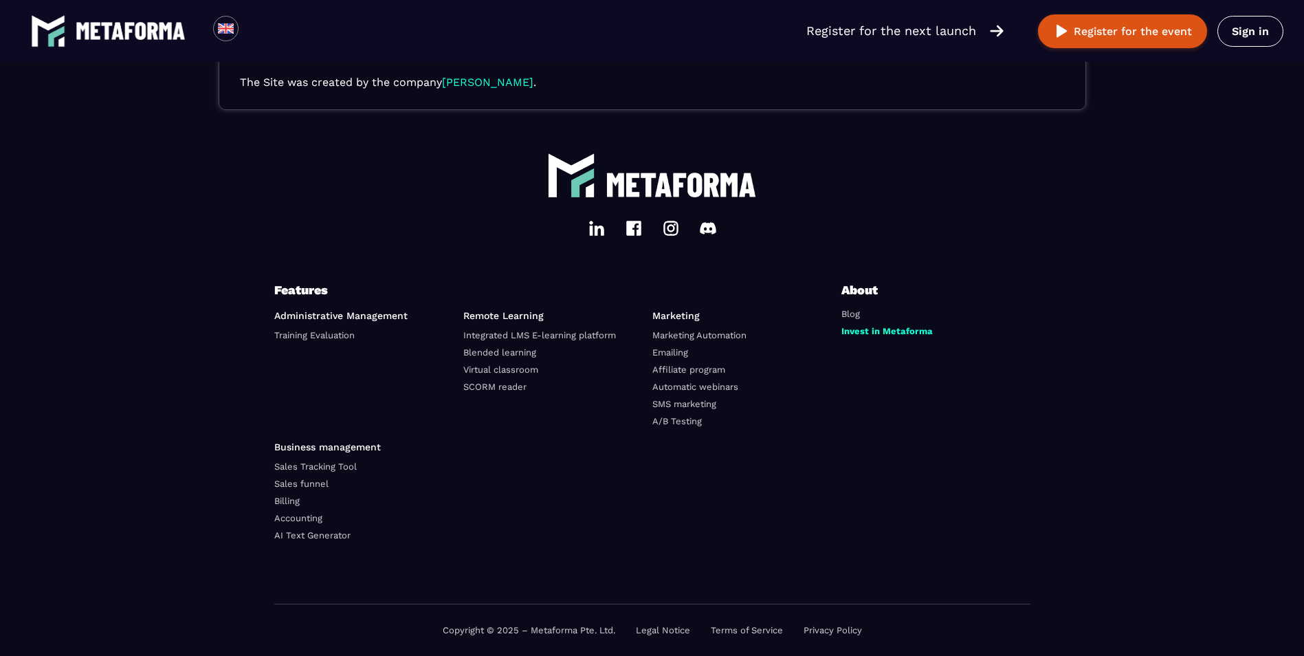
click at [734, 626] on link "Terms of Service" at bounding box center [747, 630] width 72 height 10
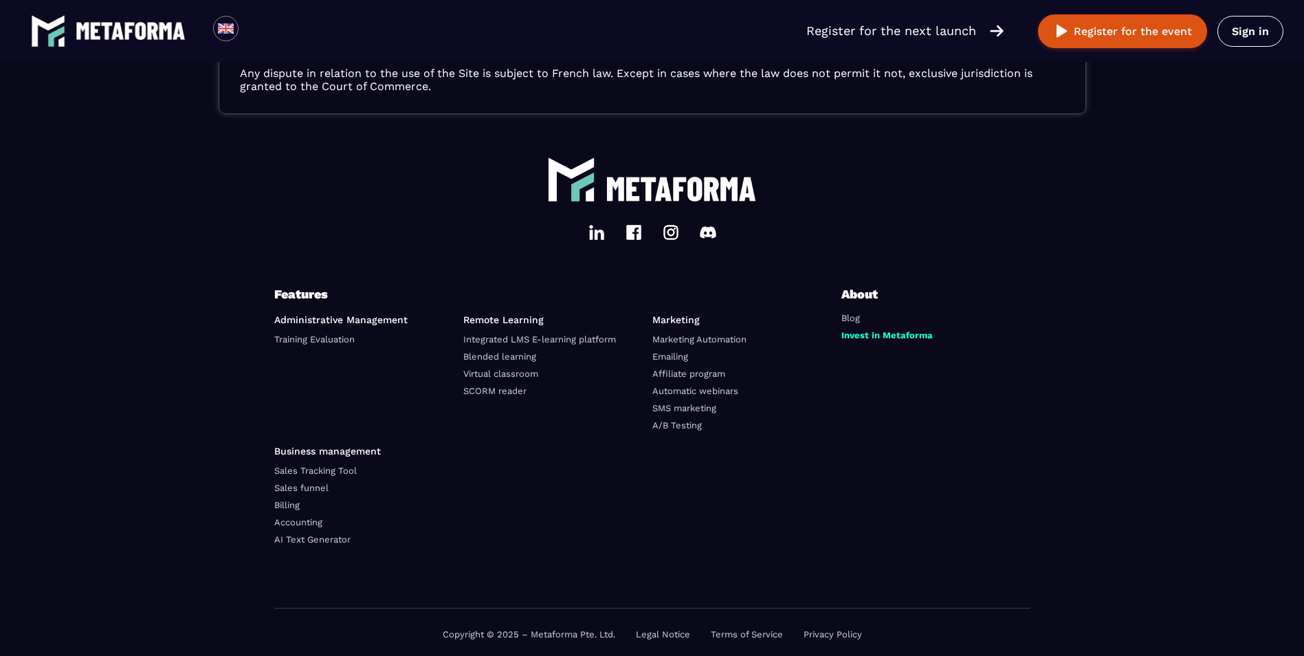
scroll to position [2174, 0]
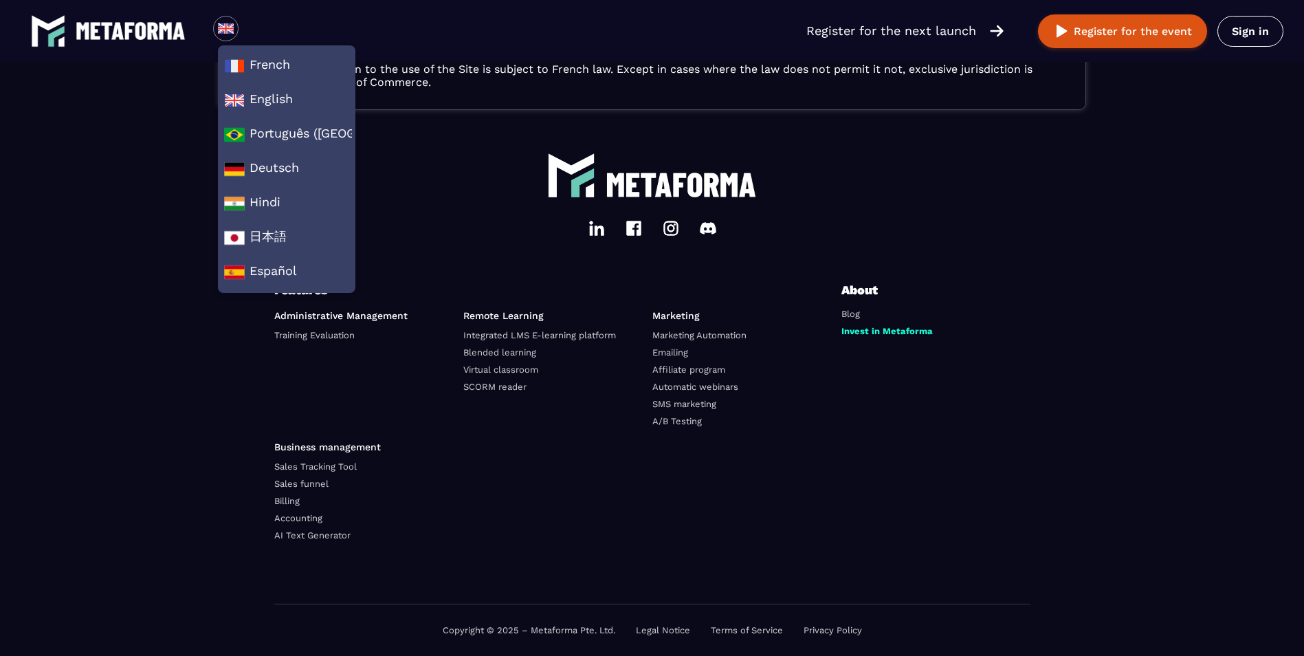
click at [223, 27] on img at bounding box center [225, 28] width 17 height 17
click at [239, 54] on li "French" at bounding box center [286, 66] width 131 height 34
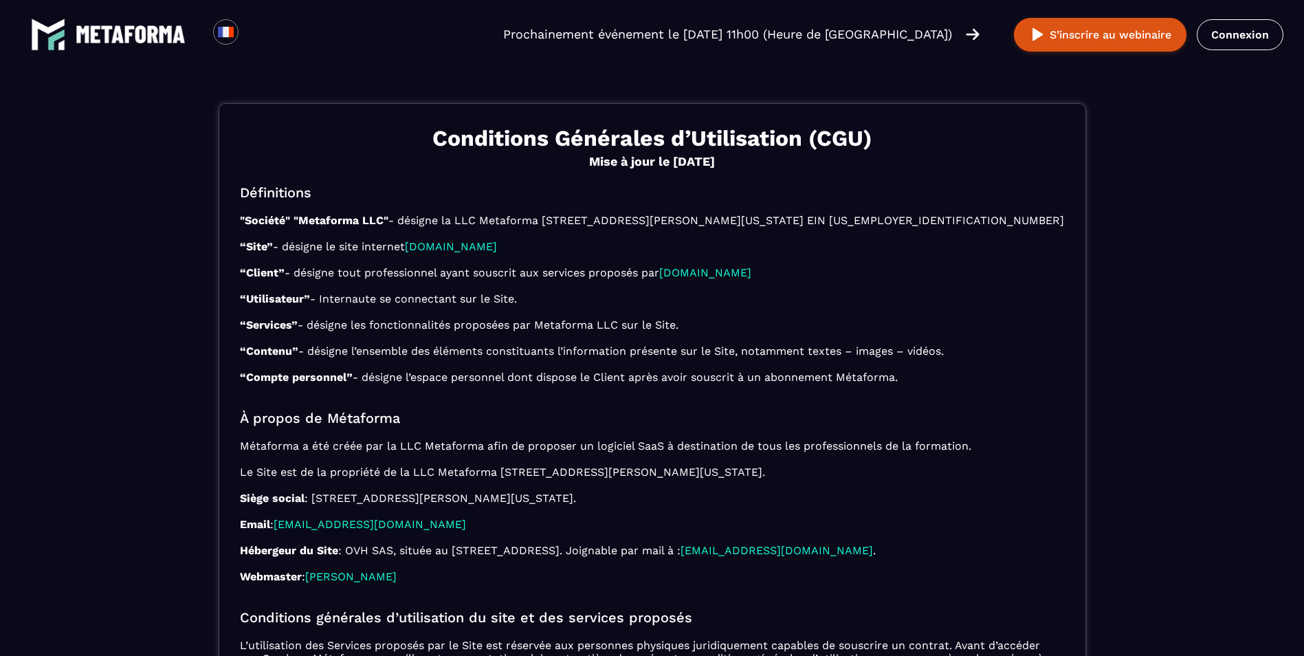
click at [120, 36] on img at bounding box center [131, 34] width 110 height 18
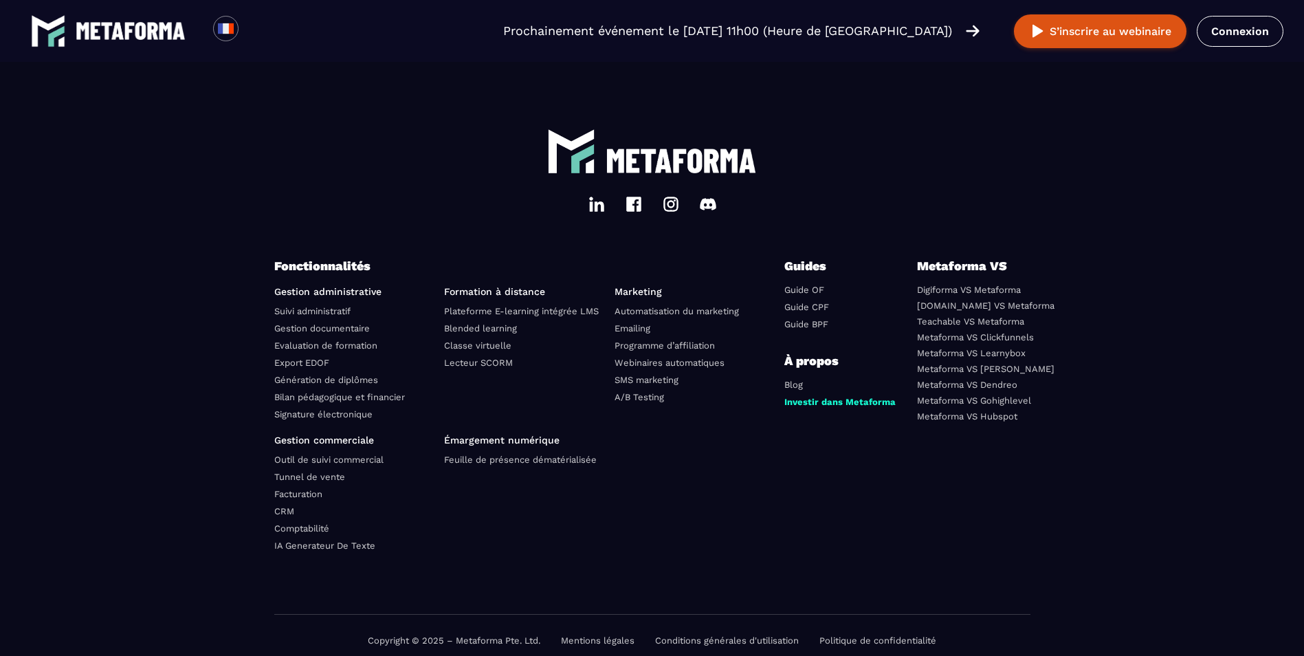
scroll to position [4741, 0]
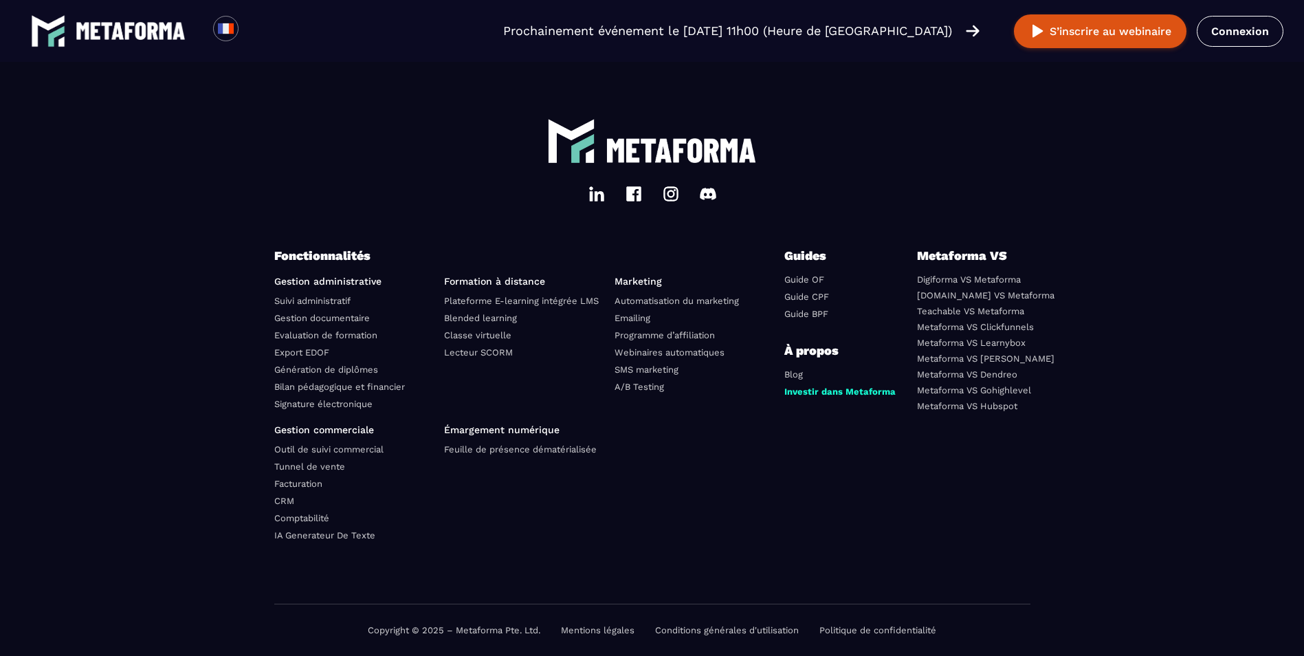
click at [597, 196] on img at bounding box center [596, 194] width 16 height 16
